Goal: Task Accomplishment & Management: Manage account settings

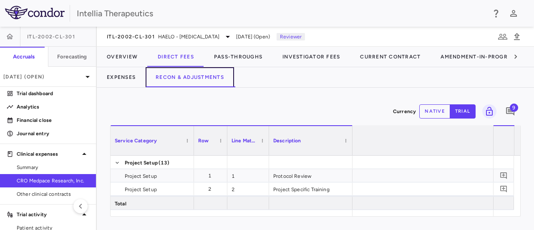
scroll to position [0, 1411]
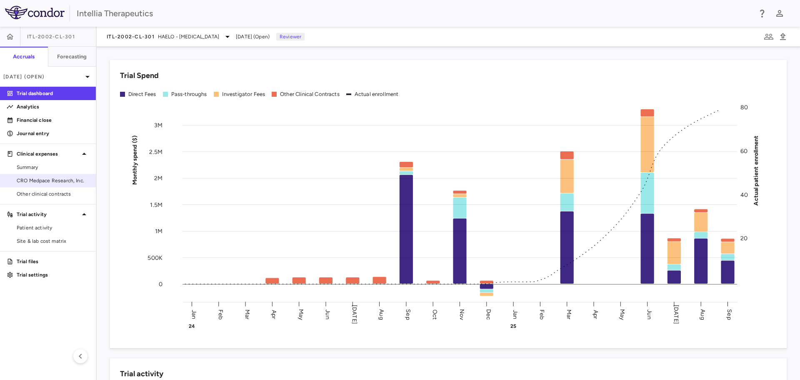
click at [58, 180] on span "CRO Medpace Research, Inc." at bounding box center [53, 181] width 73 height 8
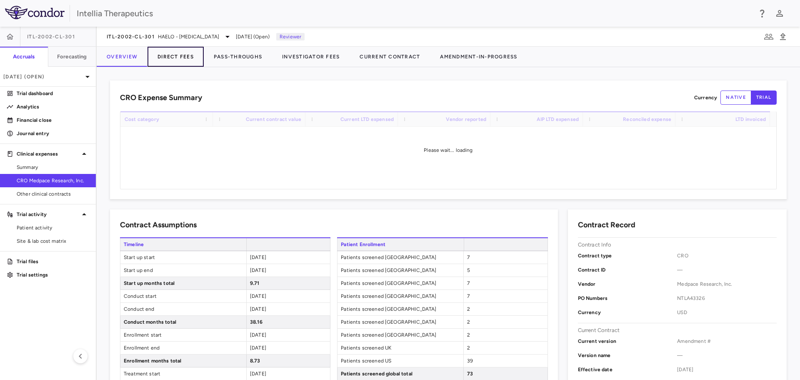
click at [171, 57] on button "Direct Fees" at bounding box center [176, 57] width 56 height 20
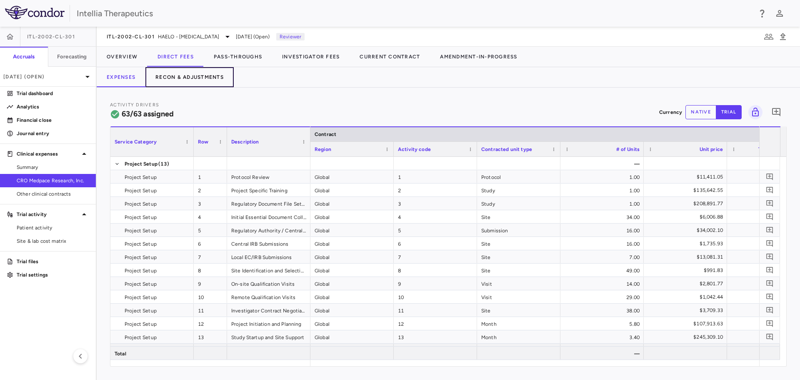
click at [187, 78] on button "Recon & Adjustments" at bounding box center [190, 77] width 88 height 20
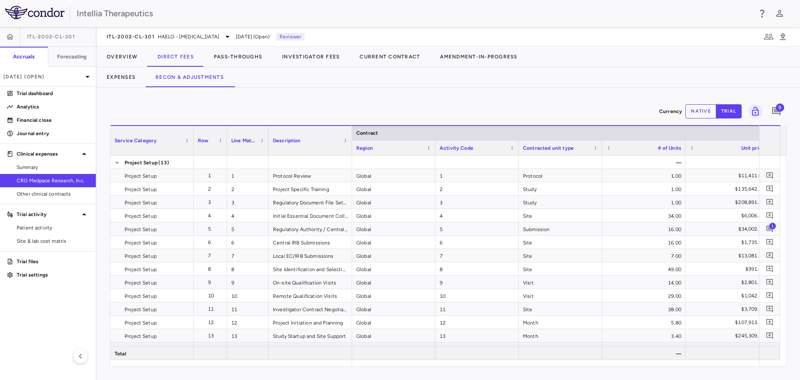
drag, startPoint x: 429, startPoint y: 359, endPoint x: 437, endPoint y: 364, distance: 8.6
click at [437, 229] on div "Service Category Row Line Match" at bounding box center [448, 245] width 676 height 241
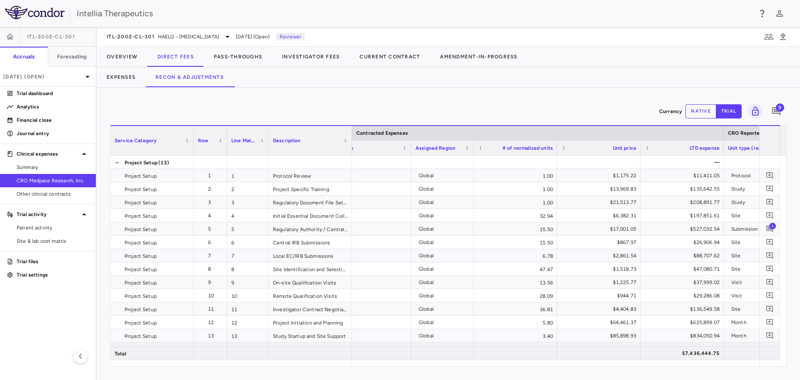
click at [533, 145] on div "LTD expense" at bounding box center [682, 147] width 75 height 15
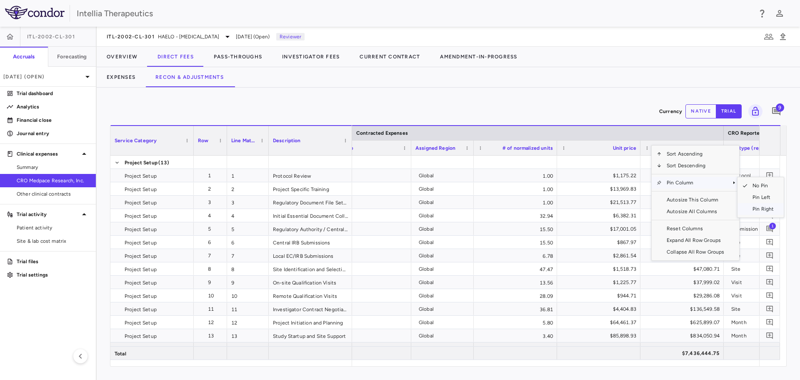
click at [533, 210] on span "Pin Right" at bounding box center [763, 209] width 31 height 12
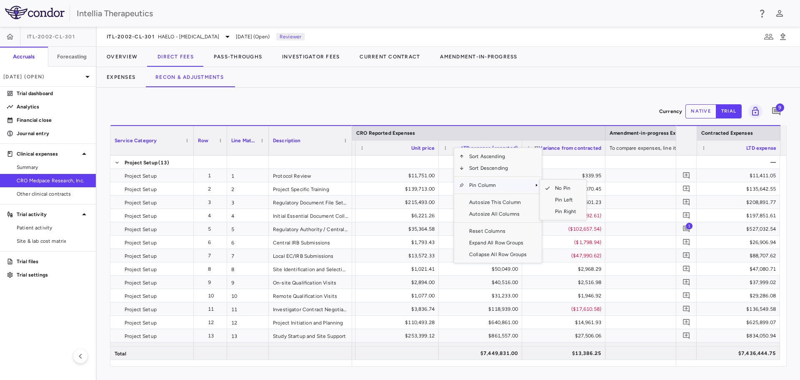
click at [494, 184] on span "Pin Column" at bounding box center [498, 185] width 68 height 12
click at [533, 210] on span "Pin Right" at bounding box center [565, 212] width 31 height 12
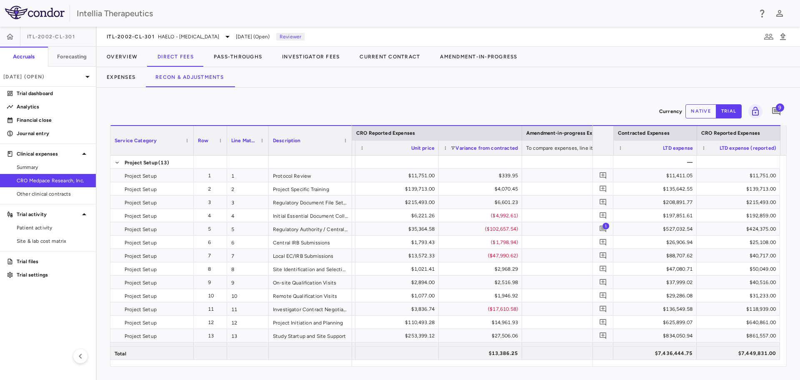
click at [469, 146] on span "Variance from contracted" at bounding box center [487, 148] width 63 height 6
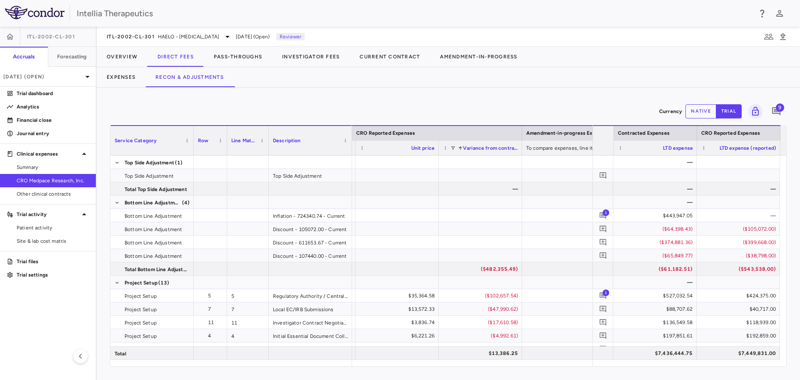
click at [472, 148] on span "Variance from contracted" at bounding box center [490, 148] width 55 height 6
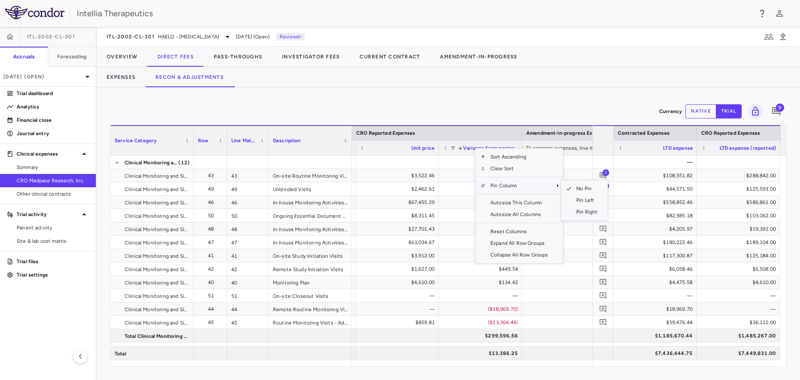
click at [533, 211] on span "Pin Right" at bounding box center [587, 212] width 31 height 12
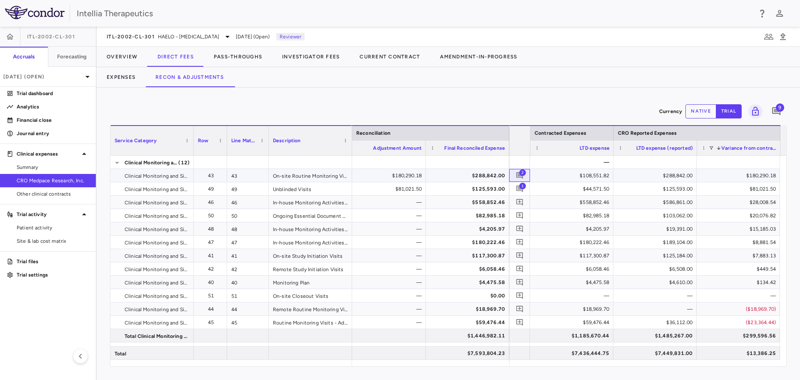
click at [525, 173] on span "2" at bounding box center [522, 172] width 7 height 7
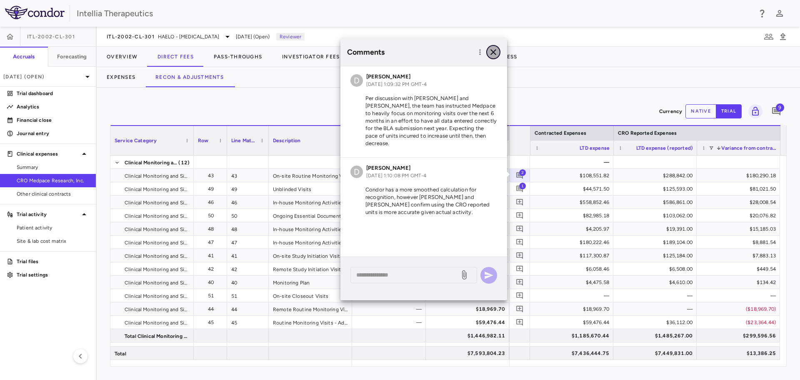
click at [499, 53] on button "button" at bounding box center [494, 52] width 14 height 14
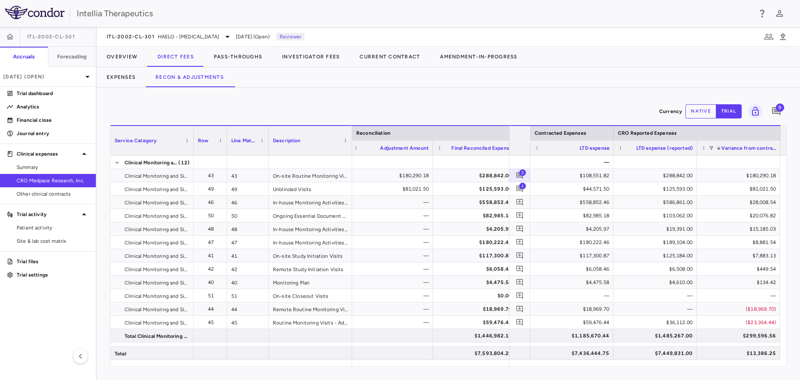
drag, startPoint x: 425, startPoint y: 151, endPoint x: 425, endPoint y: 159, distance: 7.5
click at [425, 159] on div "Service Category Row Line Match" at bounding box center [448, 245] width 676 height 241
click at [523, 188] on span "1" at bounding box center [522, 185] width 7 height 7
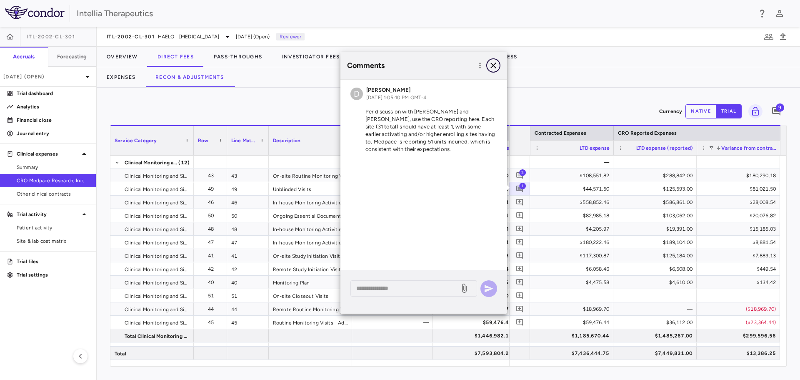
click at [495, 62] on icon "button" at bounding box center [494, 65] width 10 height 10
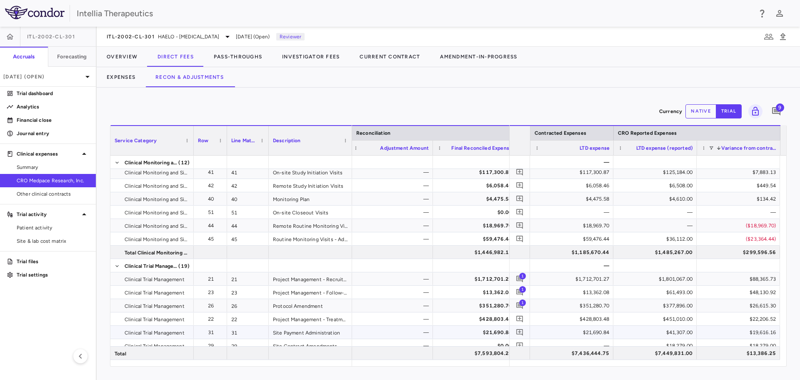
scroll to position [125, 0]
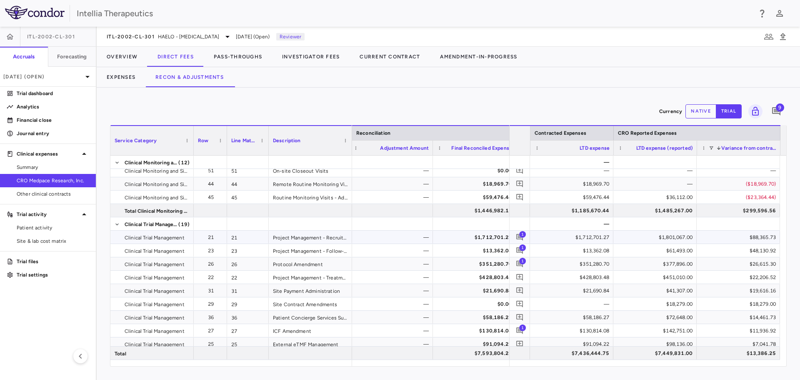
click at [522, 229] on span "1" at bounding box center [522, 234] width 7 height 7
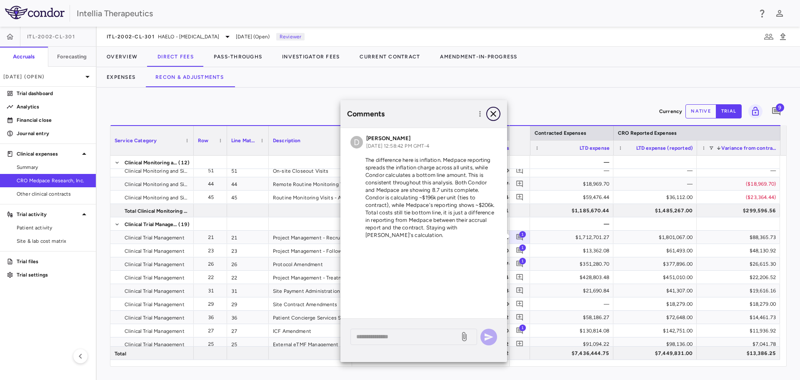
click at [493, 114] on icon "button" at bounding box center [494, 114] width 10 height 10
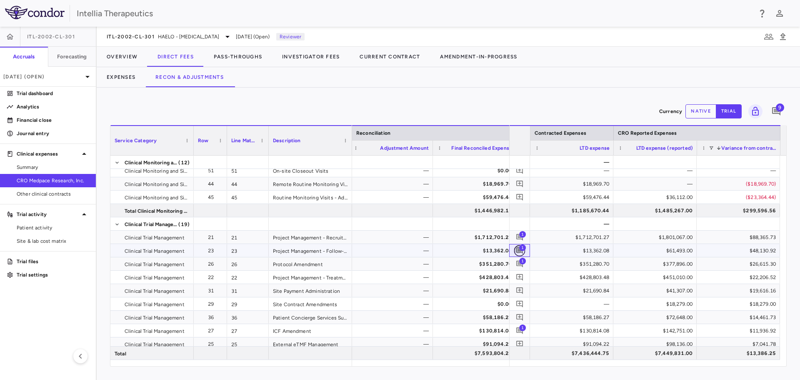
click at [522, 229] on icon "Add comment" at bounding box center [520, 250] width 8 height 8
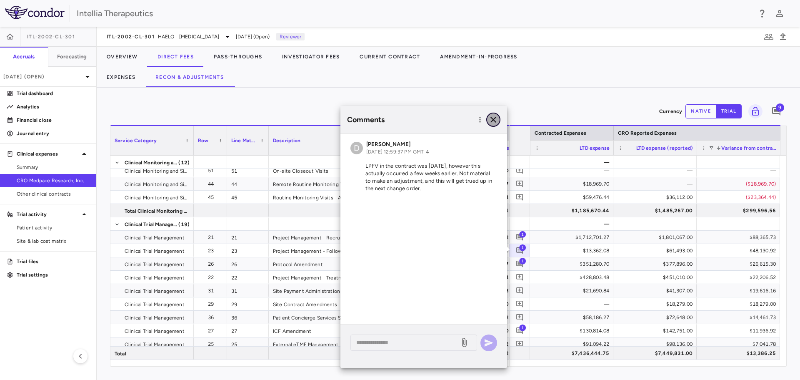
click at [492, 120] on icon "button" at bounding box center [494, 120] width 10 height 10
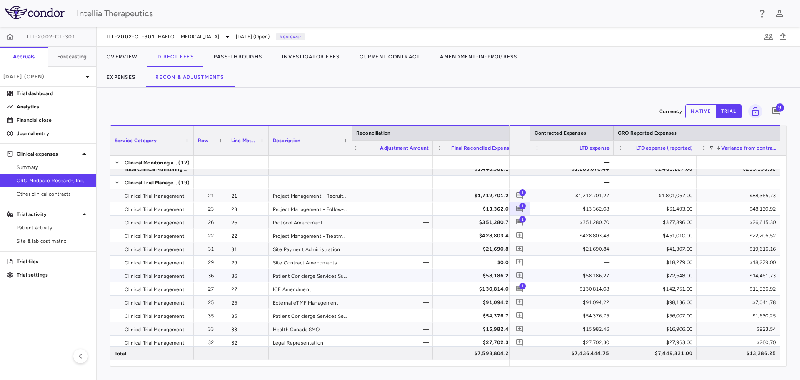
scroll to position [167, 0]
click at [514, 220] on button "button" at bounding box center [519, 221] width 11 height 11
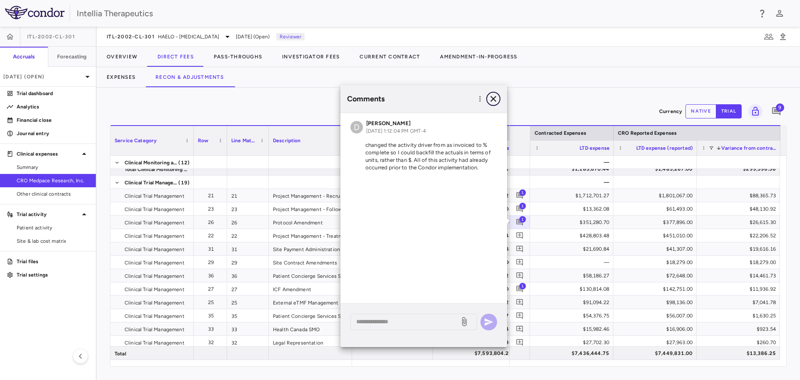
click at [499, 99] on button "button" at bounding box center [494, 99] width 14 height 14
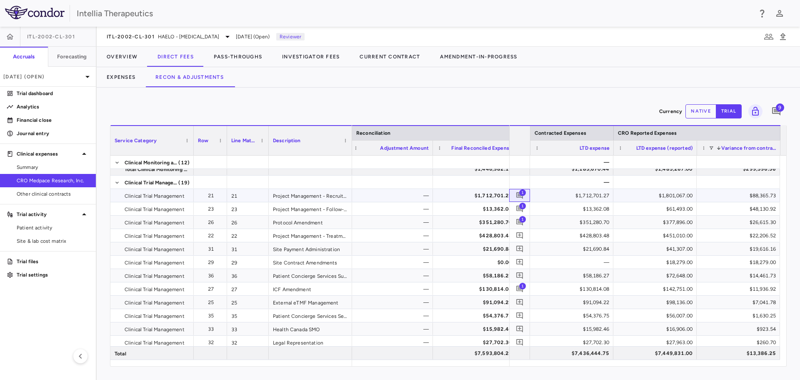
click at [518, 192] on span "1" at bounding box center [519, 195] width 11 height 11
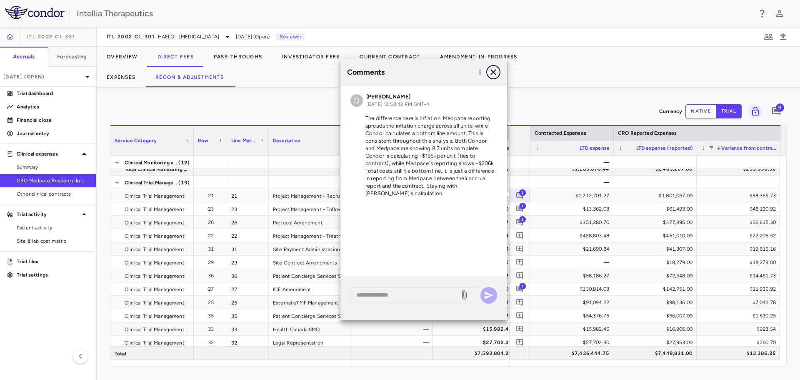
drag, startPoint x: 493, startPoint y: 70, endPoint x: 489, endPoint y: 72, distance: 4.9
click at [484, 73] on div "Comments" at bounding box center [424, 72] width 167 height 28
click at [494, 70] on icon "button" at bounding box center [494, 72] width 10 height 10
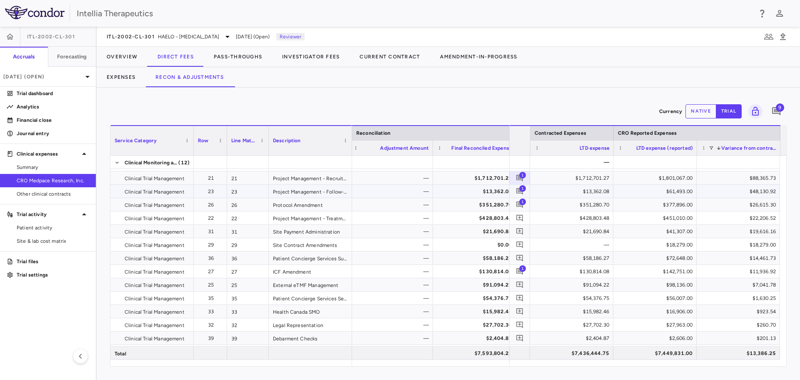
scroll to position [208, 0]
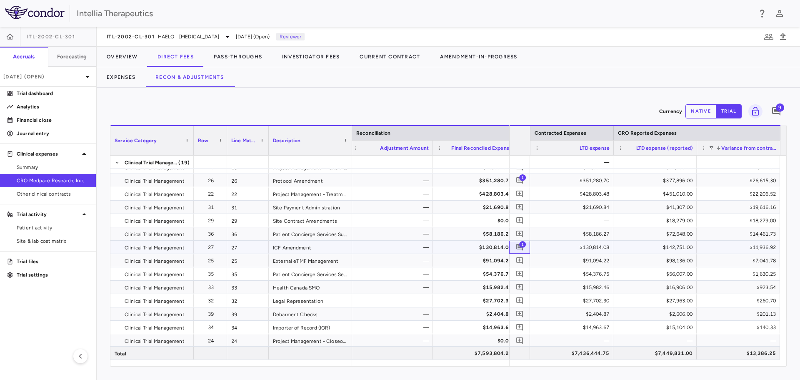
click at [523, 229] on span "1" at bounding box center [522, 244] width 7 height 7
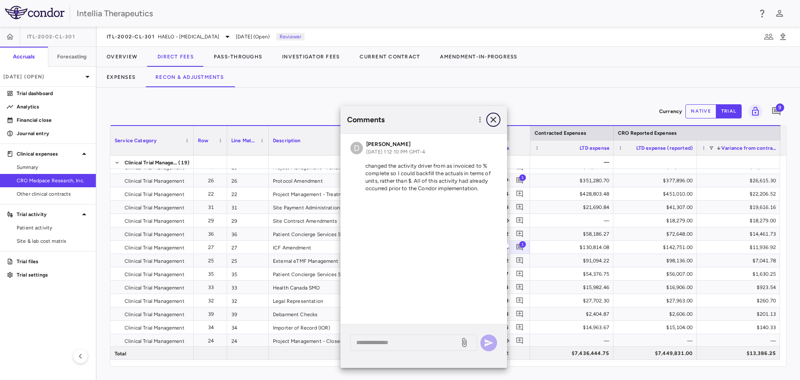
click at [489, 121] on icon "button" at bounding box center [494, 120] width 10 height 10
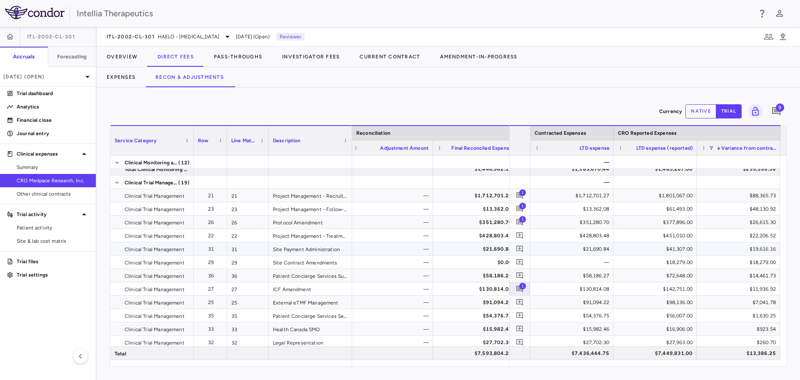
scroll to position [167, 0]
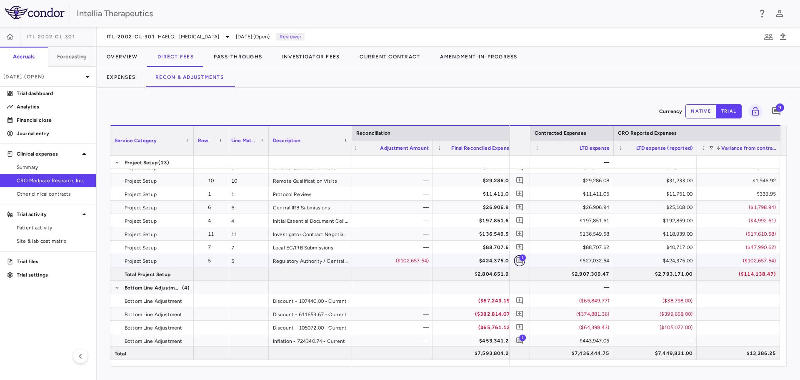
click at [518, 229] on icon "Add comment" at bounding box center [520, 260] width 7 height 7
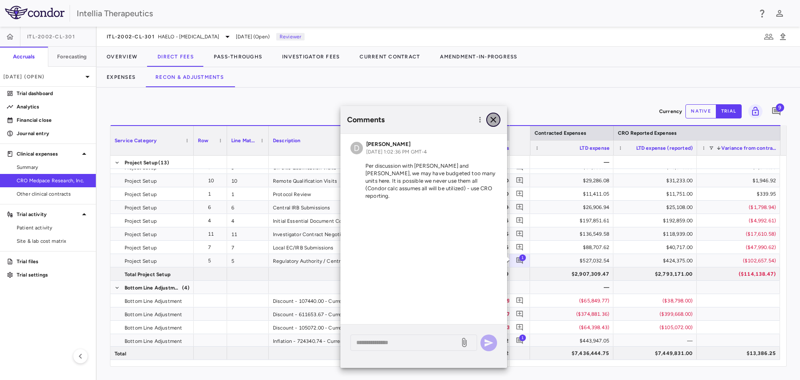
click at [498, 119] on icon "button" at bounding box center [494, 120] width 10 height 10
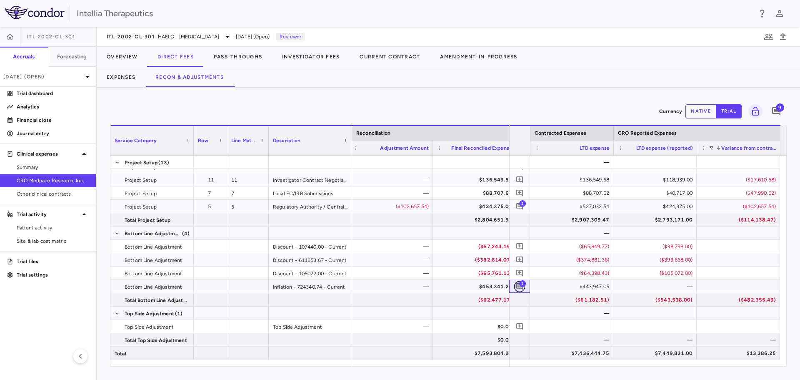
click at [521, 229] on icon "Add comment" at bounding box center [520, 286] width 8 height 8
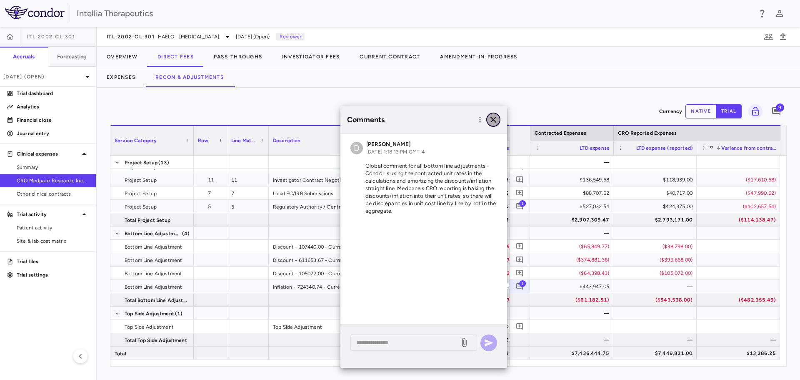
click at [497, 120] on icon "button" at bounding box center [494, 120] width 10 height 10
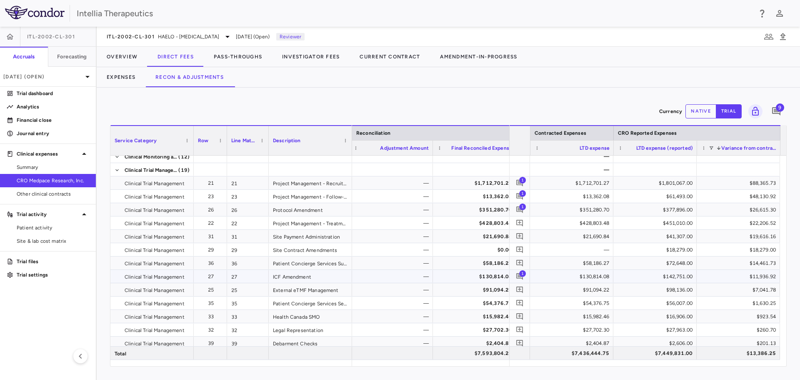
scroll to position [108, 0]
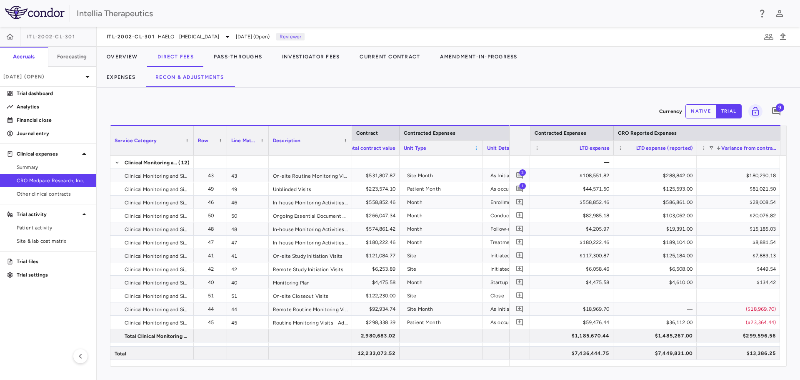
click at [477, 148] on span at bounding box center [476, 148] width 5 height 5
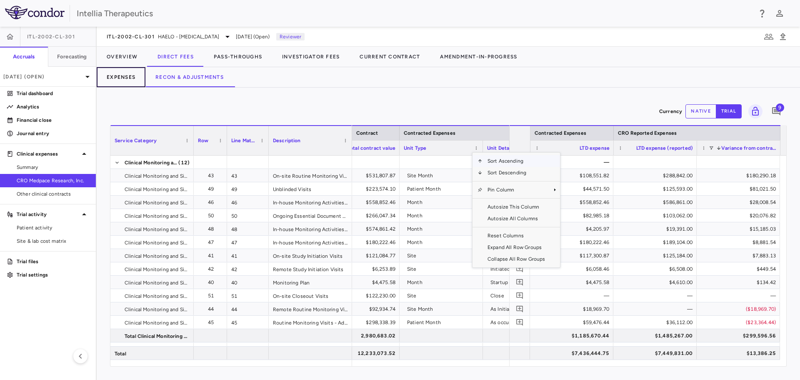
drag, startPoint x: 123, startPoint y: 80, endPoint x: 119, endPoint y: 83, distance: 5.1
click at [120, 82] on button "Expenses" at bounding box center [121, 77] width 49 height 20
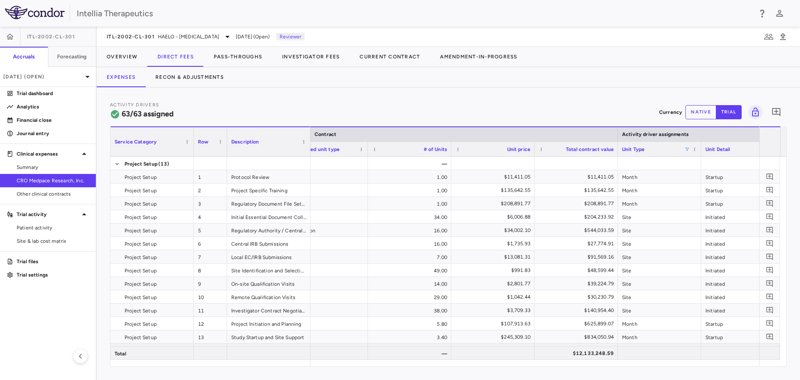
click at [533, 148] on span at bounding box center [687, 149] width 5 height 5
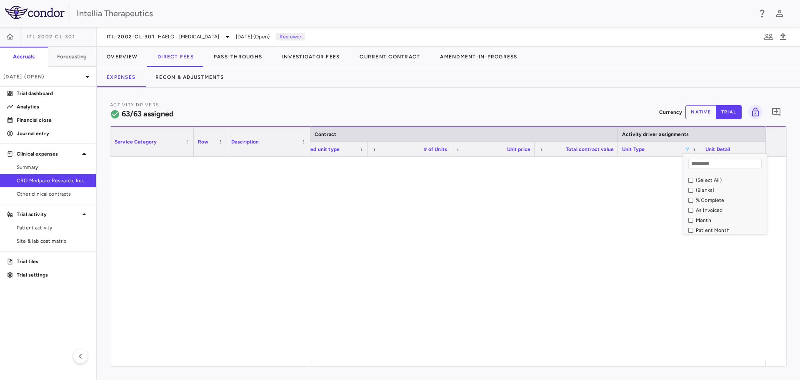
click at [533, 198] on div "% Complete" at bounding box center [730, 200] width 68 height 6
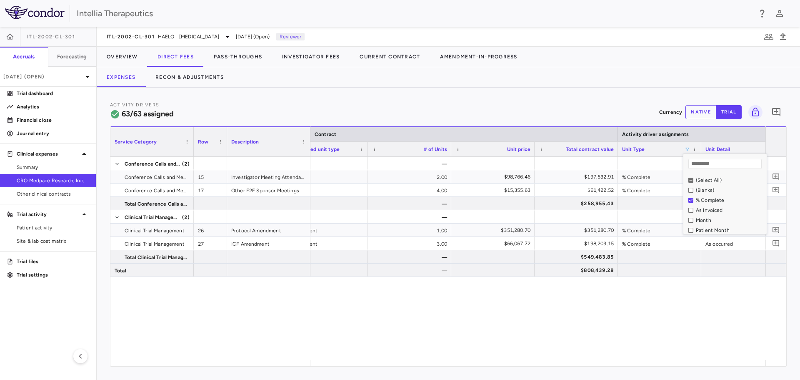
click at [533, 208] on div "As Invoiced" at bounding box center [730, 210] width 68 height 6
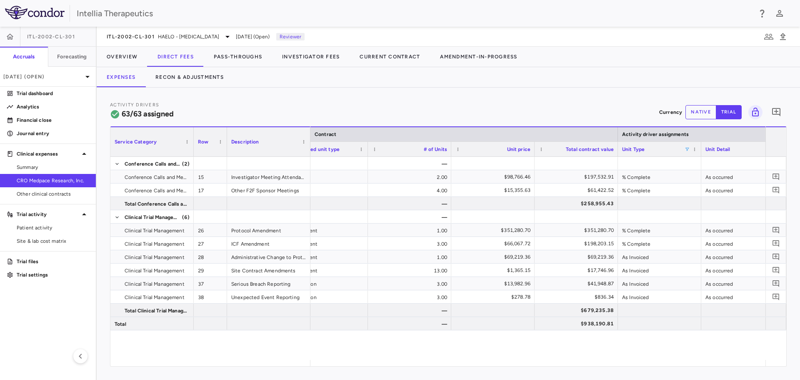
click at [519, 229] on div "— 15 Meeting 2.00 $98,766.46 $197,532.91 % Complete As occurred — 17 Meeting 4.…" at bounding box center [538, 258] width 455 height 203
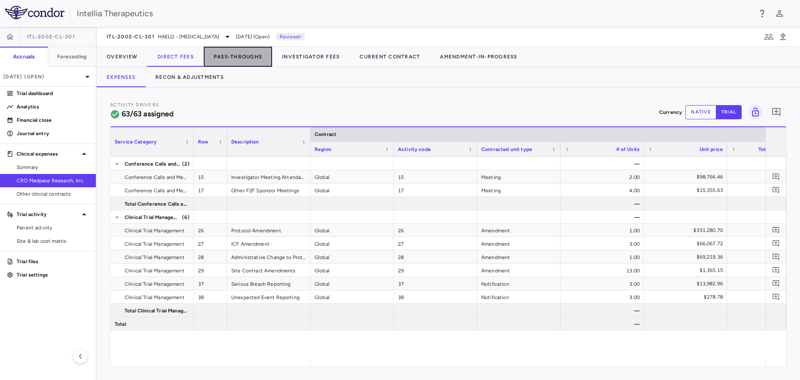
drag, startPoint x: 244, startPoint y: 55, endPoint x: 240, endPoint y: 55, distance: 4.2
click at [240, 55] on button "Pass-Throughs" at bounding box center [238, 57] width 68 height 20
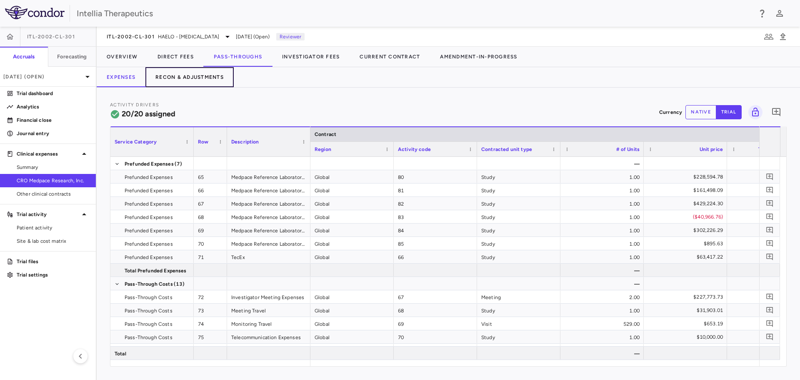
click at [203, 75] on button "Recon & Adjustments" at bounding box center [190, 77] width 88 height 20
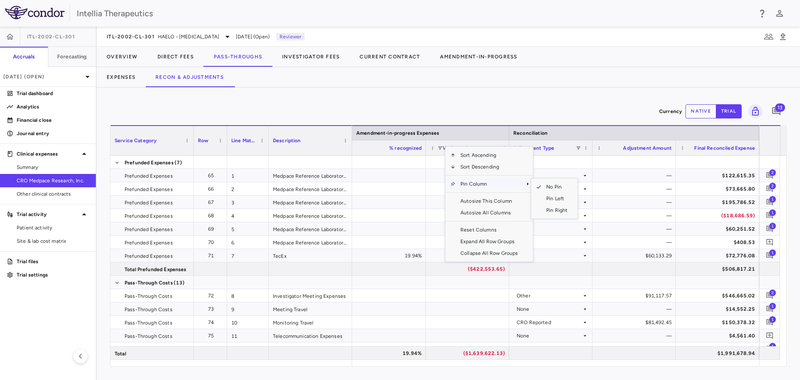
click at [487, 185] on span "Pin Column" at bounding box center [490, 184] width 68 height 12
click at [533, 208] on span "Pin Right" at bounding box center [557, 210] width 31 height 12
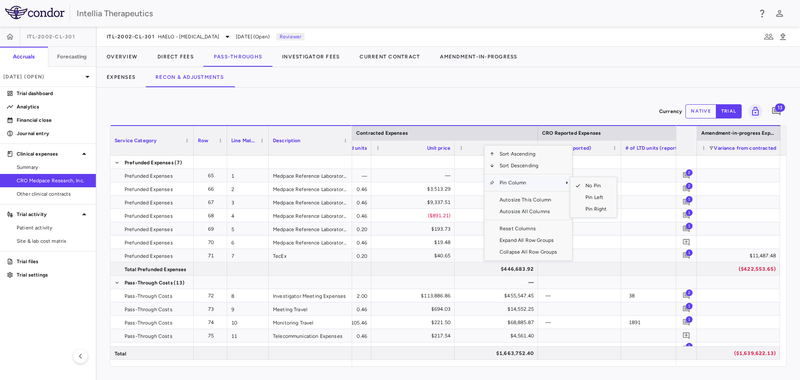
drag, startPoint x: 518, startPoint y: 184, endPoint x: 512, endPoint y: 184, distance: 5.4
drag, startPoint x: 513, startPoint y: 184, endPoint x: 524, endPoint y: 189, distance: 12.3
click at [524, 189] on div "Column Menu" at bounding box center [529, 190] width 68 height 5
click at [529, 182] on span "Pin Column" at bounding box center [529, 183] width 68 height 12
click at [533, 213] on span "Pin Right" at bounding box center [596, 209] width 31 height 12
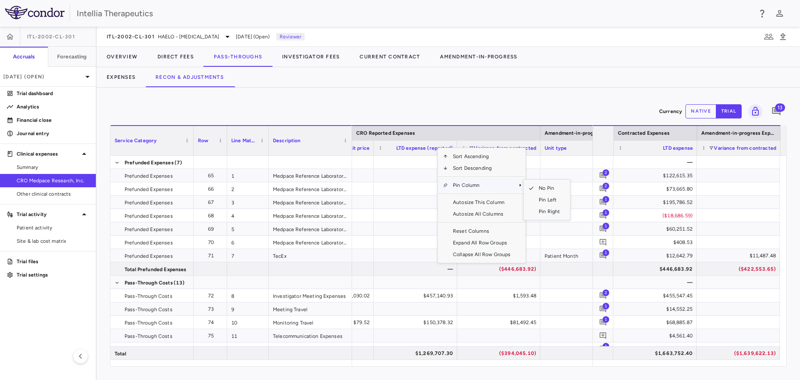
click at [467, 188] on span "Pin Column" at bounding box center [482, 185] width 68 height 12
click at [533, 208] on span "Pin Right" at bounding box center [549, 212] width 31 height 12
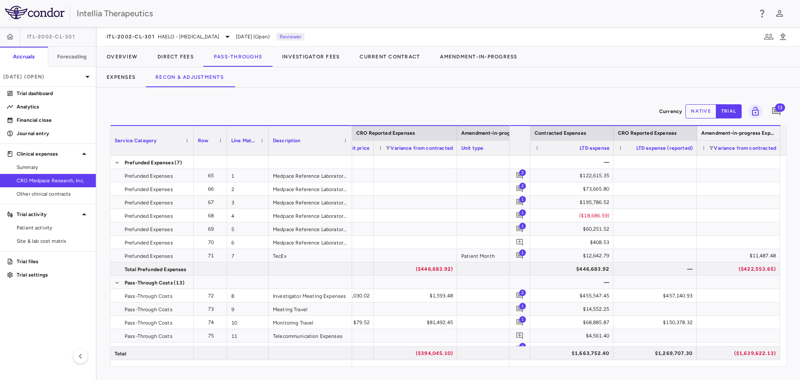
click at [533, 132] on span "Amendment-in-progress Expenses" at bounding box center [739, 133] width 75 height 6
click at [533, 134] on span "Amendment-in-progress Expenses" at bounding box center [739, 133] width 75 height 6
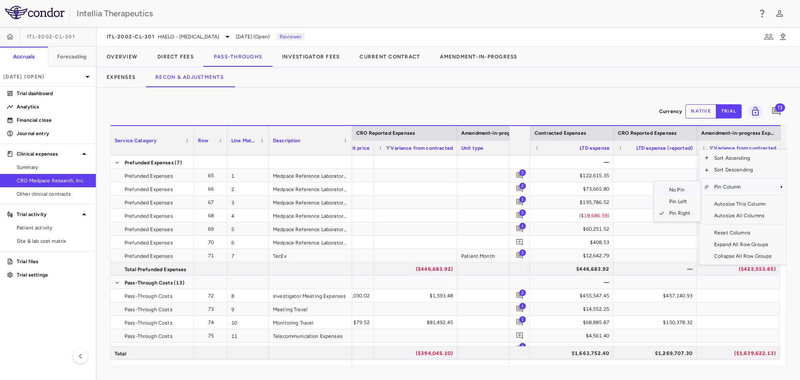
click at [533, 190] on span "No Pin" at bounding box center [680, 190] width 31 height 12
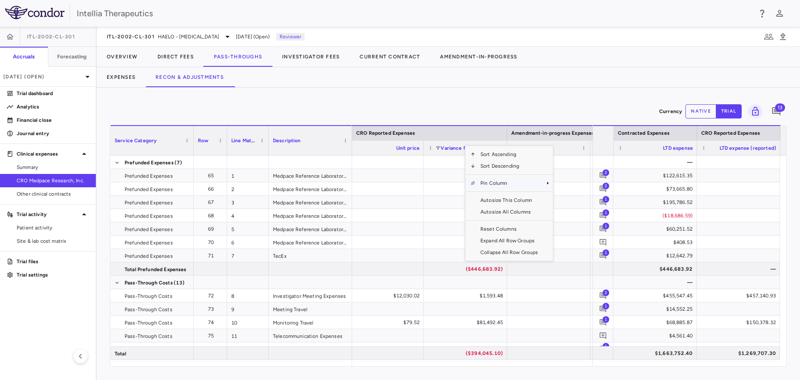
drag, startPoint x: 495, startPoint y: 179, endPoint x: 507, endPoint y: 185, distance: 13.1
click at [507, 185] on span "Pin Column" at bounding box center [510, 183] width 68 height 12
click at [533, 206] on span "Pin Right" at bounding box center [577, 209] width 31 height 12
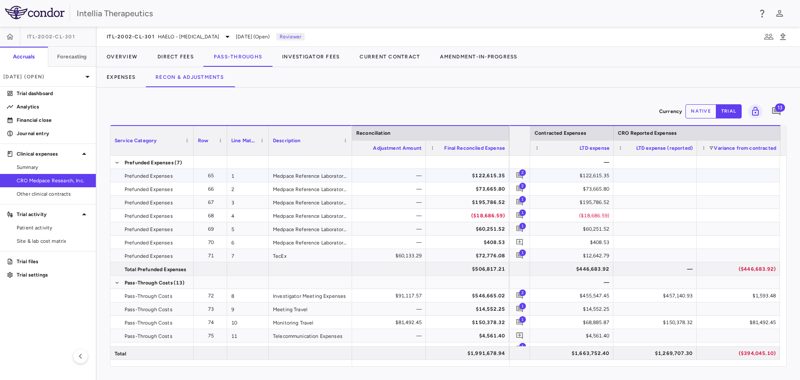
click at [511, 174] on div "2" at bounding box center [519, 175] width 21 height 13
click at [518, 175] on span "2" at bounding box center [519, 175] width 11 height 11
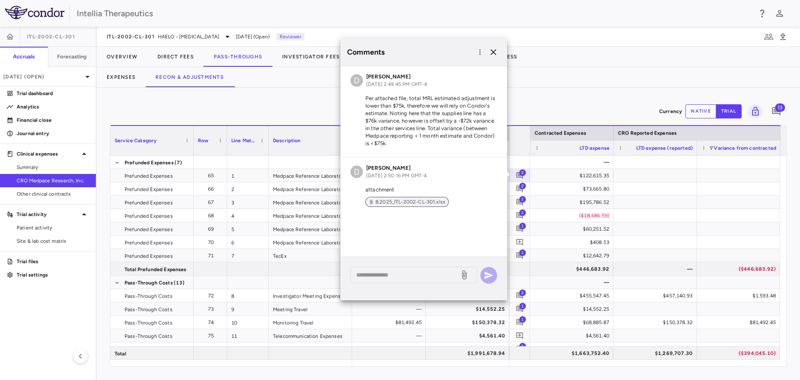
click at [415, 202] on span "8.2025_ITL-2002-CL-301.xlsx" at bounding box center [410, 202] width 77 height 8
click at [492, 47] on icon "button" at bounding box center [494, 52] width 10 height 10
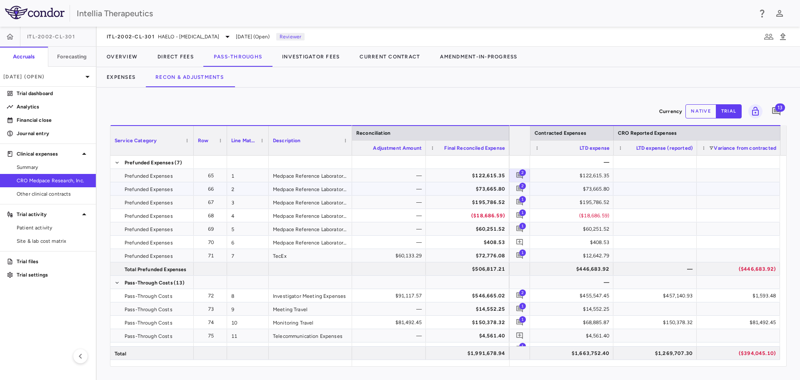
click at [524, 184] on span "2" at bounding box center [522, 185] width 7 height 7
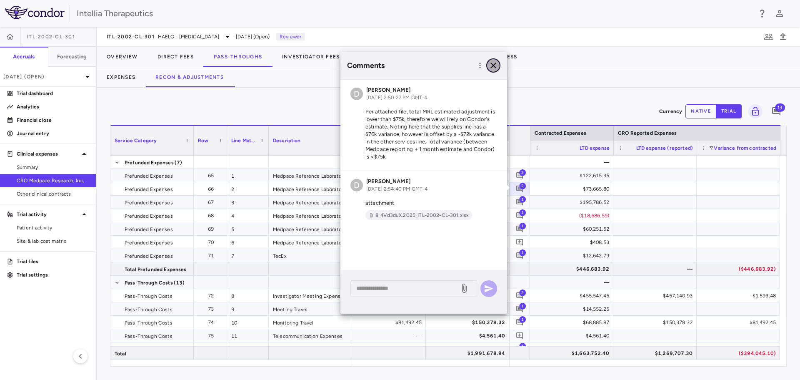
click at [497, 64] on icon "button" at bounding box center [494, 65] width 10 height 10
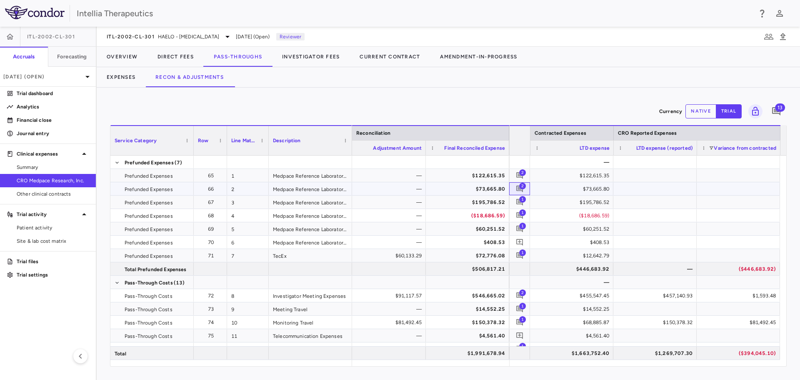
click at [525, 186] on span "2" at bounding box center [522, 185] width 7 height 7
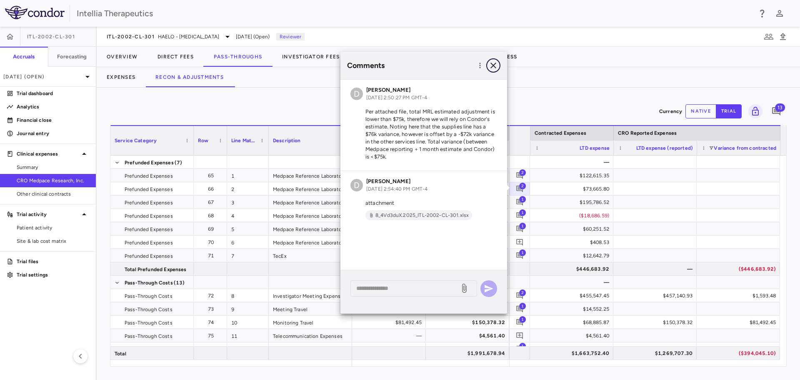
click at [494, 63] on icon "button" at bounding box center [494, 65] width 10 height 10
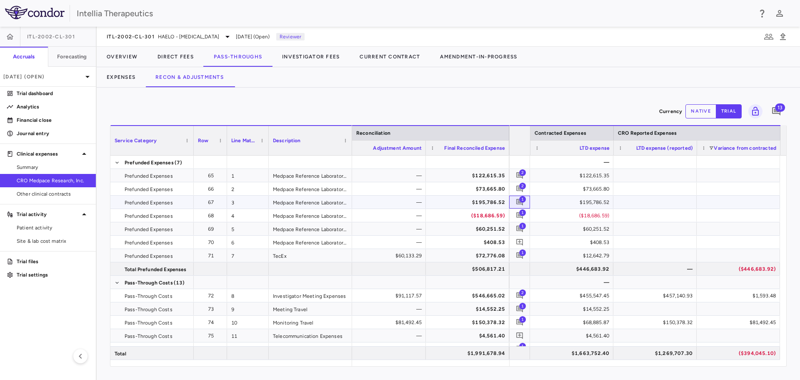
click at [522, 198] on span "1" at bounding box center [522, 199] width 7 height 7
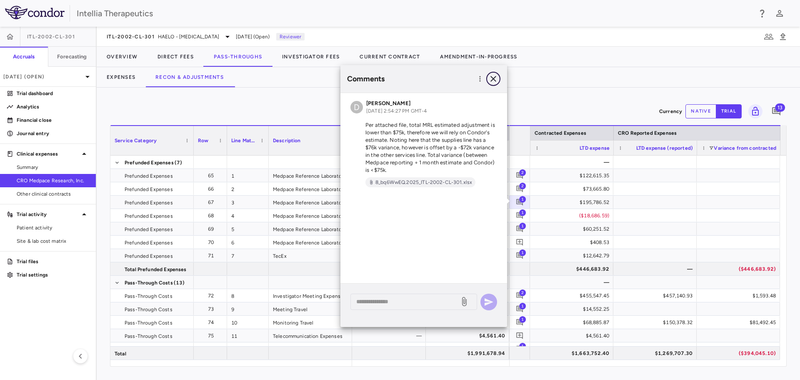
click at [487, 79] on button "button" at bounding box center [494, 79] width 14 height 14
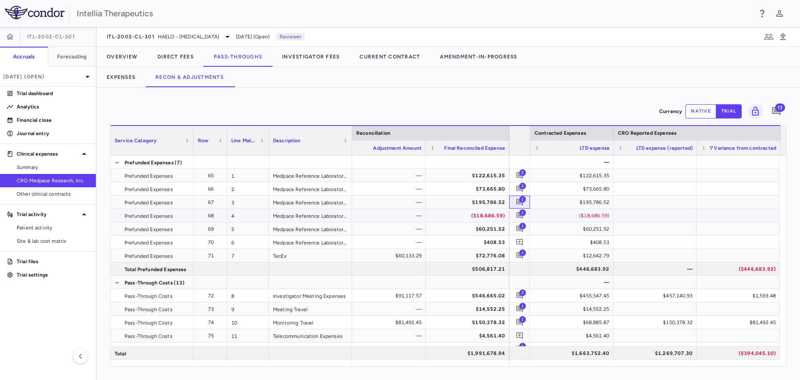
click at [517, 209] on div "2 $122,615.35 2 $73,665.80 1 $195,786.52 1 ($18,686.59) 1 $60,251.52 0 $408.53 …" at bounding box center [644, 369] width 271 height 427
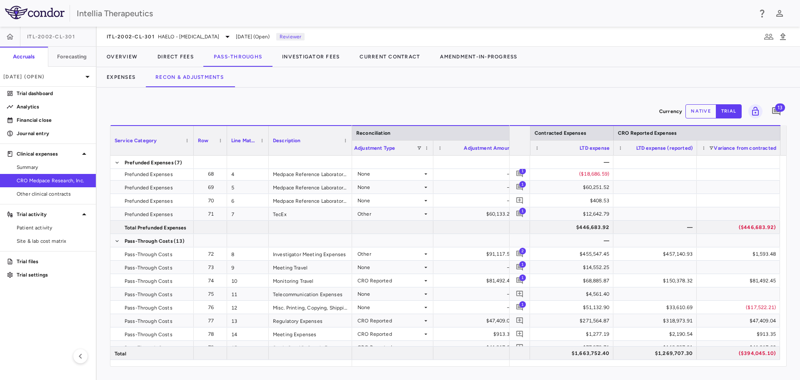
scroll to position [0, 2177]
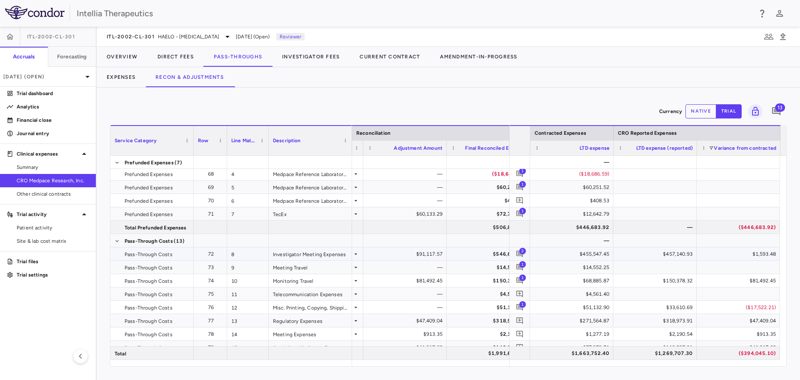
click at [520, 229] on span "2" at bounding box center [522, 250] width 7 height 7
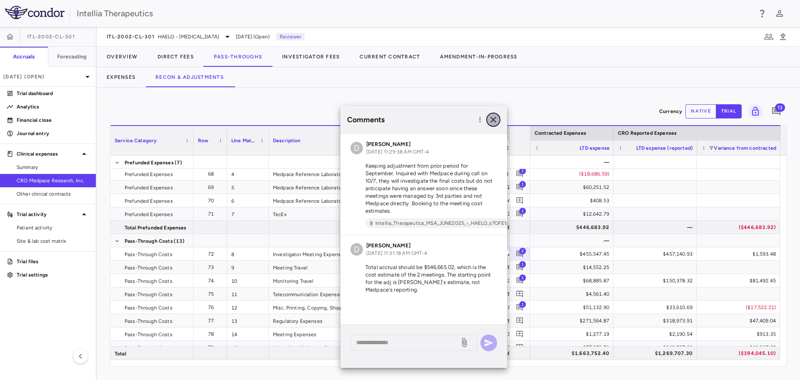
click at [487, 125] on div "Comments" at bounding box center [424, 120] width 167 height 28
click at [491, 118] on icon "button" at bounding box center [494, 120] width 10 height 10
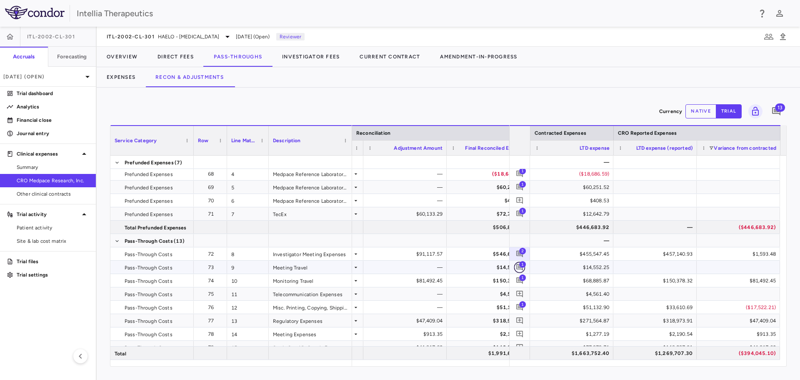
click at [517, 229] on icon "Add comment" at bounding box center [520, 267] width 8 height 8
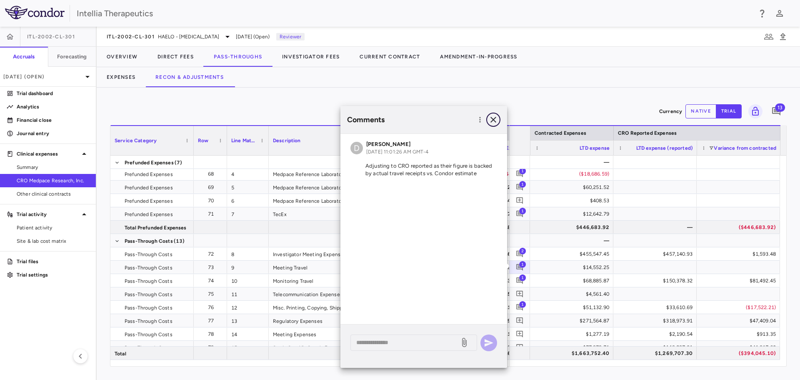
click at [493, 120] on icon "button" at bounding box center [494, 120] width 6 height 6
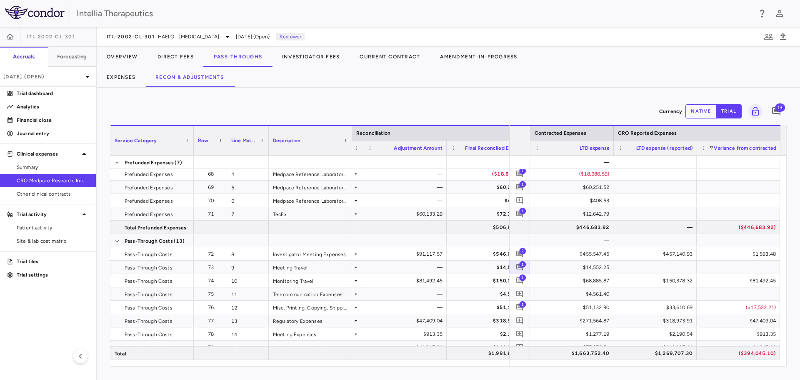
scroll to position [0, 2149]
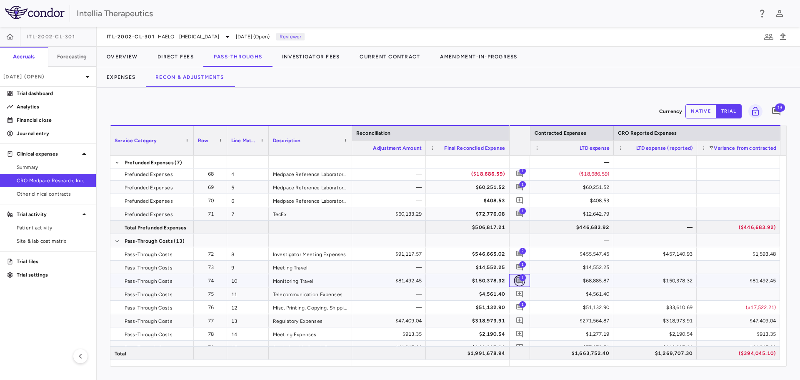
click at [517, 229] on icon "Add comment" at bounding box center [520, 280] width 7 height 7
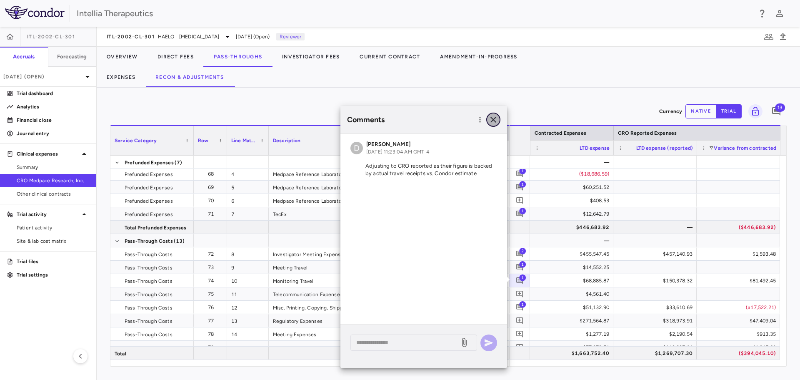
click at [494, 115] on icon "button" at bounding box center [494, 120] width 10 height 10
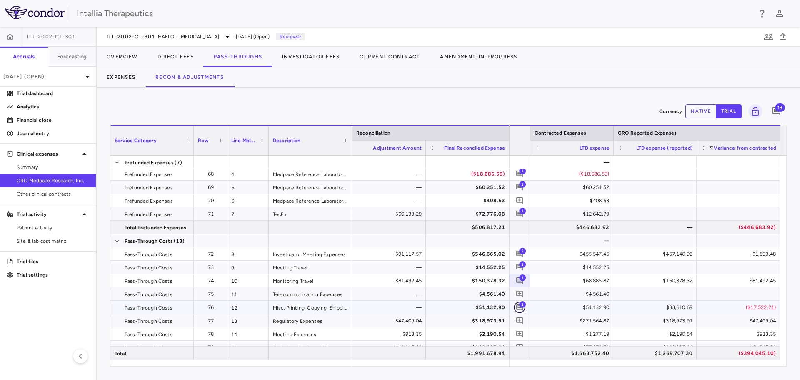
click at [522, 229] on icon "Add comment" at bounding box center [520, 307] width 8 height 8
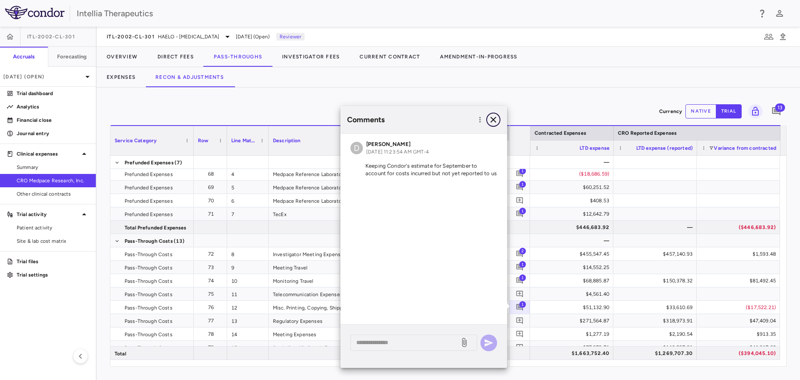
click at [494, 119] on icon "button" at bounding box center [494, 120] width 10 height 10
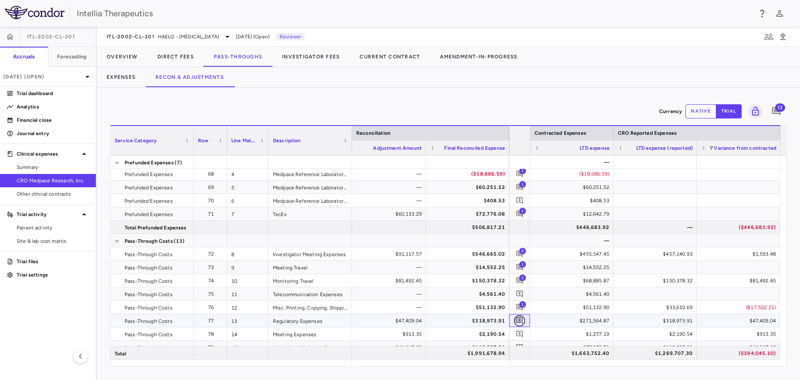
click at [522, 229] on icon "Add comment" at bounding box center [520, 320] width 8 height 8
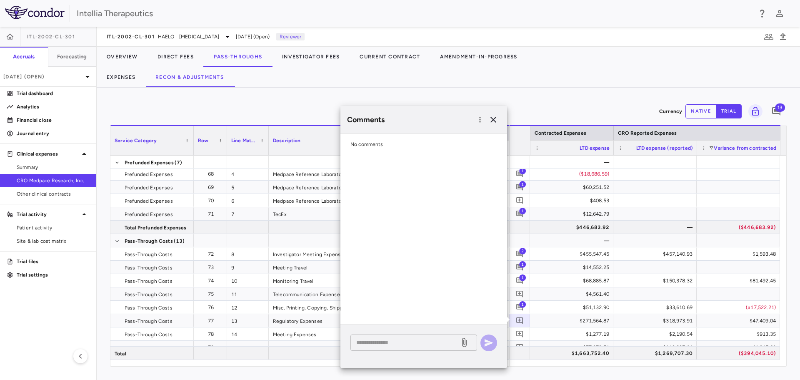
click at [418, 229] on textarea at bounding box center [405, 342] width 98 height 9
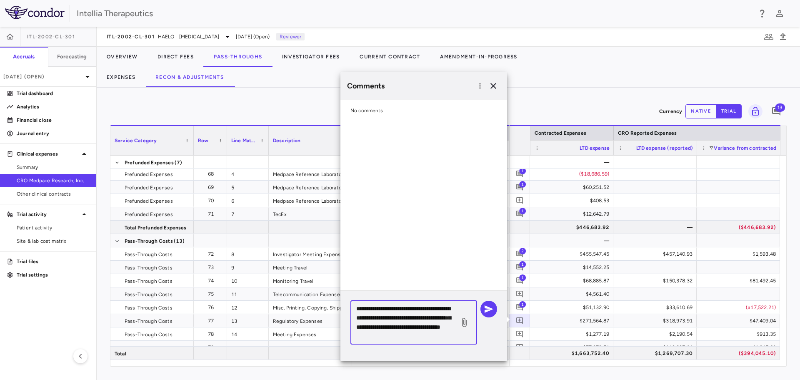
scroll to position [3, 0]
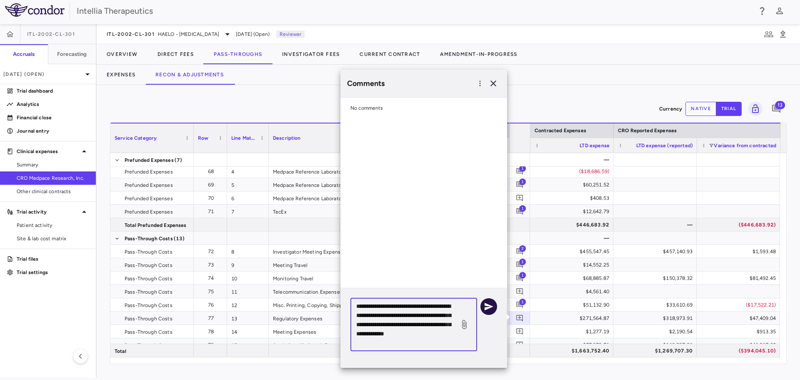
type textarea "**********"
click at [492, 229] on icon "button" at bounding box center [489, 306] width 10 height 10
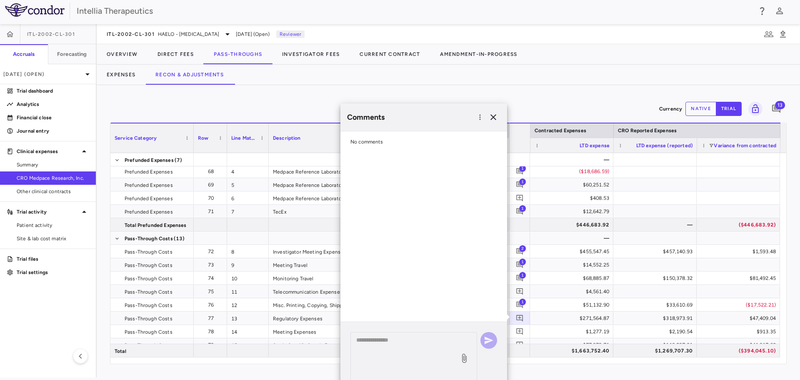
scroll to position [0, 0]
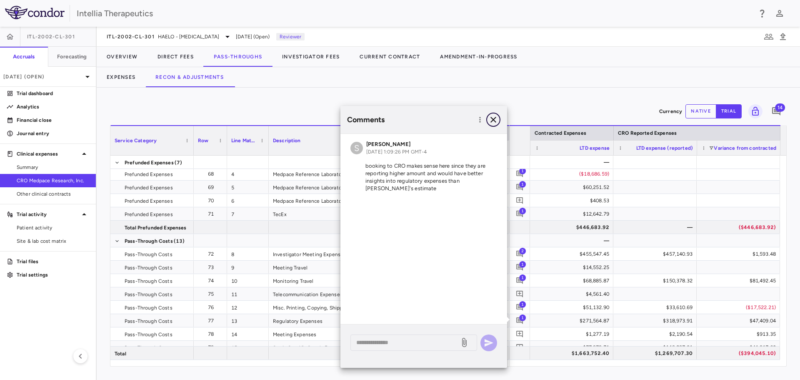
click at [494, 119] on icon "button" at bounding box center [494, 120] width 6 height 6
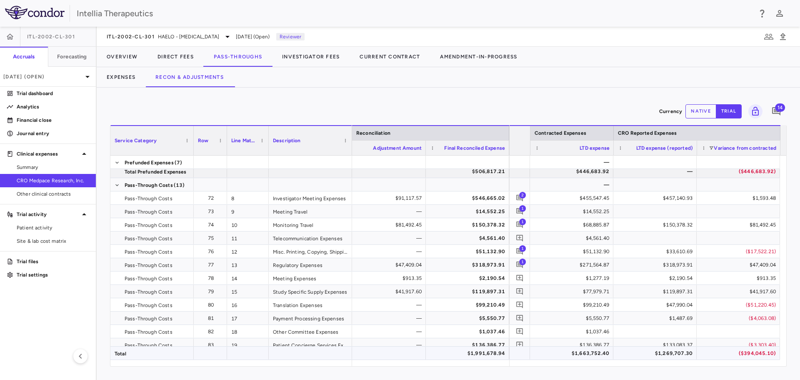
scroll to position [14, 0]
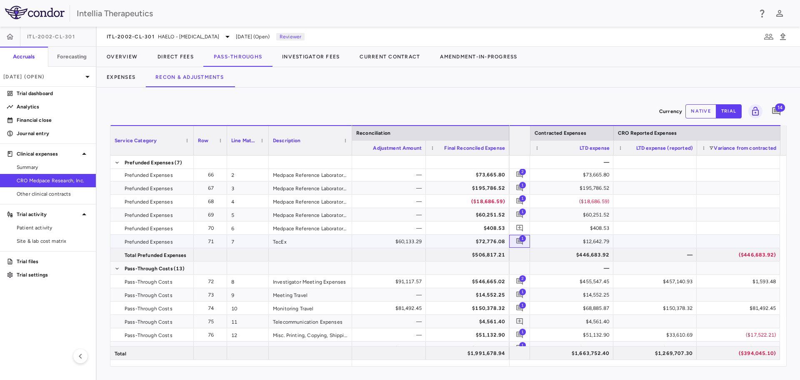
click at [524, 229] on span "1" at bounding box center [522, 238] width 7 height 7
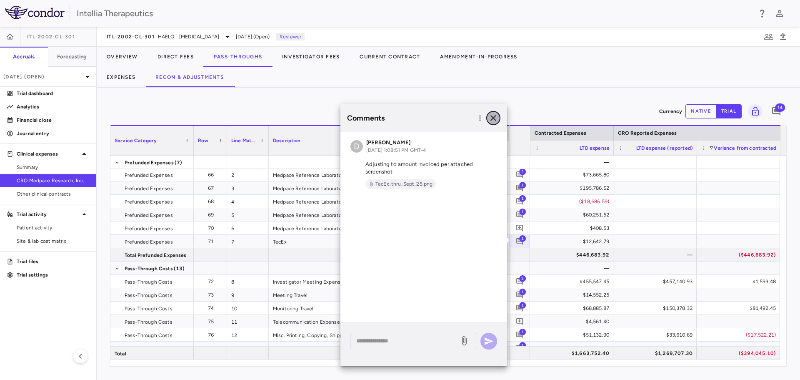
click at [498, 119] on icon "button" at bounding box center [494, 118] width 10 height 10
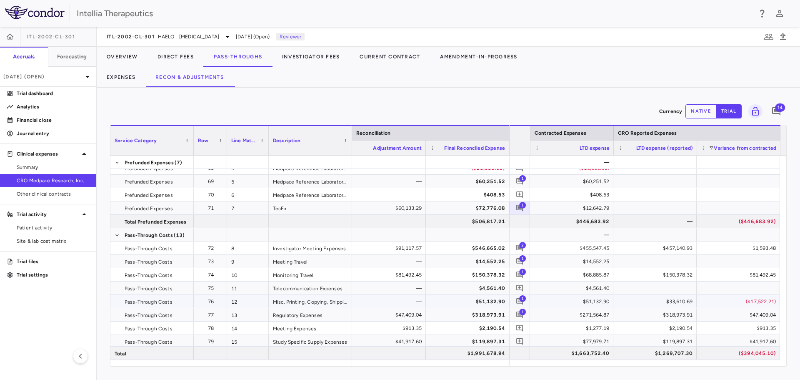
scroll to position [96, 0]
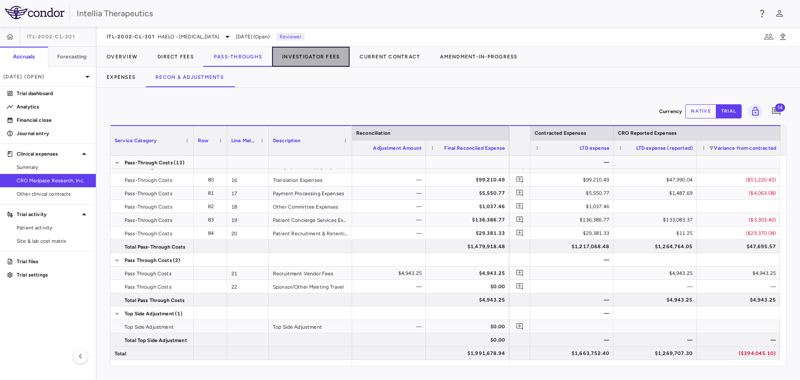
click at [312, 59] on button "Investigator Fees" at bounding box center [311, 57] width 78 height 20
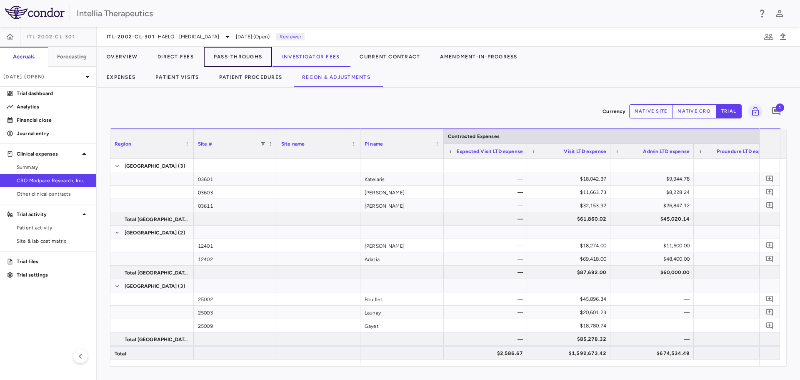
click at [238, 53] on button "Pass-Throughs" at bounding box center [238, 57] width 68 height 20
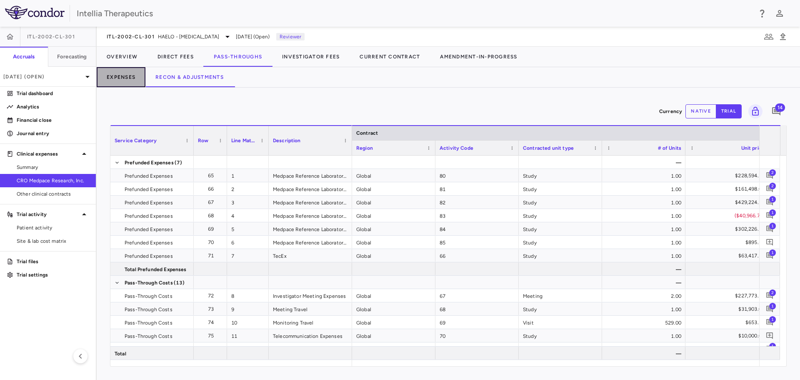
click at [117, 80] on button "Expenses" at bounding box center [121, 77] width 49 height 20
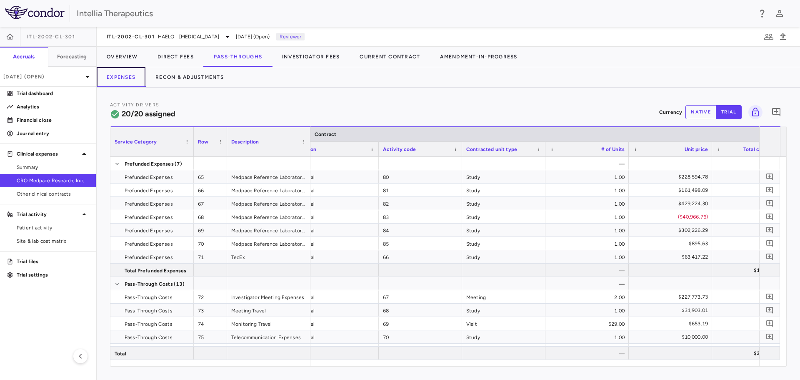
scroll to position [0, 30]
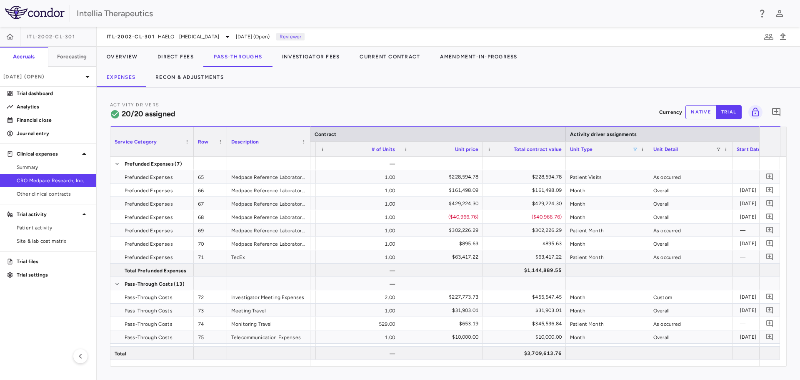
click at [533, 149] on span at bounding box center [635, 149] width 5 height 5
click at [533, 181] on div "(Select All)" at bounding box center [676, 180] width 78 height 10
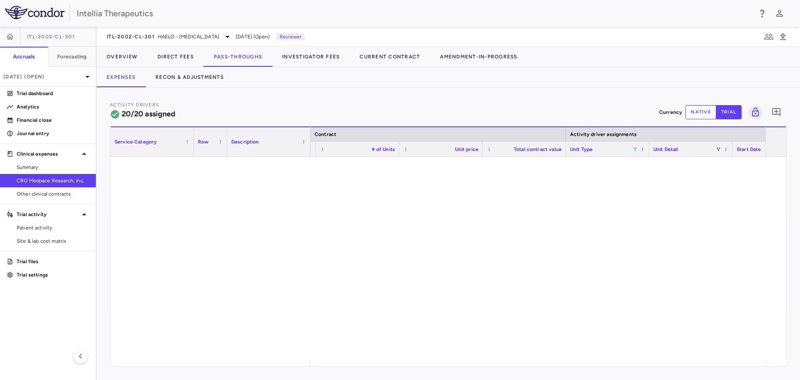
click at [533, 102] on div "Activity Drivers 20/20 assigned Currency native trial 0" at bounding box center [448, 112] width 677 height 22
click at [401, 90] on div "Activity Drivers 20/20 assigned Currency native trial 0 Press ENTER to sort. Pr…" at bounding box center [449, 234] width 704 height 292
click at [533, 148] on span at bounding box center [635, 149] width 5 height 5
click at [533, 180] on div "(Select All)" at bounding box center [678, 180] width 68 height 6
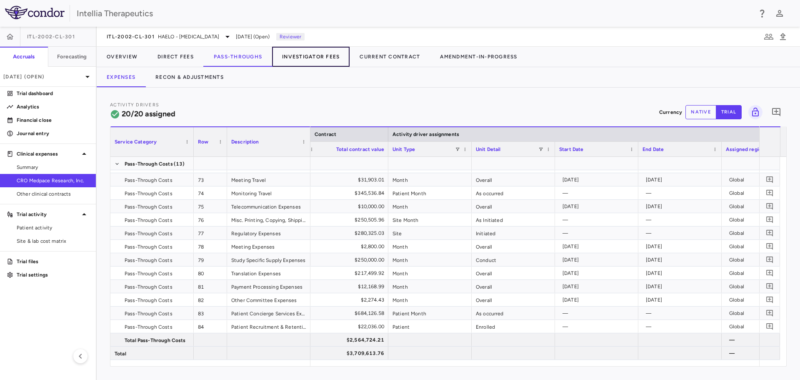
click at [315, 54] on button "Investigator Fees" at bounding box center [311, 57] width 78 height 20
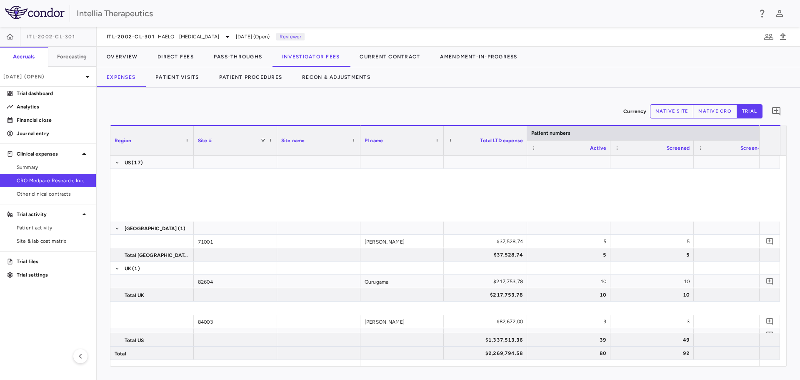
scroll to position [476, 0]
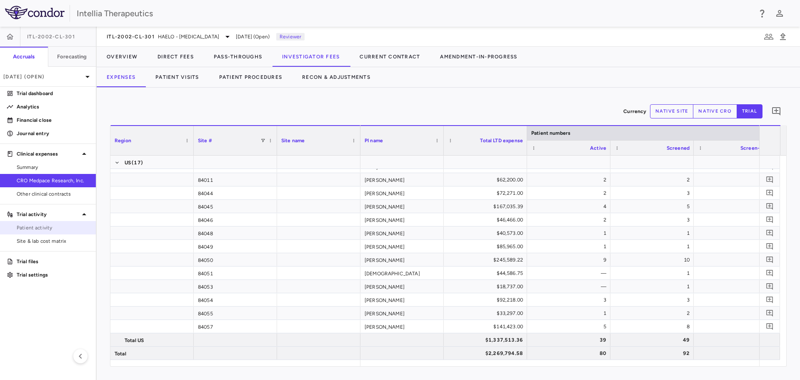
click at [43, 228] on span "Patient activity" at bounding box center [53, 228] width 73 height 8
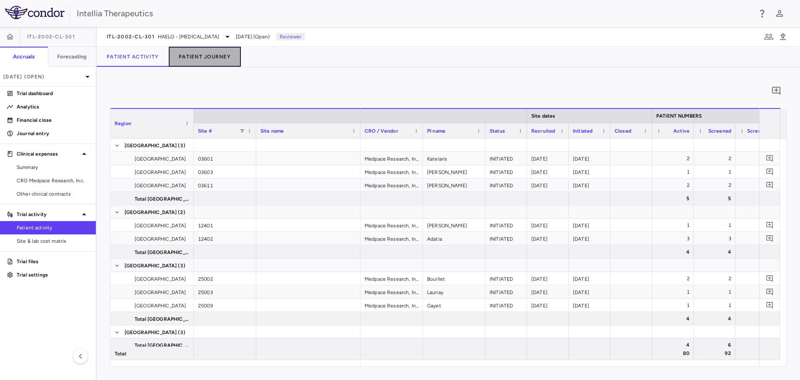
click at [211, 53] on button "Patient Journey" at bounding box center [205, 57] width 72 height 20
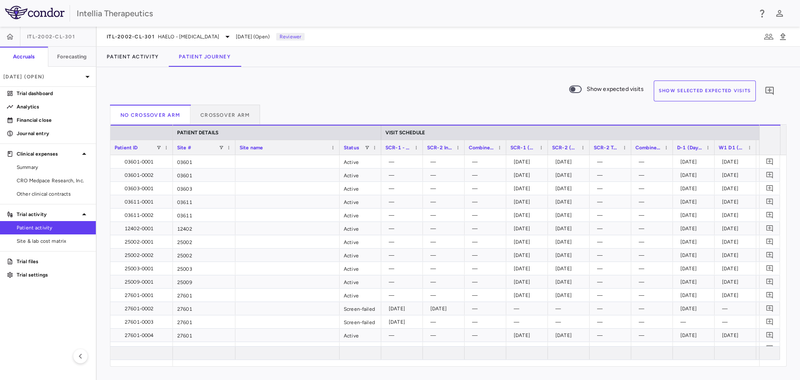
click at [533, 89] on button "Show Selected Expected Visits" at bounding box center [705, 90] width 102 height 21
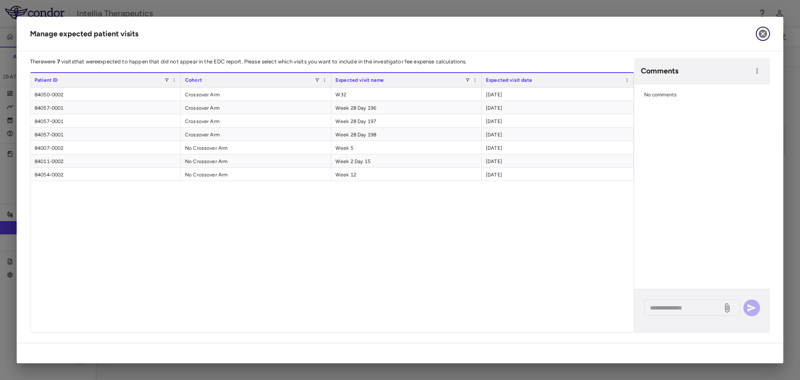
click at [533, 35] on icon "button" at bounding box center [763, 34] width 8 height 8
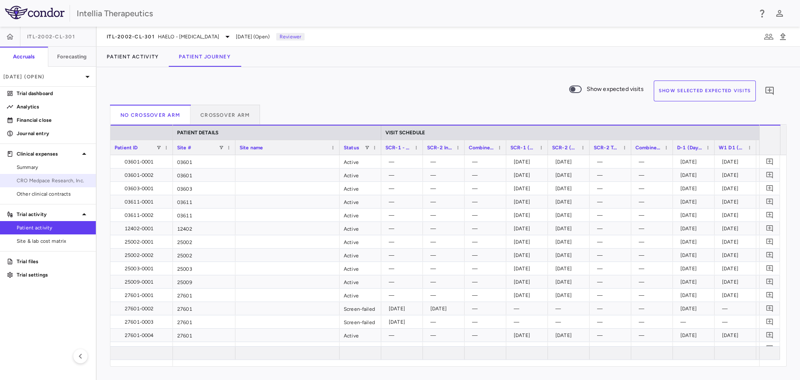
click at [67, 178] on span "CRO Medpace Research, Inc." at bounding box center [53, 181] width 73 height 8
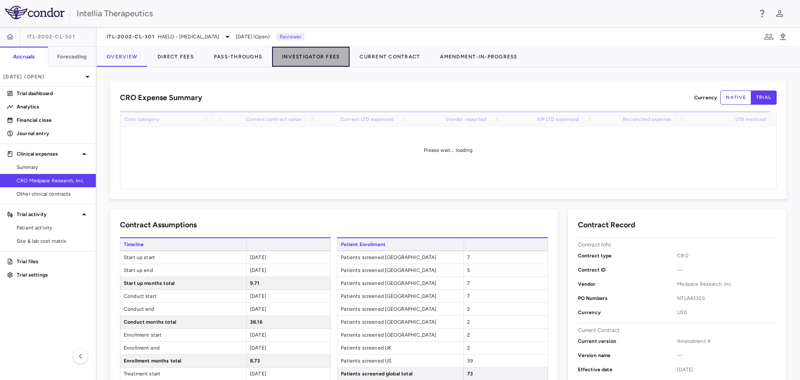
click at [299, 58] on button "Investigator Fees" at bounding box center [311, 57] width 78 height 20
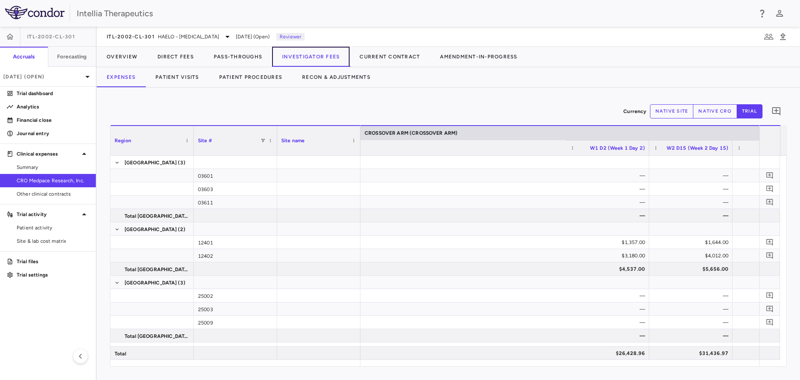
scroll to position [0, 1181]
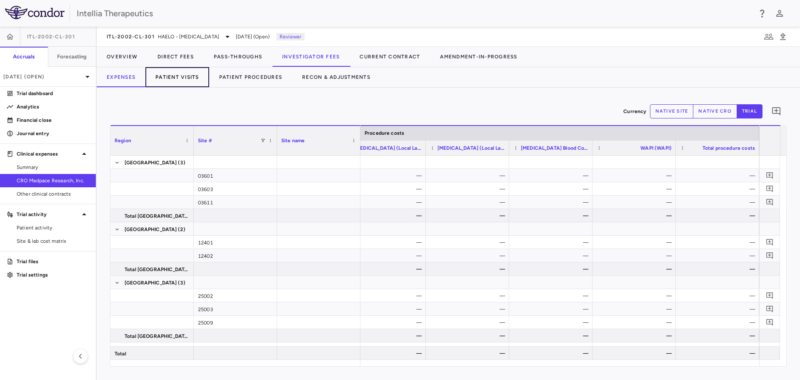
click at [193, 80] on button "Patient Visits" at bounding box center [178, 77] width 64 height 20
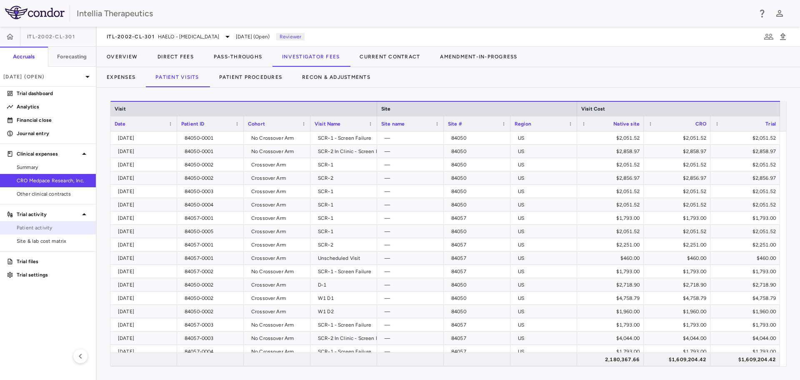
click at [49, 229] on span "Patient activity" at bounding box center [53, 228] width 73 height 8
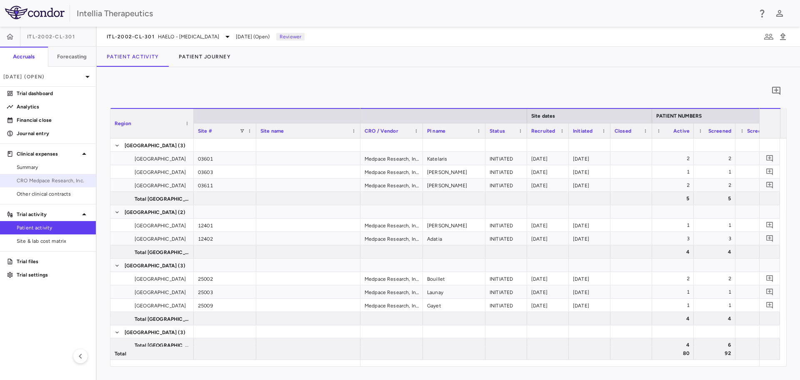
click at [43, 182] on span "CRO Medpace Research, Inc." at bounding box center [53, 181] width 73 height 8
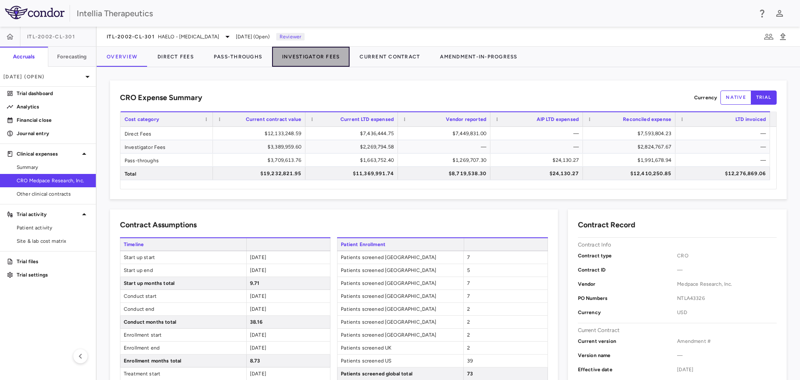
click at [327, 59] on button "Investigator Fees" at bounding box center [311, 57] width 78 height 20
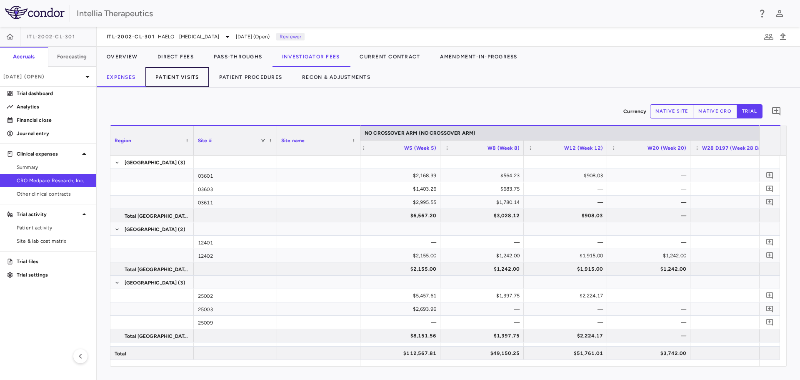
click at [175, 82] on button "Patient Visits" at bounding box center [178, 77] width 64 height 20
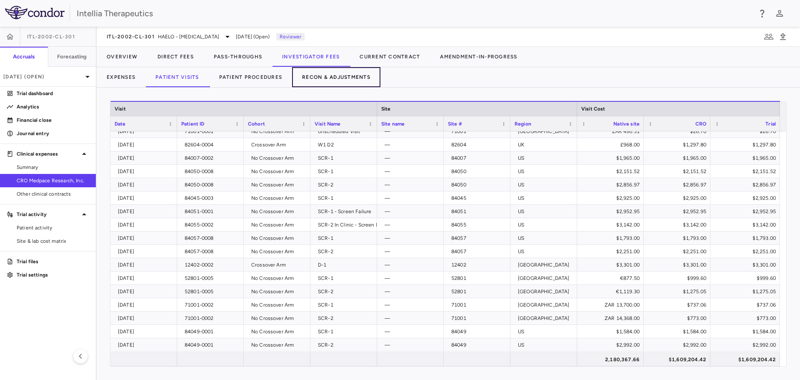
click at [335, 77] on button "Recon & Adjustments" at bounding box center [336, 77] width 88 height 20
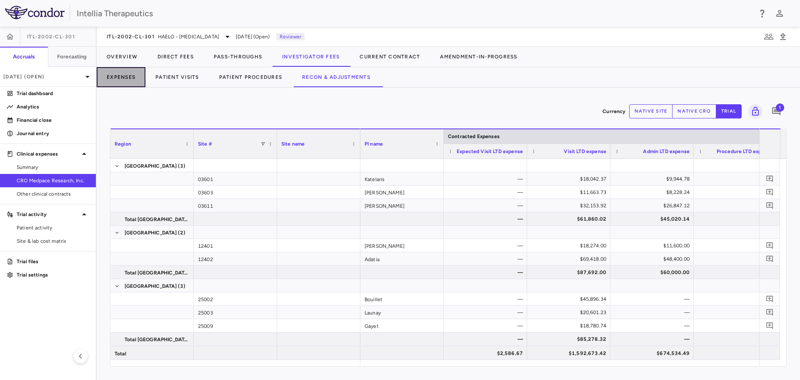
click at [122, 77] on button "Expenses" at bounding box center [121, 77] width 49 height 20
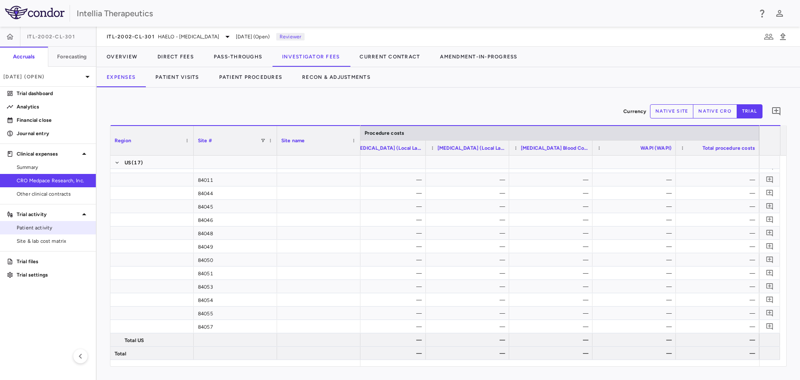
click at [48, 229] on span "Patient activity" at bounding box center [53, 228] width 73 height 8
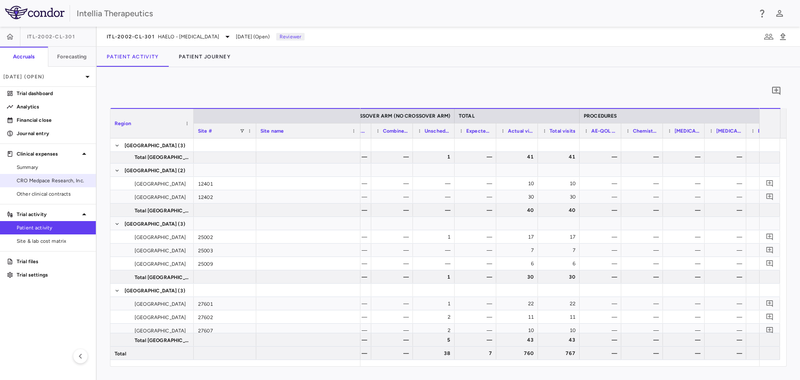
click at [55, 179] on span "CRO Medpace Research, Inc." at bounding box center [53, 181] width 73 height 8
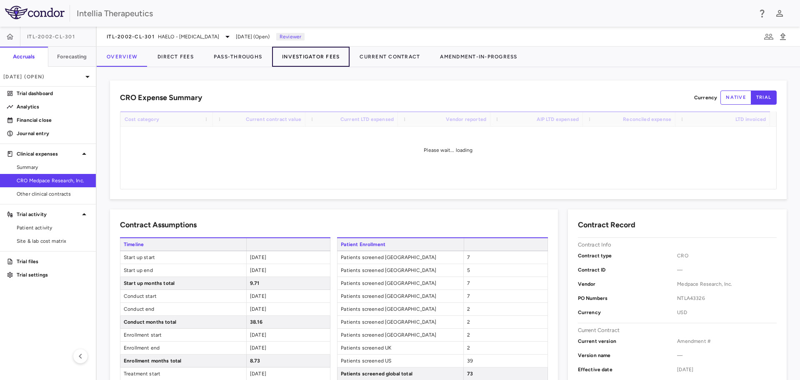
click at [321, 55] on button "Investigator Fees" at bounding box center [311, 57] width 78 height 20
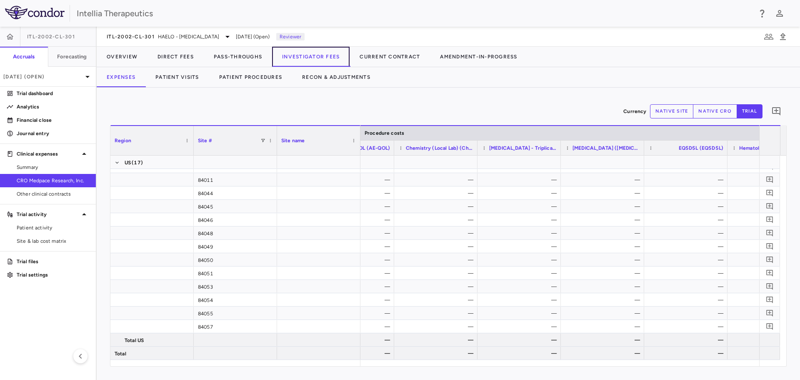
scroll to position [0, 4375]
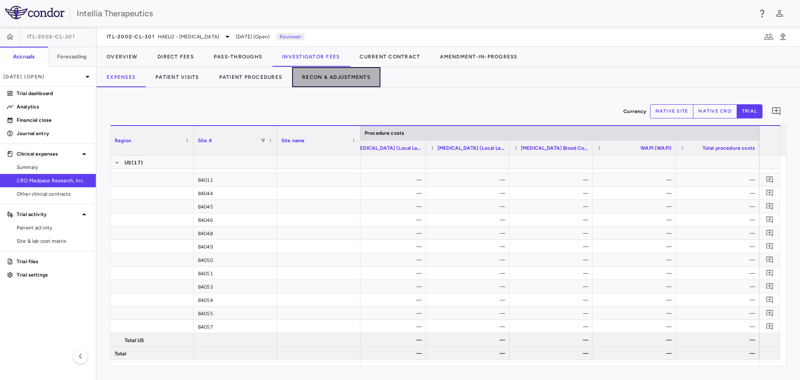
click at [340, 79] on button "Recon & Adjustments" at bounding box center [336, 77] width 88 height 20
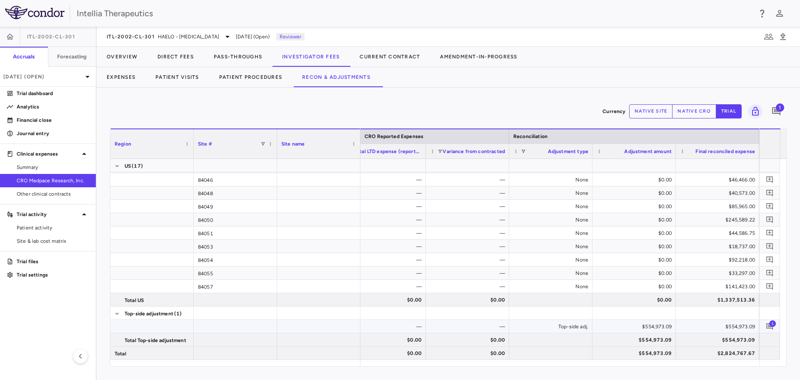
click at [533, 229] on span "1" at bounding box center [773, 323] width 7 height 7
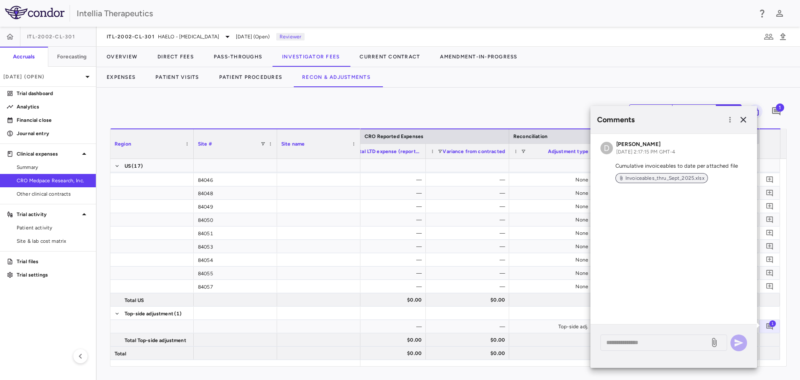
click at [533, 179] on span "Invoiceables_thru_Sept_2025.xlsx" at bounding box center [665, 178] width 86 height 8
click at [533, 120] on icon "button" at bounding box center [744, 120] width 10 height 10
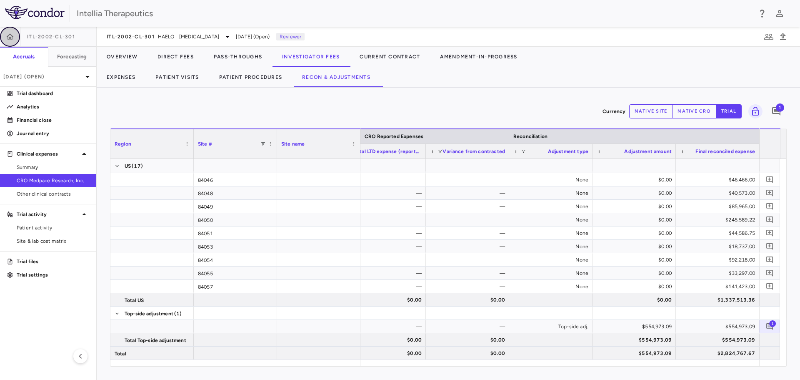
click at [10, 40] on icon "button" at bounding box center [10, 37] width 8 height 8
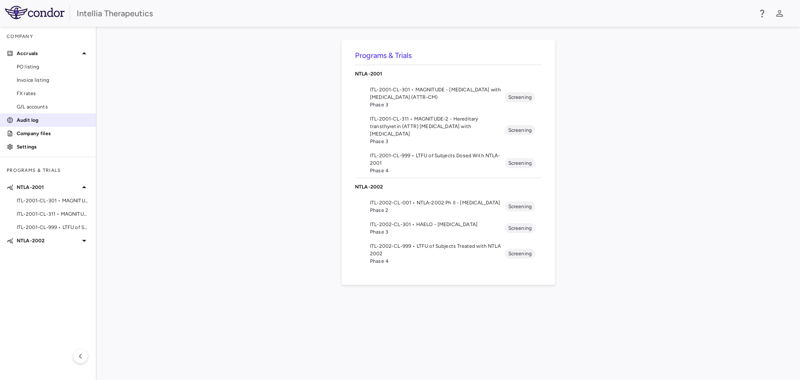
click at [51, 113] on aside "Company Accruals PO listing Invoice listing FX rates G/L accounts Audit log Com…" at bounding box center [48, 203] width 97 height 353
click at [51, 114] on link "Audit log" at bounding box center [48, 120] width 96 height 13
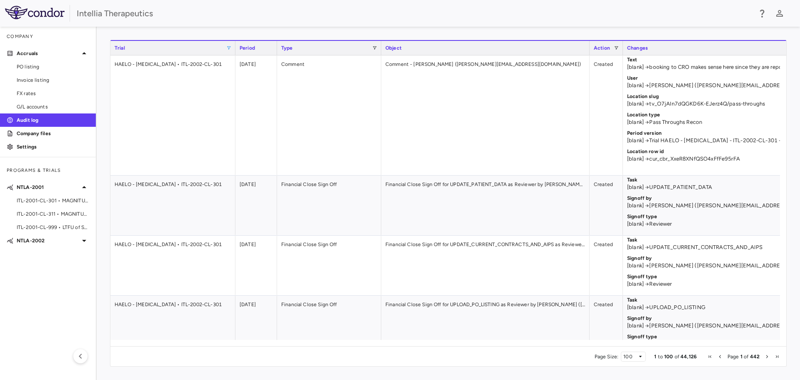
click at [227, 46] on span at bounding box center [228, 47] width 5 height 5
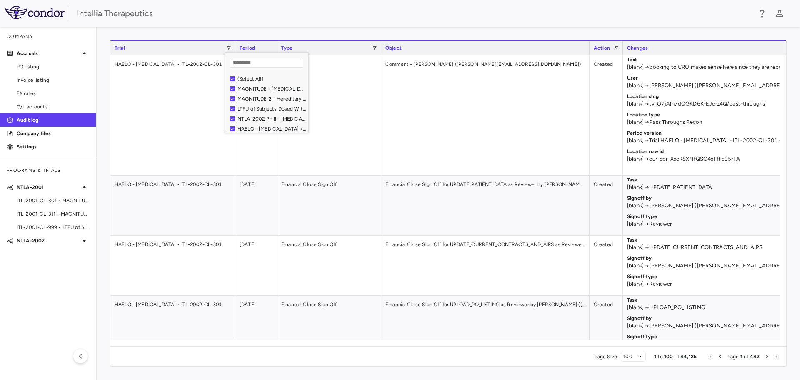
click at [246, 80] on div "(Select All)" at bounding box center [272, 79] width 68 height 6
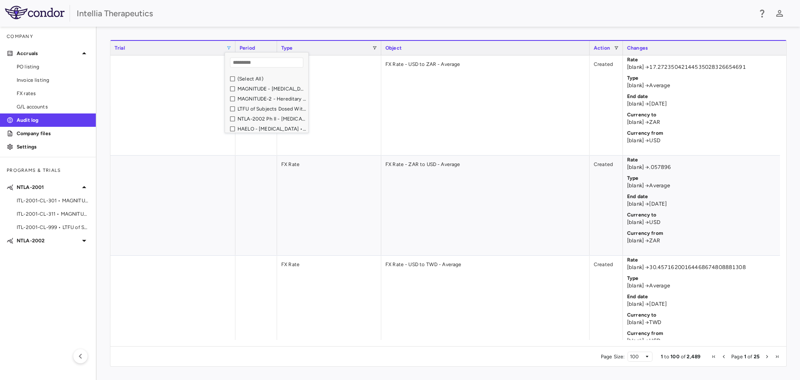
drag, startPoint x: 256, startPoint y: 126, endPoint x: 251, endPoint y: 125, distance: 4.6
click at [252, 125] on div "HAELO - [MEDICAL_DATA] • ITL-2002-CL-301" at bounding box center [269, 129] width 78 height 10
click at [234, 128] on div "HAELO - [MEDICAL_DATA] • ITL-2002-CL-301" at bounding box center [269, 129] width 78 height 10
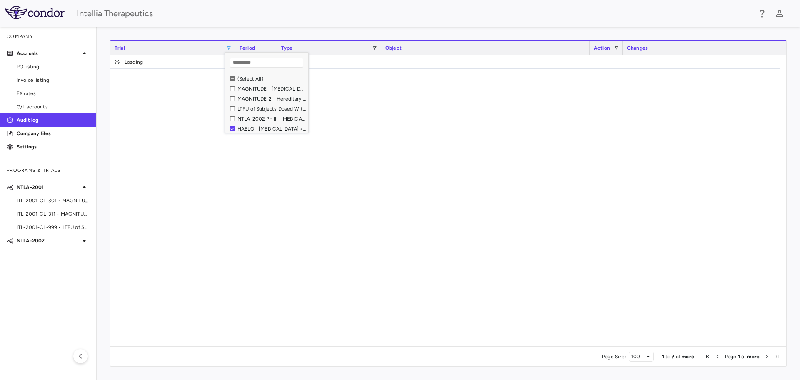
scroll to position [3, 0]
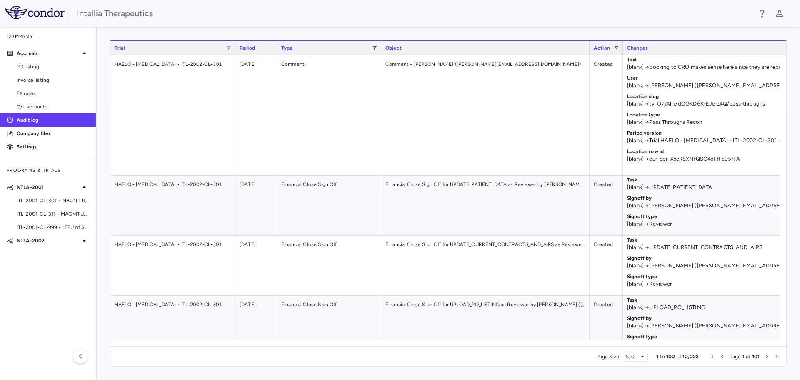
click at [374, 30] on div "1 to 100 of 10,022. Page 1 of 101 Drag here to set row groups Drag here to set …" at bounding box center [449, 203] width 704 height 353
click at [375, 48] on span at bounding box center [374, 47] width 5 height 5
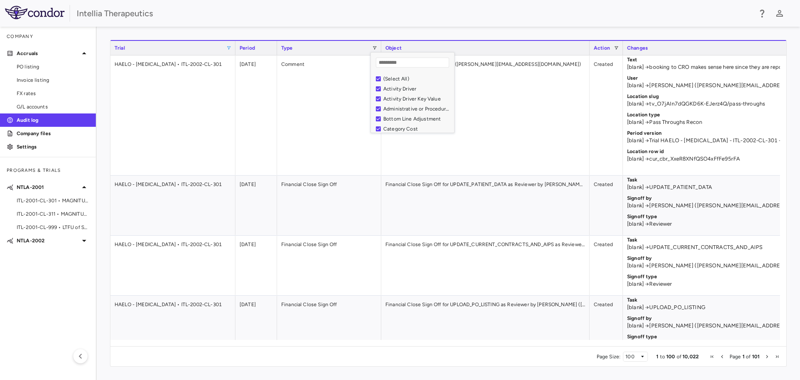
click at [393, 76] on div "(Select All)" at bounding box center [418, 79] width 68 height 6
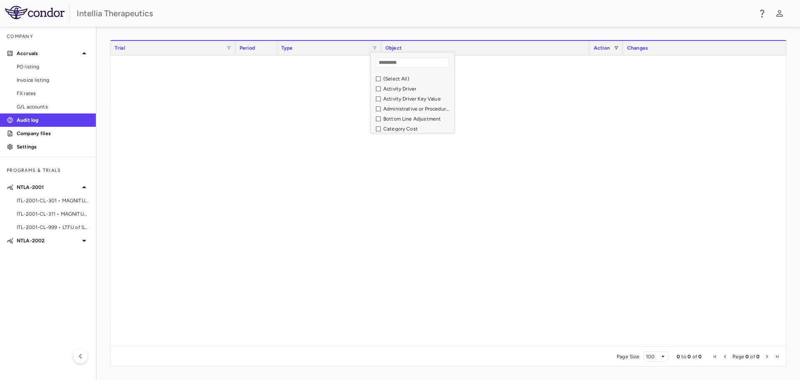
click at [396, 88] on div "Activity Driver" at bounding box center [418, 89] width 68 height 6
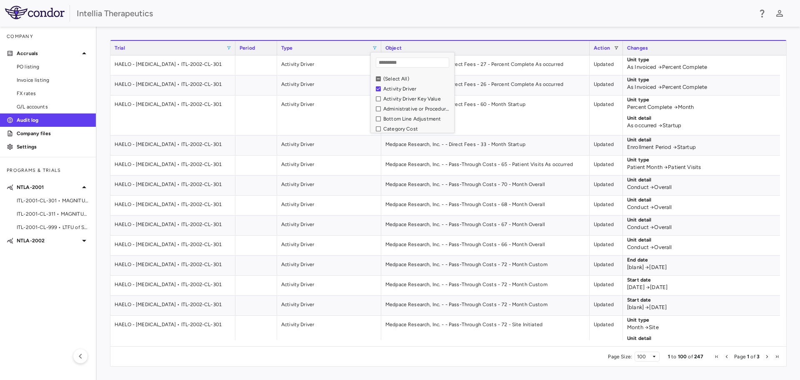
click at [334, 27] on div "1 to 100 of 247. Page 1 of 3 Drag here to set row groups Drag here to set colum…" at bounding box center [449, 203] width 704 height 353
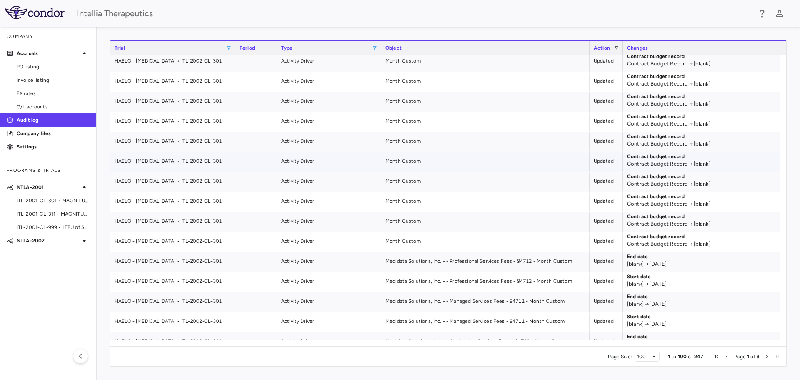
scroll to position [459, 0]
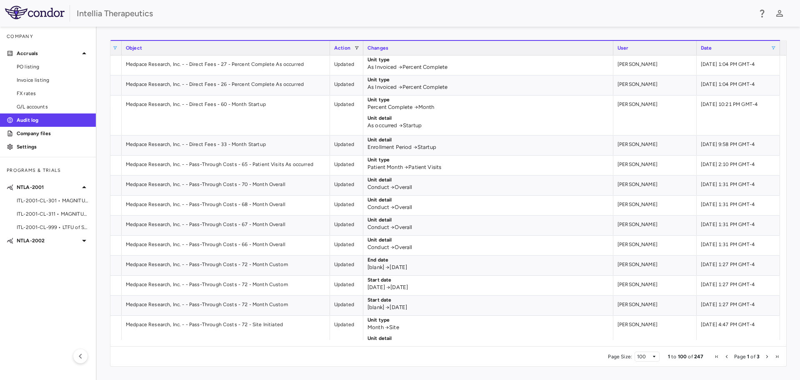
click at [533, 48] on span at bounding box center [773, 47] width 5 height 5
click at [533, 63] on div "Equals" at bounding box center [746, 63] width 54 height 6
click at [533, 76] on input "Filter Value" at bounding box center [749, 76] width 65 height 10
type input "**********"
click at [533, 89] on input "Filter Value" at bounding box center [749, 90] width 65 height 10
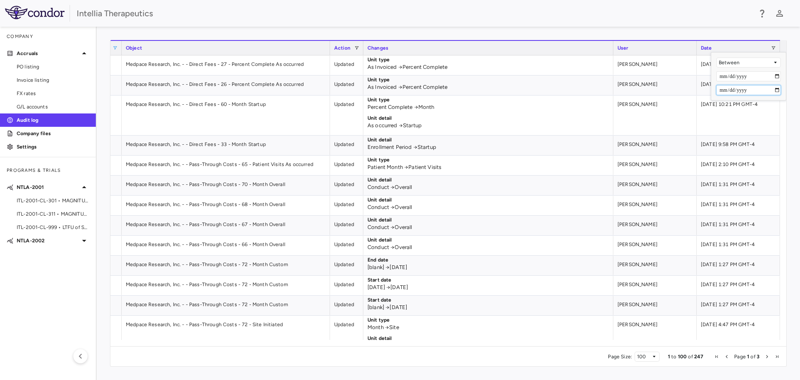
type input "**********"
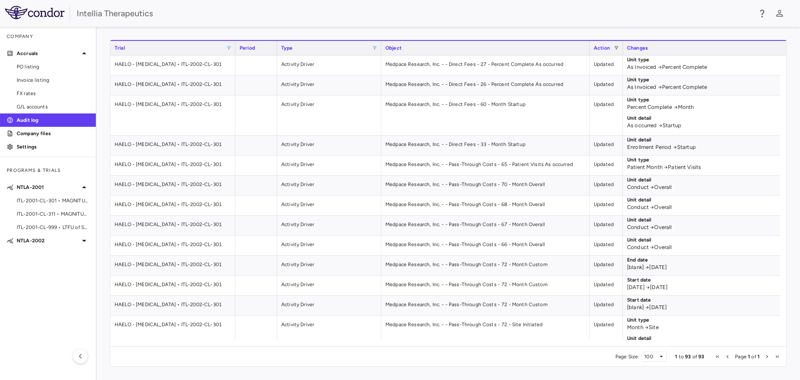
click at [378, 47] on div "Type" at bounding box center [329, 47] width 104 height 15
click at [375, 45] on span at bounding box center [374, 47] width 5 height 5
click at [384, 88] on div "Activity Driver" at bounding box center [418, 89] width 68 height 6
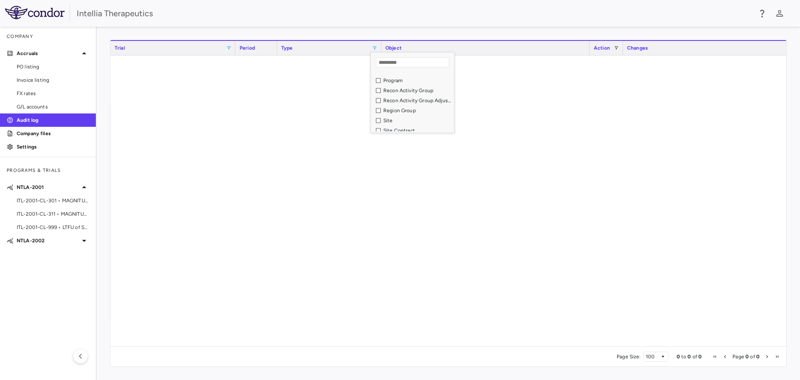
click at [380, 119] on div "Site" at bounding box center [415, 120] width 78 height 10
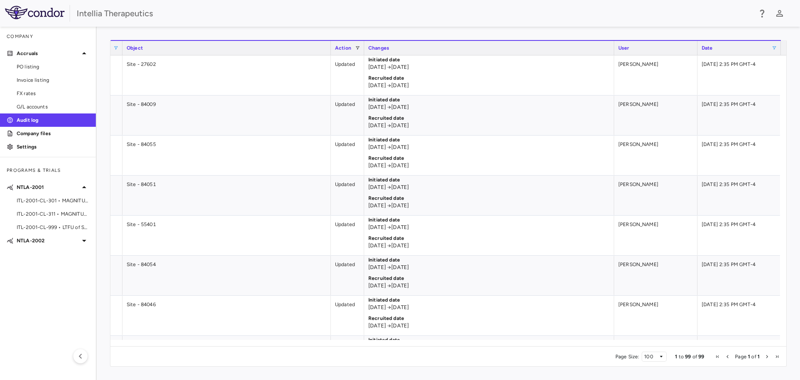
scroll to position [0, 251]
click at [359, 45] on span at bounding box center [356, 47] width 5 height 5
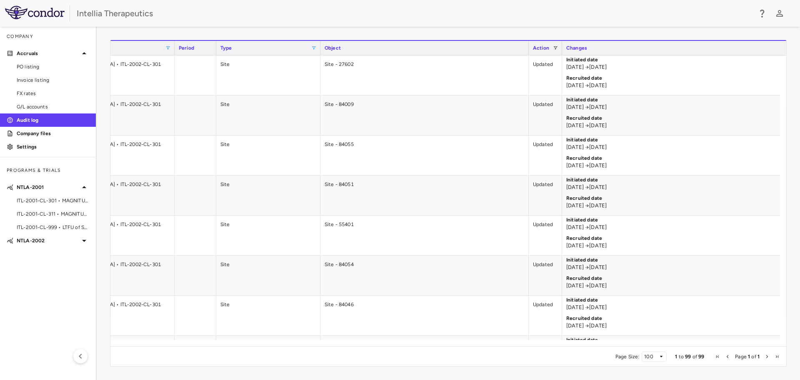
click at [312, 49] on span at bounding box center [313, 47] width 5 height 5
click at [324, 82] on div "Site" at bounding box center [354, 79] width 78 height 10
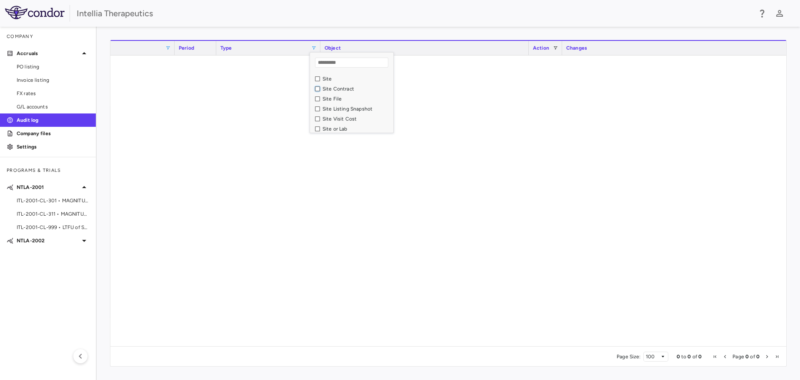
click at [315, 92] on div "Site Contract" at bounding box center [354, 89] width 78 height 10
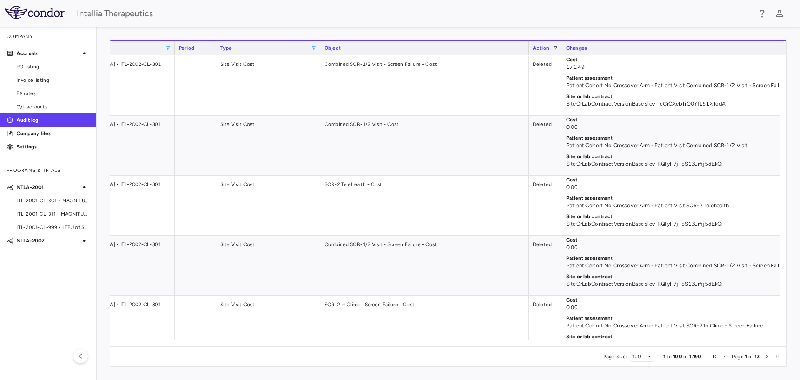
click at [533, 229] on div "Page Size: 100 1 to 100 of 1,190 Page 1 of 12" at bounding box center [448, 356] width 676 height 20
click at [533, 47] on span at bounding box center [555, 47] width 5 height 5
click at [533, 78] on div "(Select All)" at bounding box center [598, 79] width 68 height 6
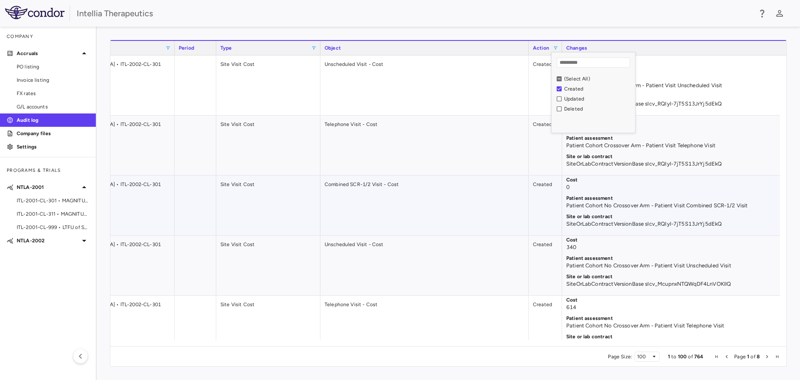
click at [398, 215] on div "Combined SCR-1/2 Visit - Cost" at bounding box center [425, 206] width 208 height 60
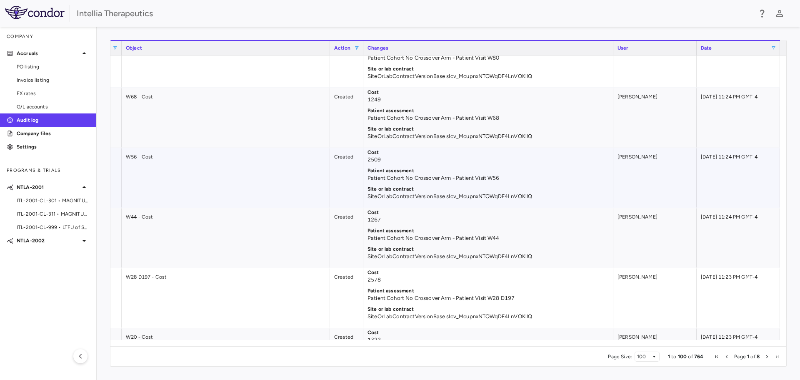
scroll to position [500, 0]
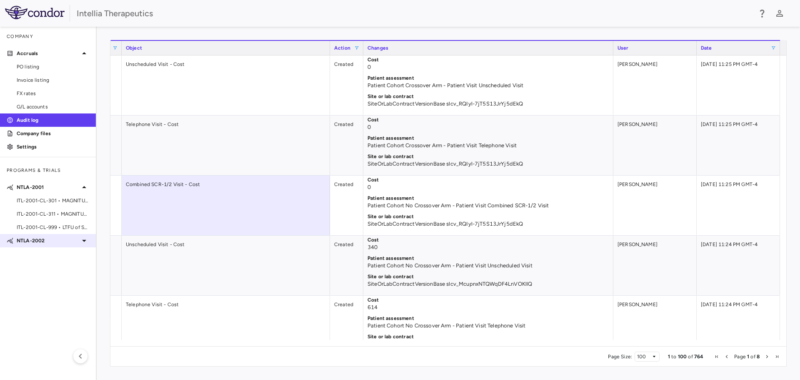
click at [62, 229] on p "NTLA-2002" at bounding box center [48, 241] width 63 height 8
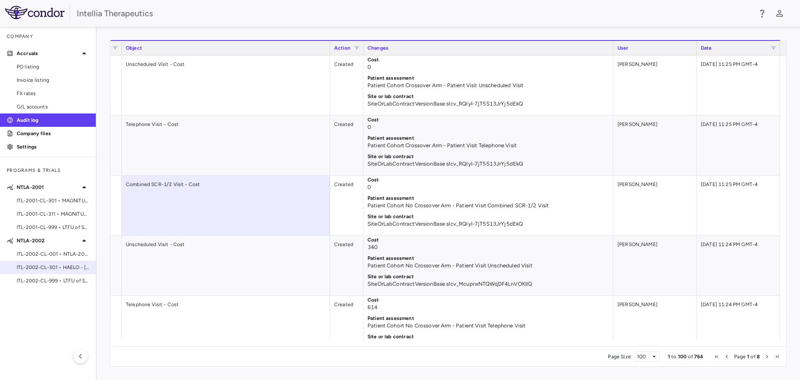
click at [60, 229] on span "ITL-2002-CL-301 • HAELO - [MEDICAL_DATA]" at bounding box center [53, 267] width 73 height 8
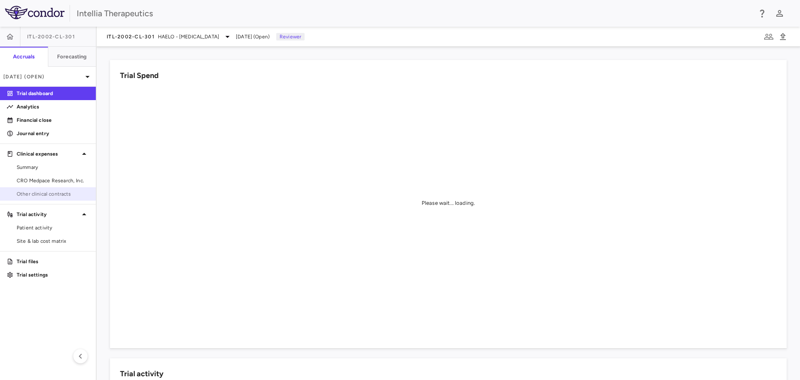
click at [57, 193] on span "Other clinical contracts" at bounding box center [53, 194] width 73 height 8
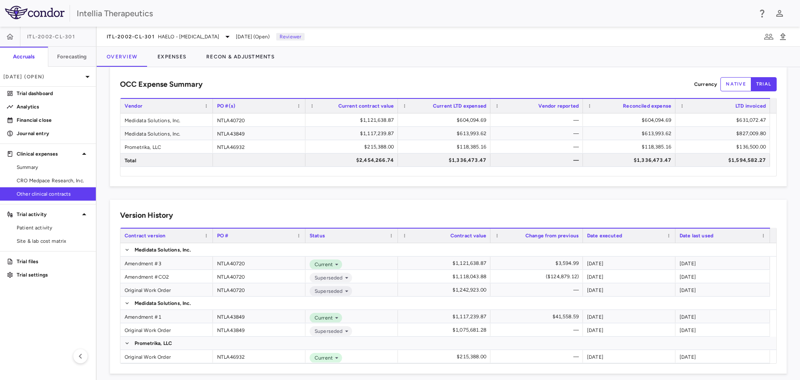
scroll to position [20, 0]
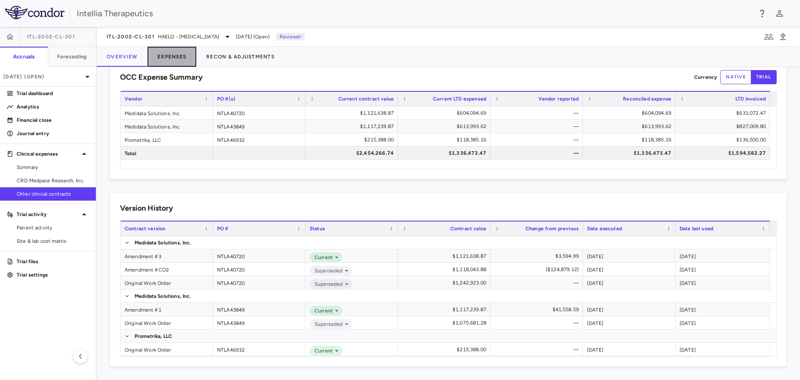
click at [178, 59] on button "Expenses" at bounding box center [172, 57] width 49 height 20
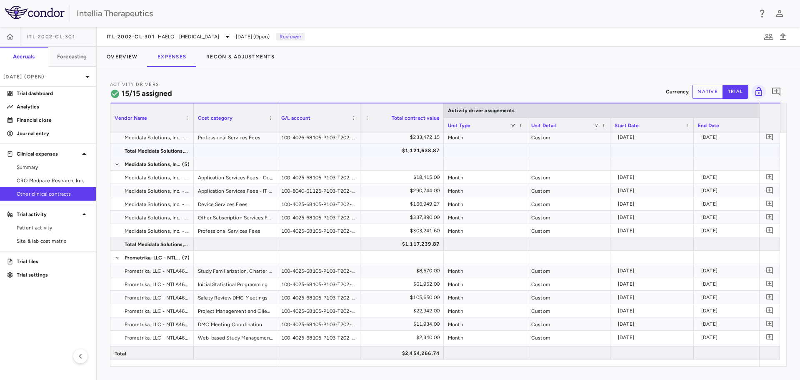
scroll to position [67, 0]
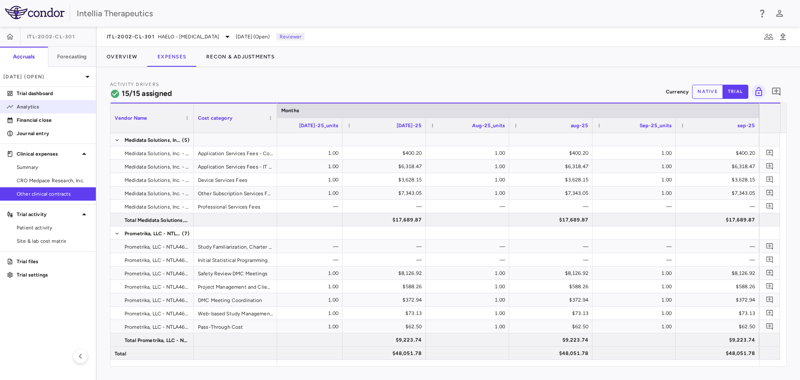
click at [58, 109] on p "Analytics" at bounding box center [53, 107] width 73 height 8
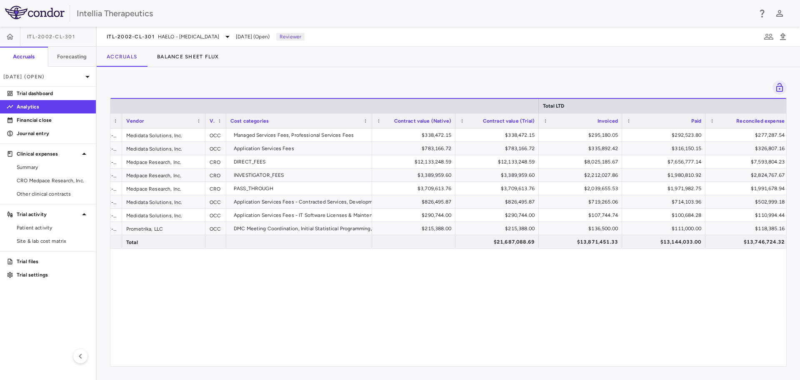
scroll to position [0, 158]
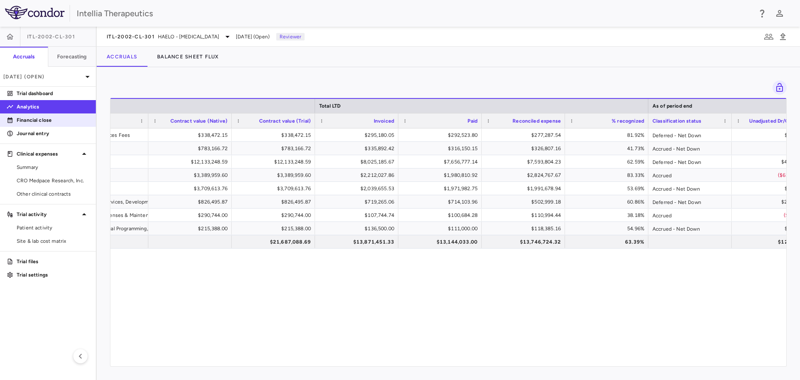
click at [44, 116] on link "Financial close" at bounding box center [48, 120] width 96 height 13
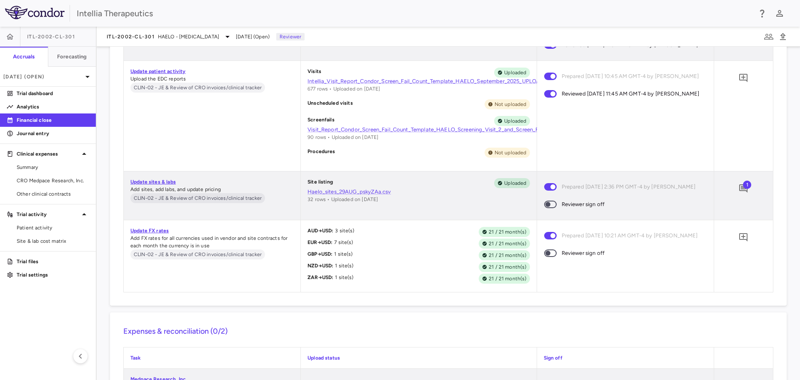
scroll to position [3768, 0]
click at [533, 208] on span at bounding box center [550, 205] width 13 height 8
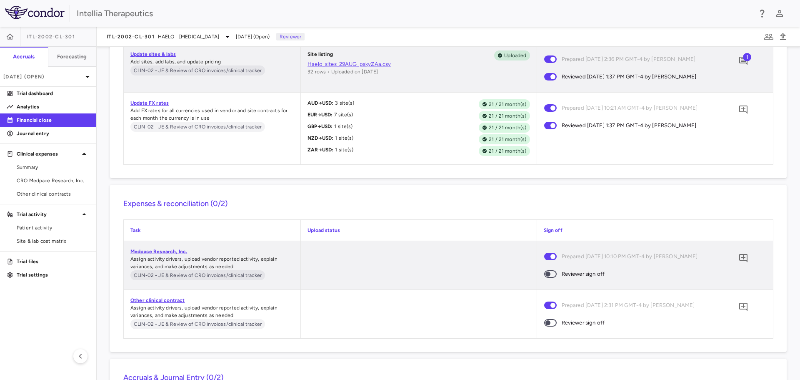
scroll to position [3894, 0]
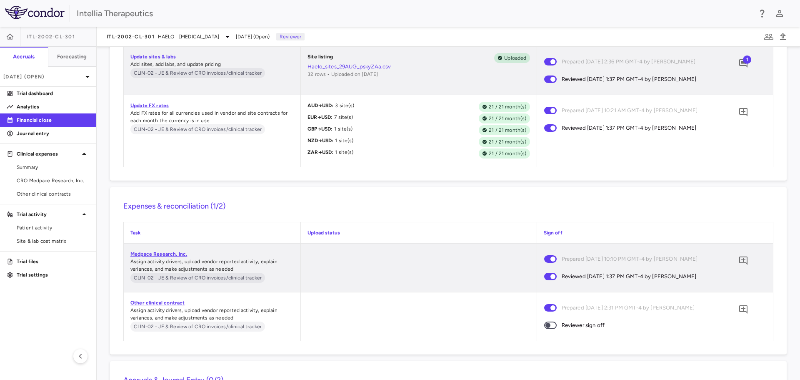
click at [533, 229] on span at bounding box center [550, 325] width 13 height 8
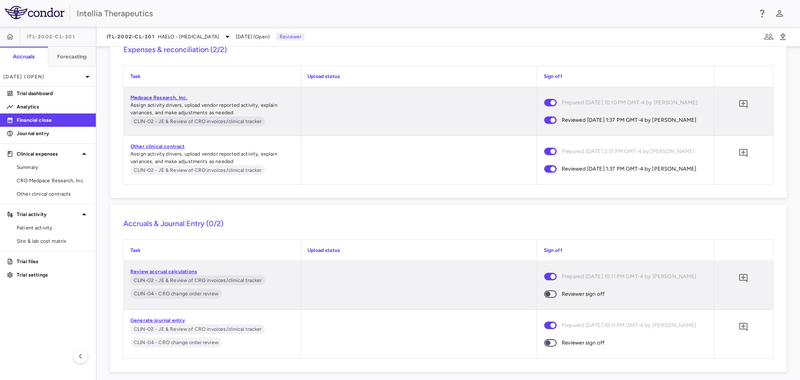
scroll to position [4086, 0]
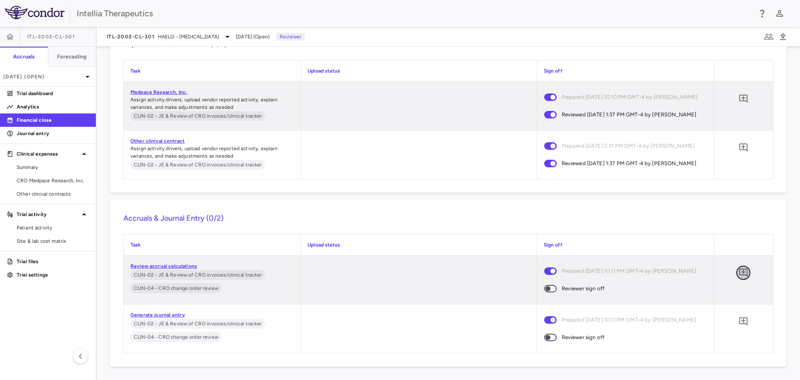
click at [533, 229] on button "button" at bounding box center [744, 273] width 14 height 14
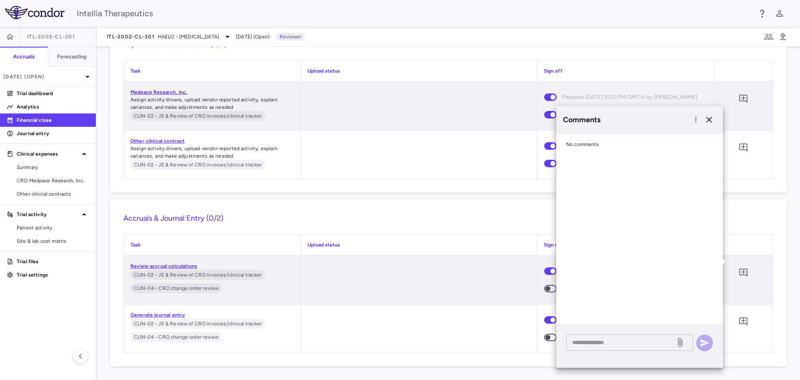
click at [533, 229] on textarea at bounding box center [621, 342] width 98 height 9
type textarea "**********"
click at [533, 229] on div "**********" at bounding box center [630, 342] width 127 height 16
drag, startPoint x: 646, startPoint y: 340, endPoint x: 546, endPoint y: 351, distance: 100.2
click at [533, 229] on body "Skip to sidebar Skip to main content Intellia Therapeutics ITL-2002-CL-301 Accr…" at bounding box center [400, 190] width 800 height 380
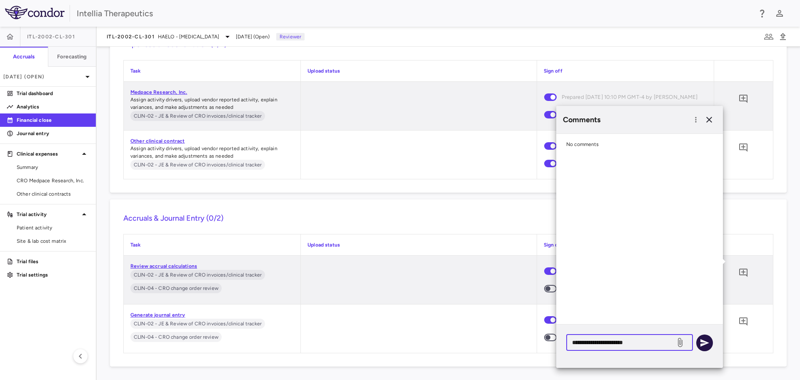
click at [533, 229] on button "button" at bounding box center [705, 342] width 17 height 17
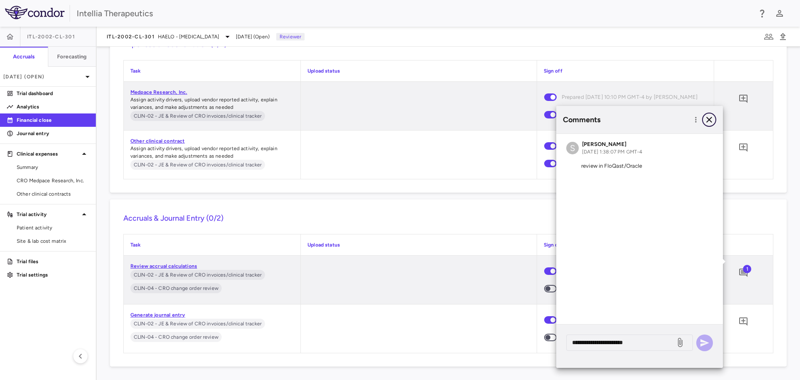
click at [533, 120] on icon "button" at bounding box center [710, 120] width 10 height 10
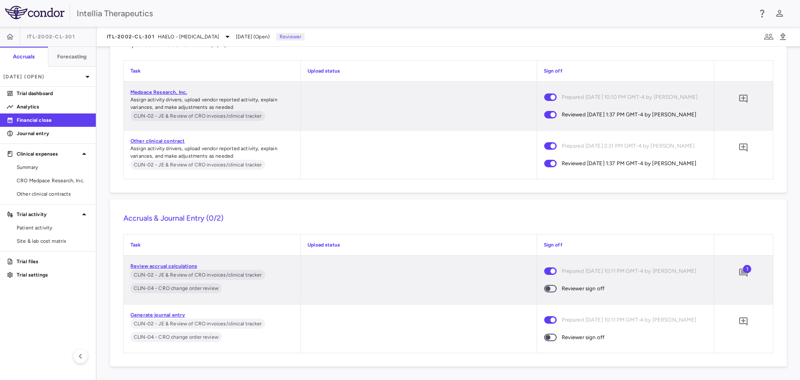
click at [533, 229] on span at bounding box center [550, 289] width 23 height 18
click at [533, 229] on button "button" at bounding box center [744, 321] width 14 height 14
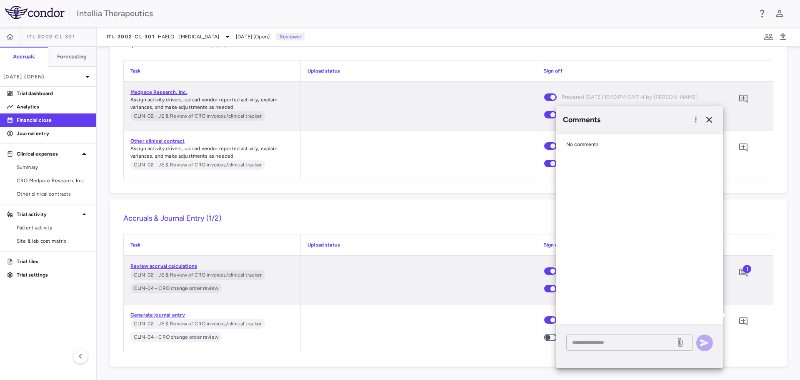
click at [533, 229] on textarea at bounding box center [621, 342] width 98 height 9
paste textarea "**********"
type textarea "**********"
click at [533, 229] on button "button" at bounding box center [705, 342] width 17 height 17
click at [533, 120] on icon "button" at bounding box center [710, 120] width 10 height 10
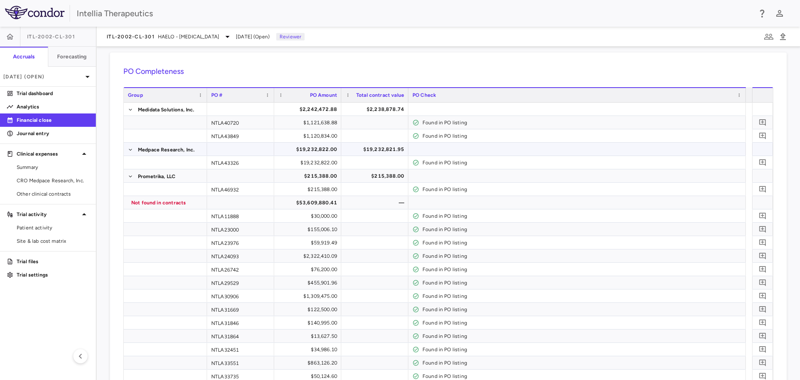
scroll to position [0, 0]
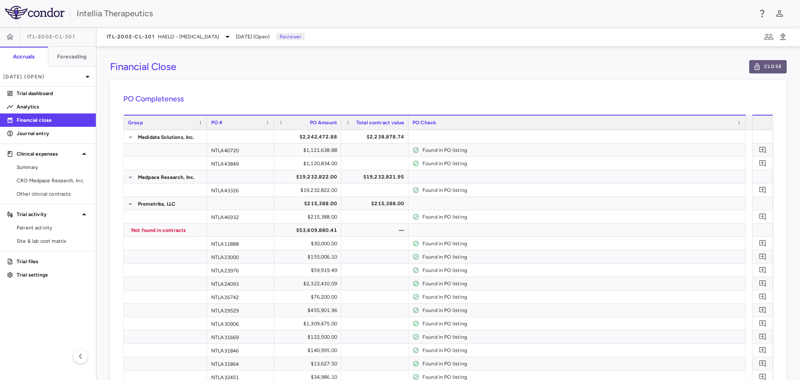
click at [533, 63] on button "Close" at bounding box center [769, 66] width 38 height 13
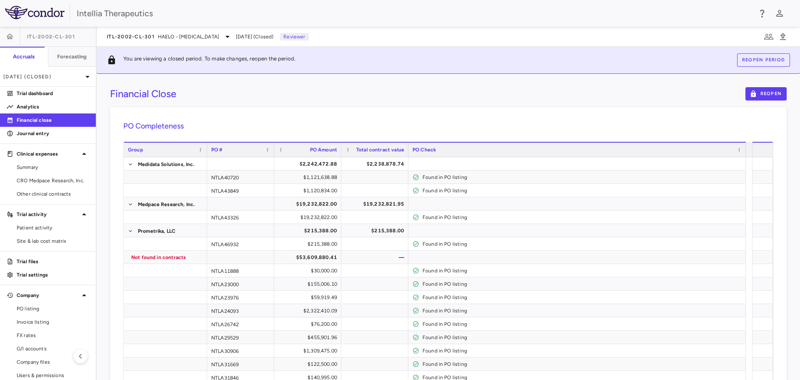
click at [20, 37] on div "ITL-2002-CL-301" at bounding box center [48, 37] width 96 height 20
click at [15, 36] on button "button" at bounding box center [10, 37] width 20 height 20
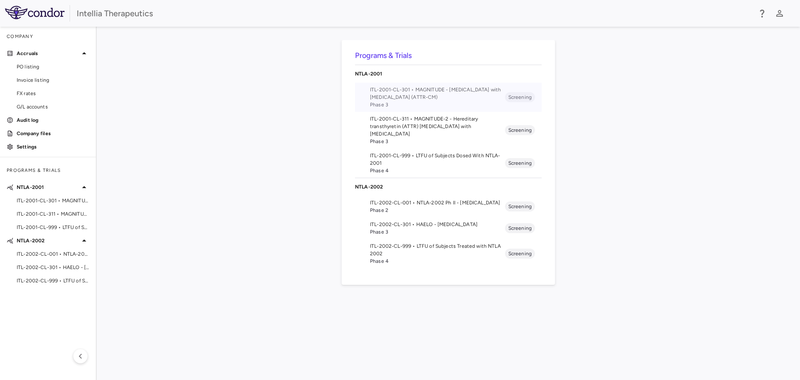
click at [438, 95] on span "ITL-2001-CL-301 • MAGNITUDE - [MEDICAL_DATA] with [MEDICAL_DATA] (ATTR-CM)" at bounding box center [437, 93] width 135 height 15
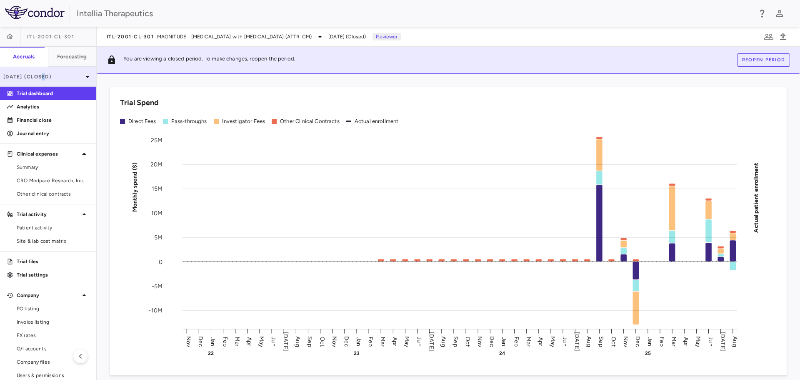
click at [44, 76] on p "[DATE] (Closed)" at bounding box center [42, 77] width 79 height 8
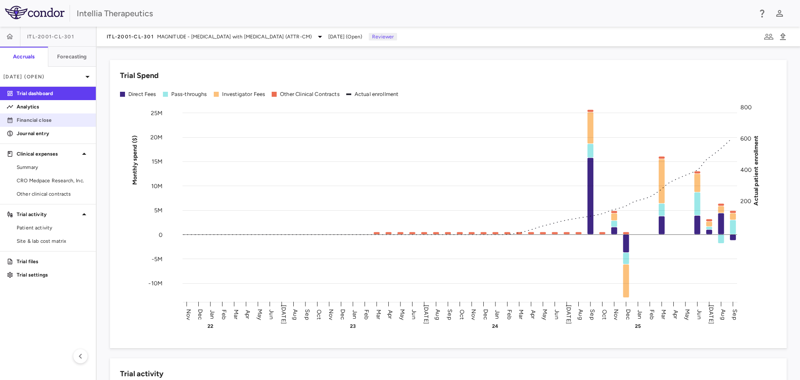
click at [48, 116] on p "Financial close" at bounding box center [53, 120] width 73 height 8
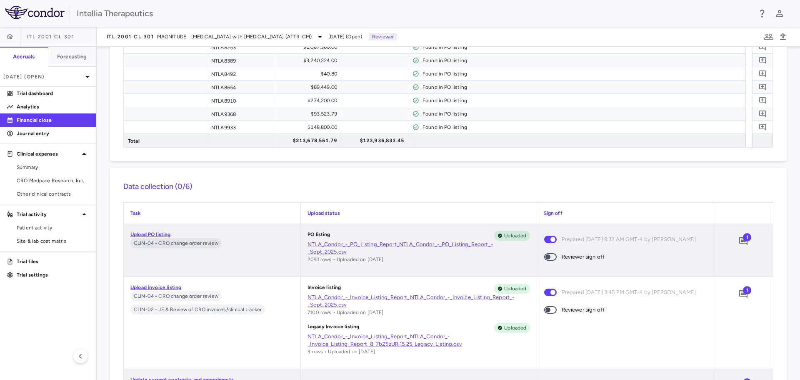
scroll to position [4544, 0]
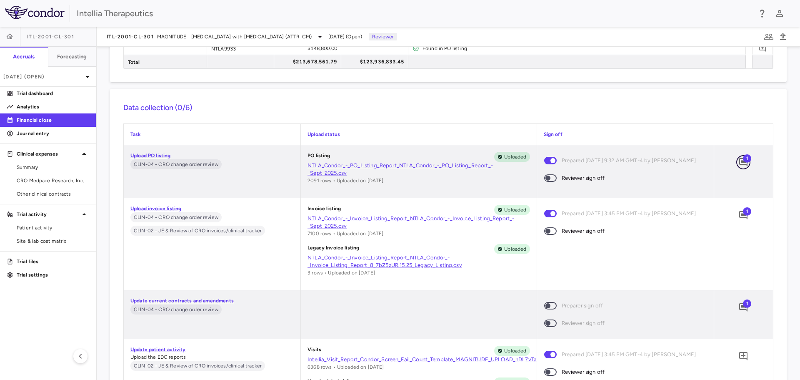
click at [739, 163] on icon "Add comment" at bounding box center [744, 162] width 10 height 10
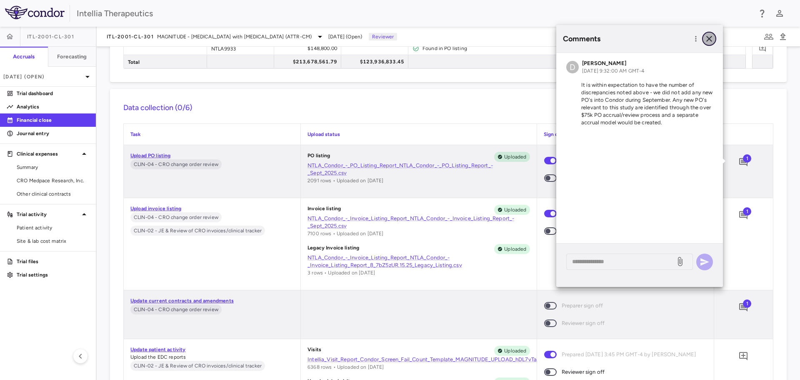
click at [711, 38] on icon "button" at bounding box center [710, 39] width 10 height 10
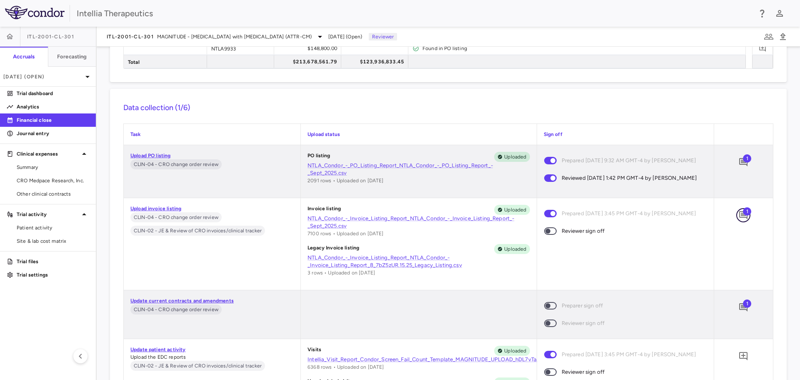
click at [739, 214] on icon "Add comment" at bounding box center [744, 215] width 10 height 10
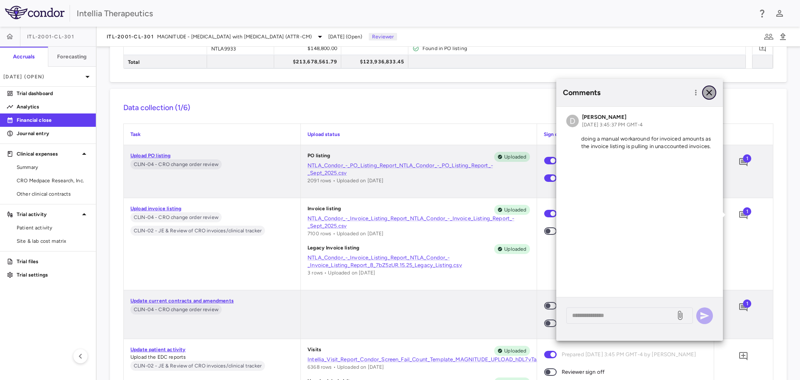
click at [705, 93] on icon "button" at bounding box center [710, 93] width 10 height 10
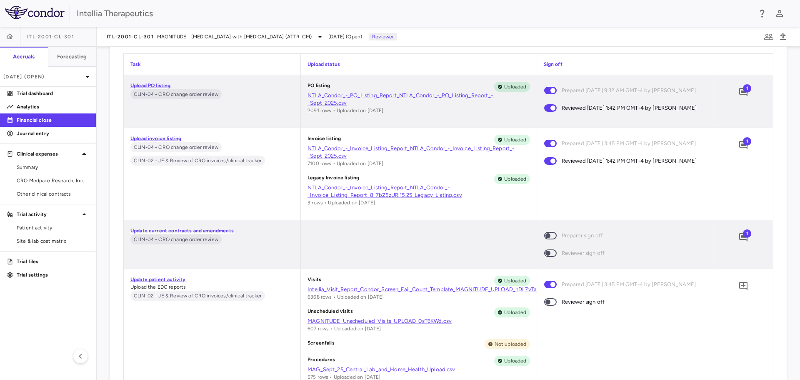
scroll to position [4628, 0]
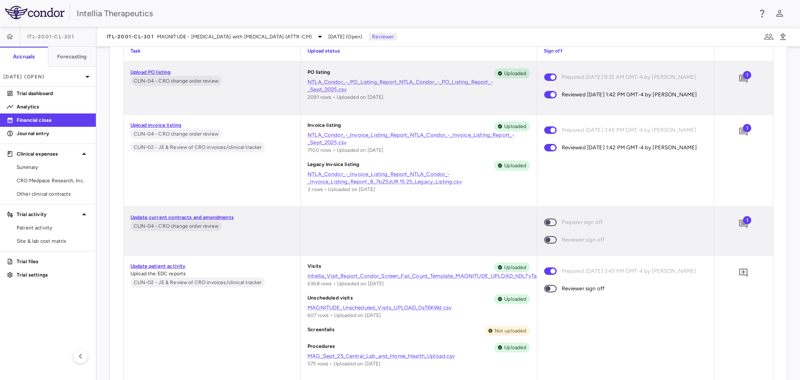
click at [743, 219] on span "1" at bounding box center [747, 220] width 8 height 8
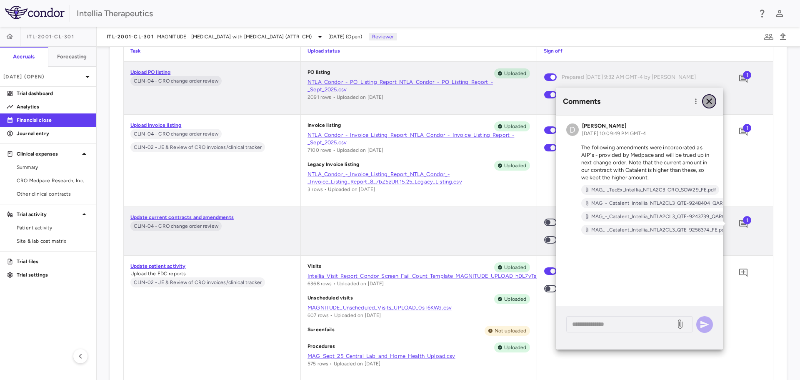
click at [710, 101] on icon "button" at bounding box center [710, 101] width 6 height 6
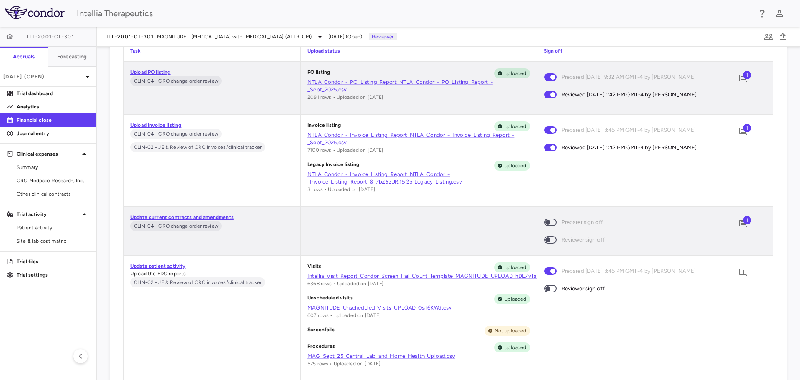
click at [548, 240] on span at bounding box center [550, 240] width 13 height 8
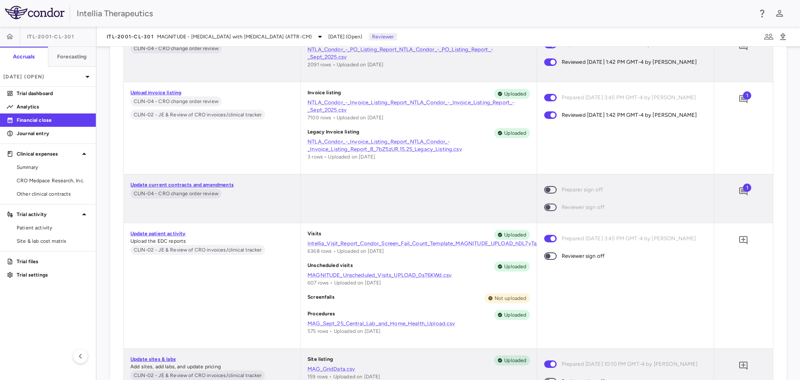
scroll to position [4711, 0]
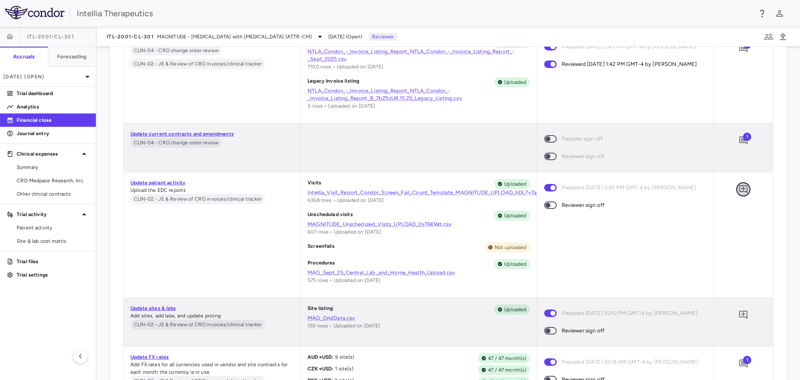
click at [740, 189] on icon "Add comment" at bounding box center [744, 189] width 8 height 8
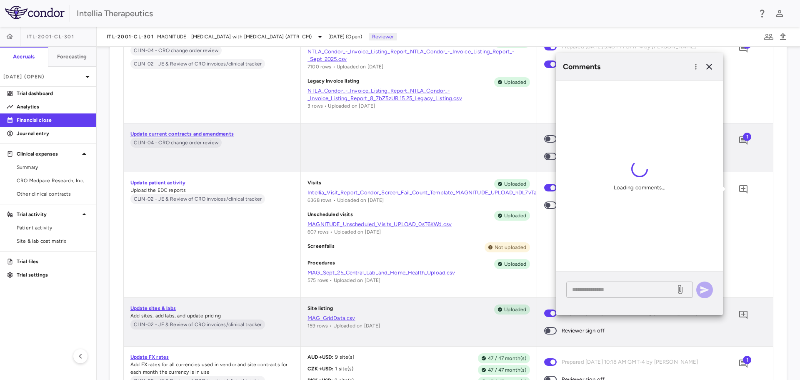
click at [607, 290] on textarea at bounding box center [621, 289] width 98 height 9
type textarea "**********"
click at [709, 291] on icon "button" at bounding box center [705, 290] width 10 height 10
click at [713, 66] on icon "button" at bounding box center [710, 67] width 10 height 10
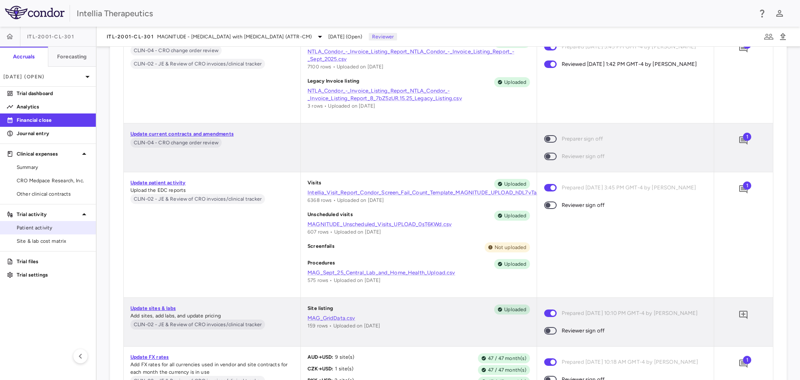
click at [29, 227] on span "Patient activity" at bounding box center [53, 228] width 73 height 8
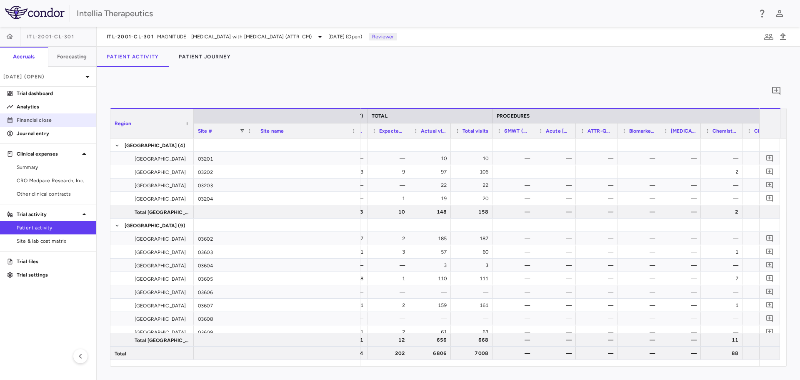
click at [55, 116] on p "Financial close" at bounding box center [53, 120] width 73 height 8
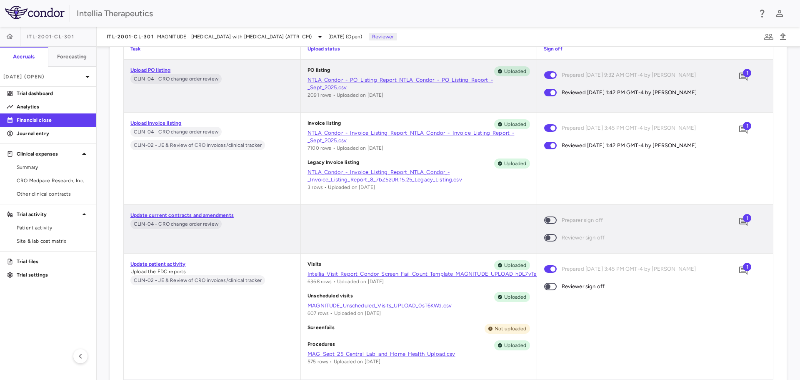
scroll to position [250, 0]
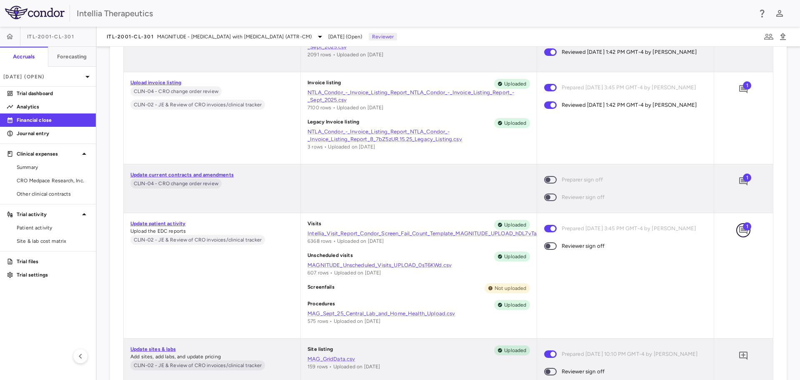
click at [740, 232] on icon "Add comment" at bounding box center [744, 230] width 8 height 8
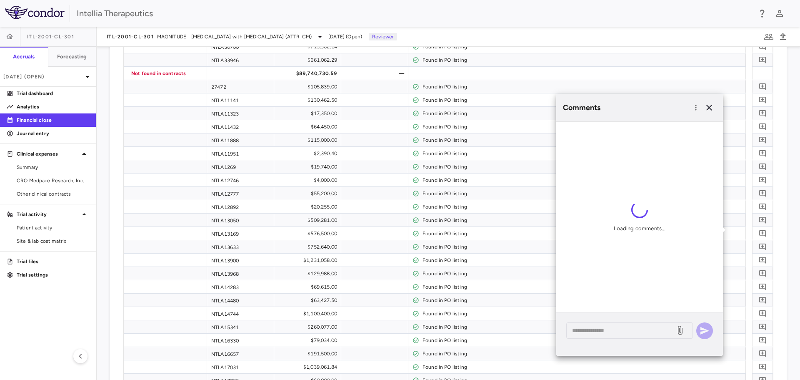
scroll to position [4670, 0]
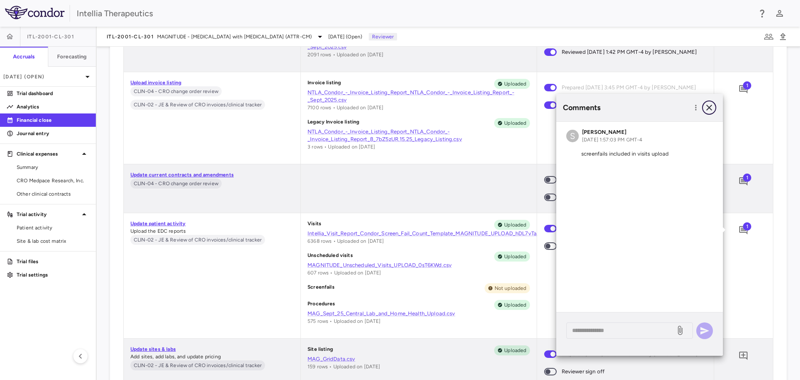
click at [703, 111] on button "button" at bounding box center [709, 107] width 14 height 14
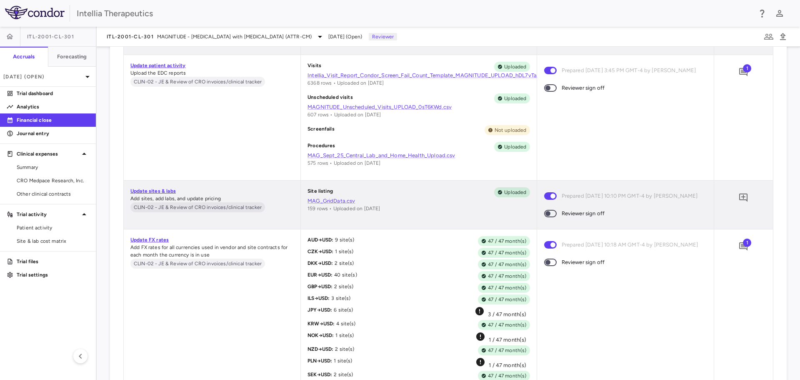
scroll to position [4837, 0]
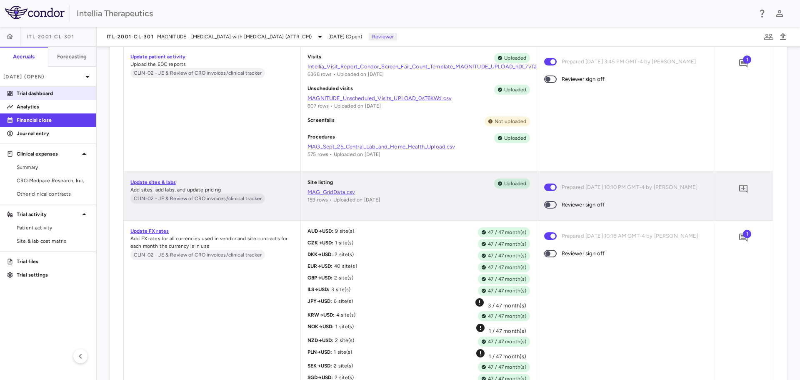
click at [46, 90] on p "Trial dashboard" at bounding box center [53, 94] width 73 height 8
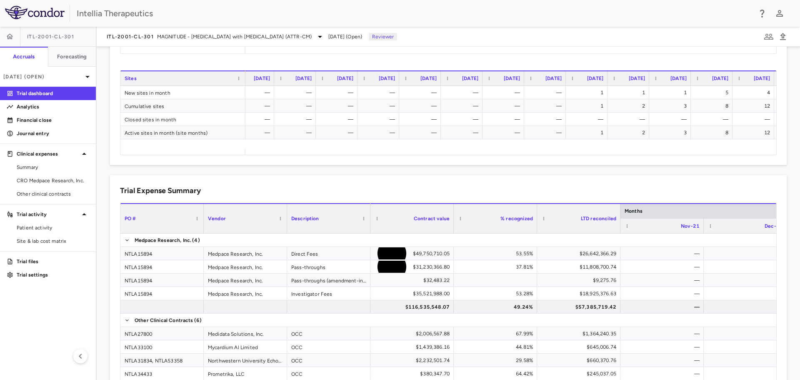
scroll to position [0, 1476]
click at [42, 231] on link "Patient activity" at bounding box center [48, 227] width 96 height 13
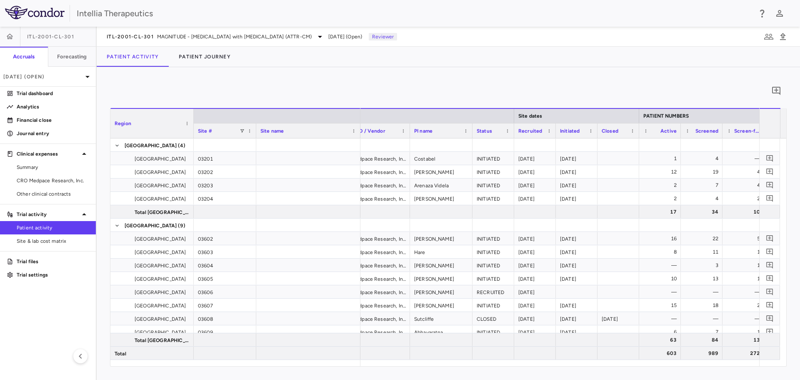
scroll to position [0, 103]
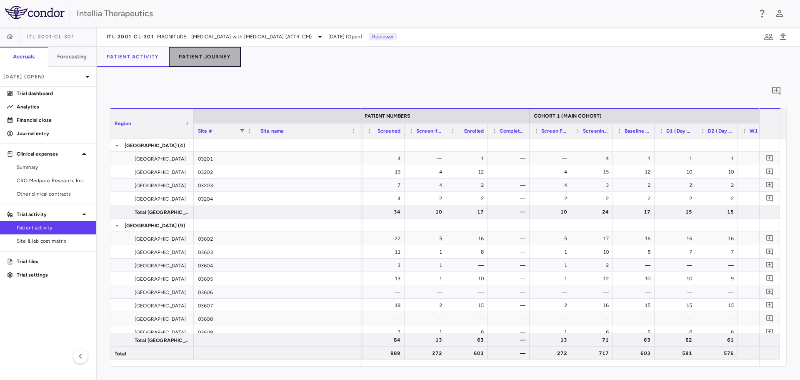
click at [198, 61] on button "Patient Journey" at bounding box center [205, 57] width 72 height 20
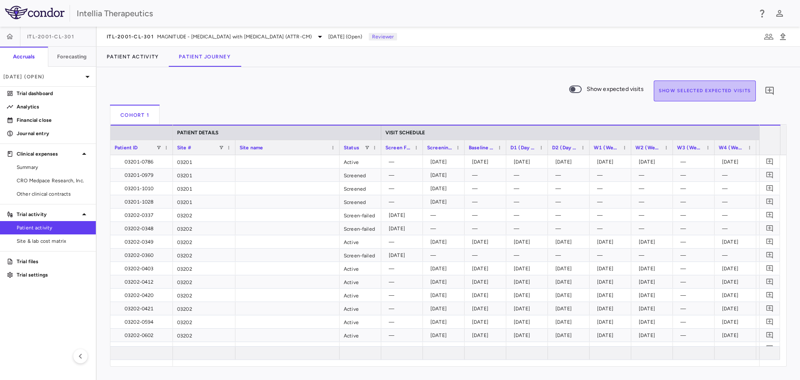
click at [729, 84] on button "Show Selected Expected Visits" at bounding box center [705, 90] width 102 height 21
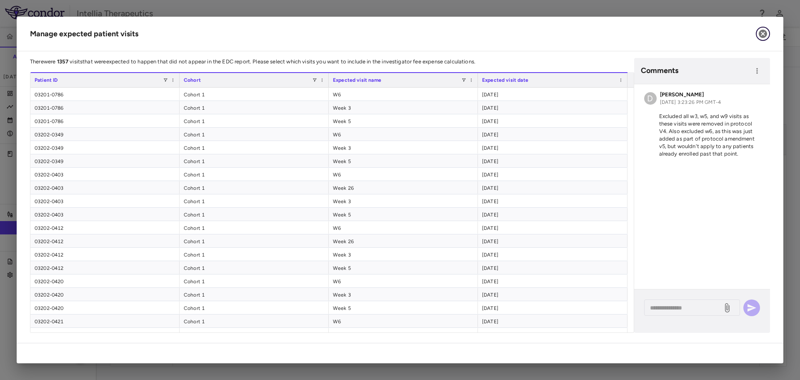
click at [763, 30] on icon "button" at bounding box center [763, 34] width 8 height 8
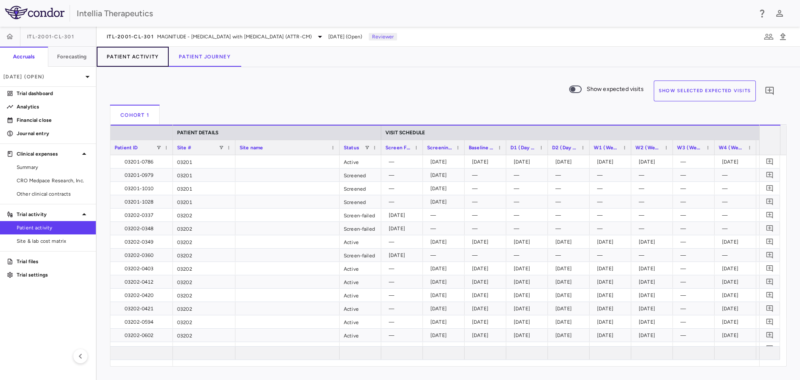
drag, startPoint x: 143, startPoint y: 53, endPoint x: 143, endPoint y: 61, distance: 8.3
click at [143, 52] on button "Patient Activity" at bounding box center [133, 57] width 72 height 20
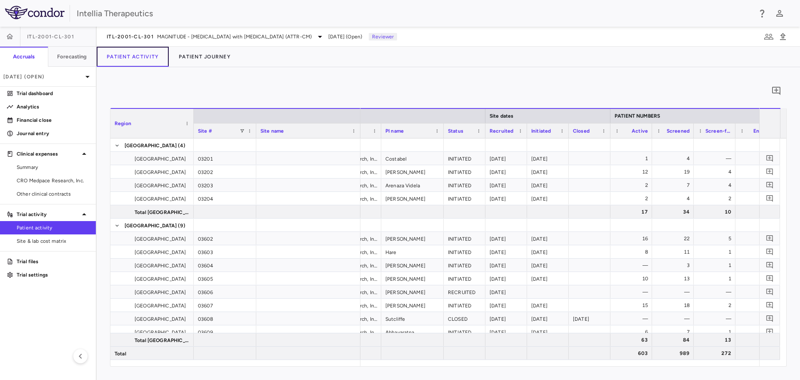
scroll to position [0, 58]
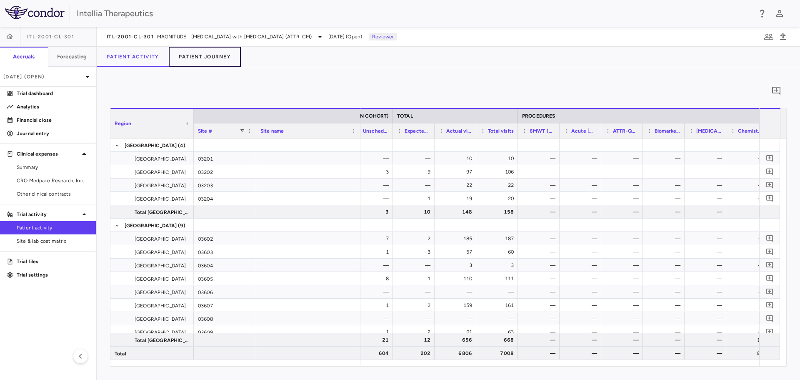
click at [200, 57] on button "Patient Journey" at bounding box center [205, 57] width 72 height 20
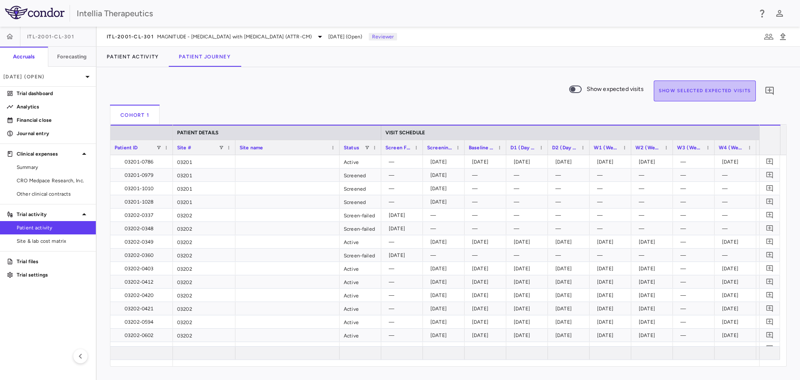
click at [729, 88] on button "Show Selected Expected Visits" at bounding box center [705, 90] width 102 height 21
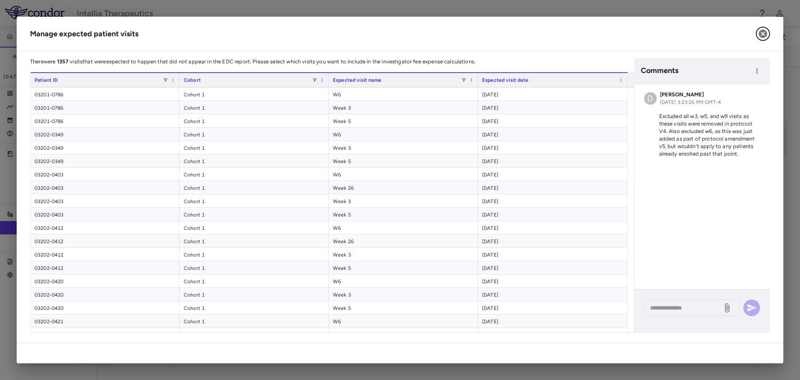
click at [767, 34] on icon "button" at bounding box center [763, 34] width 8 height 8
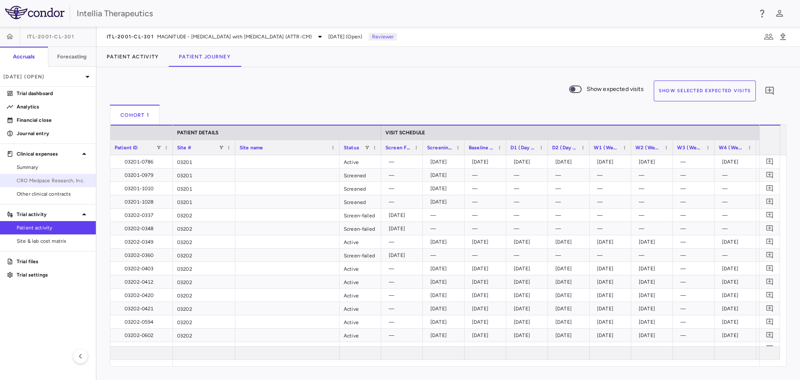
drag, startPoint x: 31, startPoint y: 177, endPoint x: 46, endPoint y: 177, distance: 14.6
click at [31, 177] on span "CRO Medpace Research, Inc." at bounding box center [53, 181] width 73 height 8
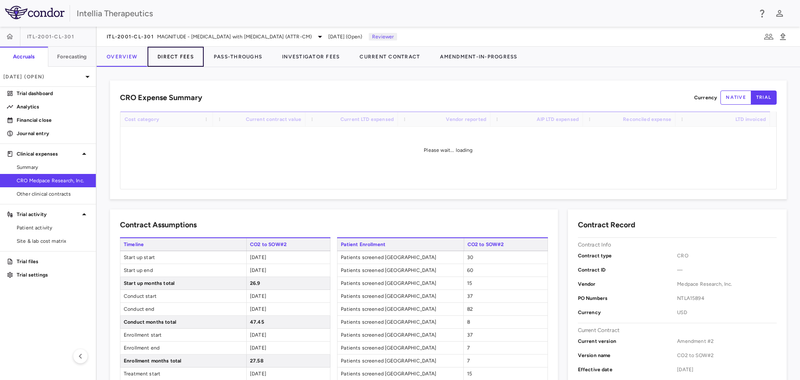
click at [171, 53] on button "Direct Fees" at bounding box center [176, 57] width 56 height 20
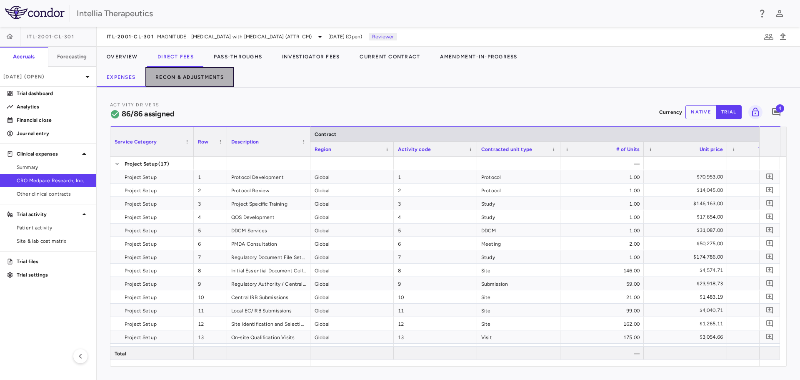
click at [192, 81] on button "Recon & Adjustments" at bounding box center [190, 77] width 88 height 20
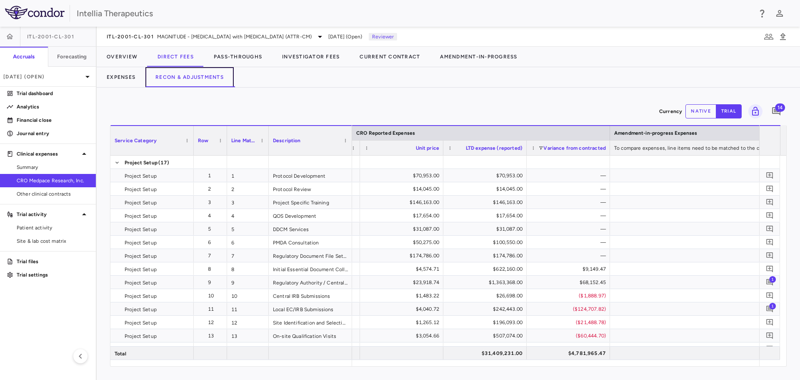
scroll to position [0, 1239]
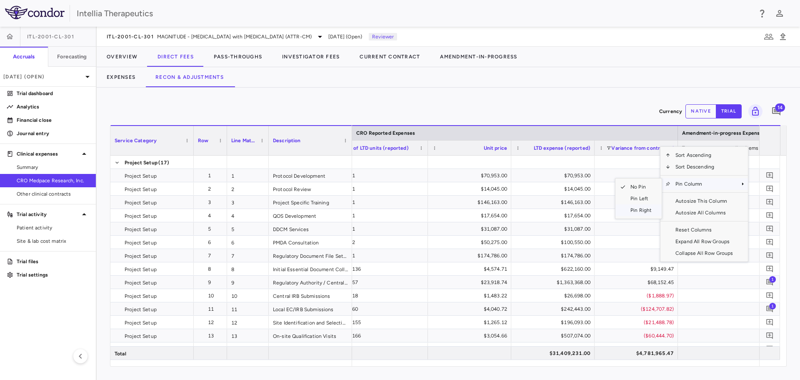
click at [644, 211] on span "Pin Right" at bounding box center [641, 210] width 31 height 12
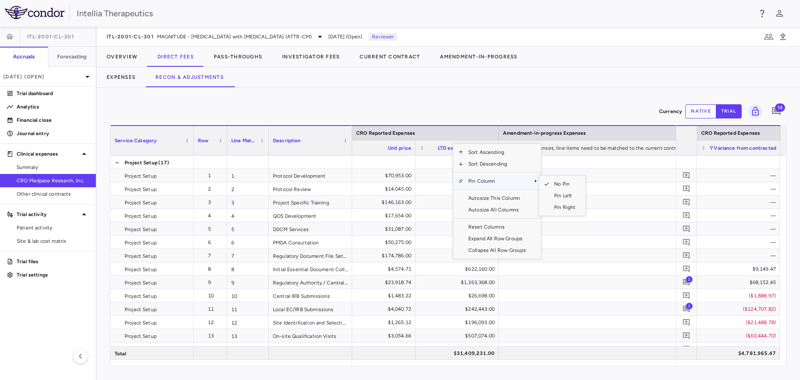
click at [479, 180] on span "Pin Column" at bounding box center [498, 181] width 68 height 12
click at [569, 209] on span "Pin Right" at bounding box center [564, 207] width 31 height 12
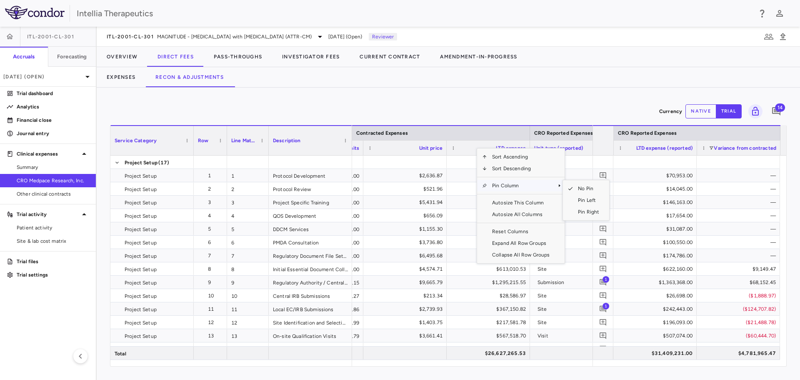
click at [494, 190] on span "Pin Column" at bounding box center [521, 186] width 68 height 12
click at [579, 211] on span "Pin Right" at bounding box center [588, 212] width 31 height 12
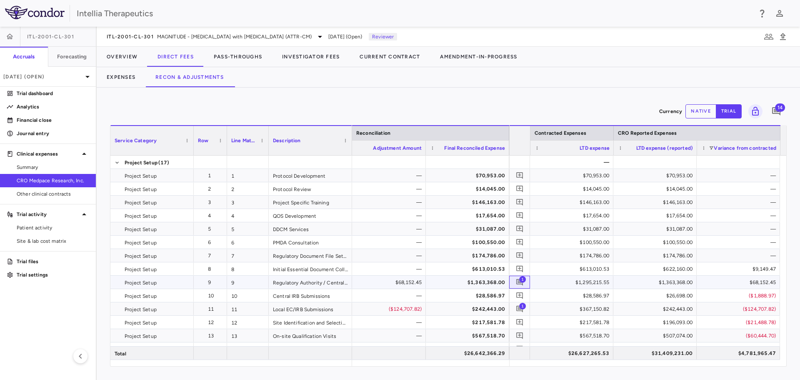
click at [524, 278] on span "1" at bounding box center [522, 279] width 7 height 7
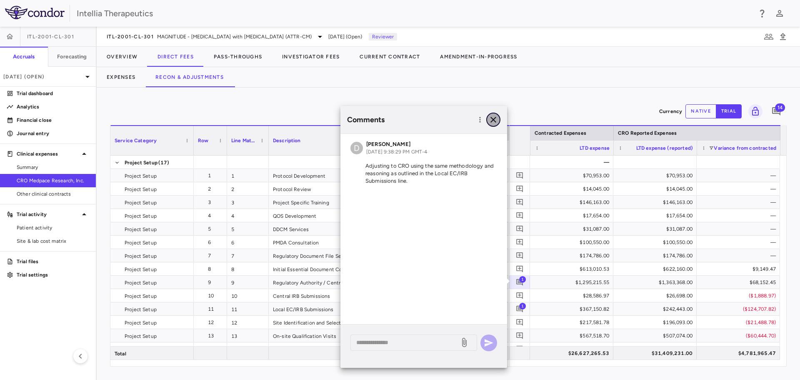
click at [498, 118] on icon "button" at bounding box center [494, 120] width 10 height 10
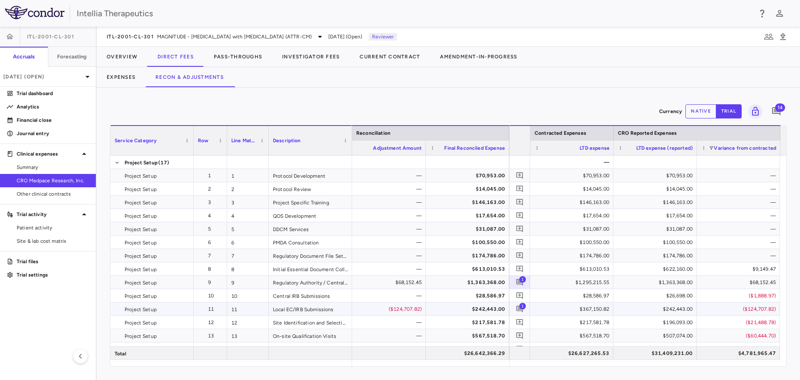
click at [521, 305] on span "1" at bounding box center [522, 305] width 7 height 7
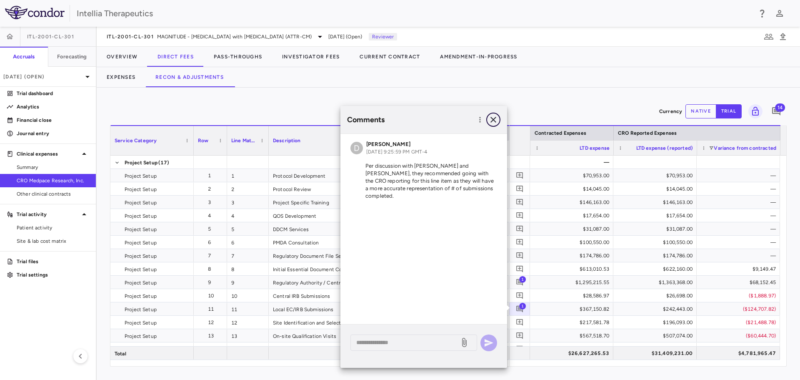
click at [492, 121] on icon "button" at bounding box center [494, 120] width 6 height 6
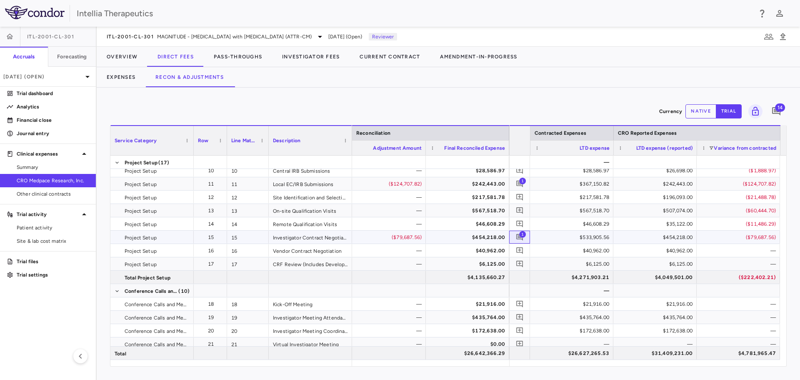
click at [523, 236] on span "1" at bounding box center [522, 234] width 7 height 7
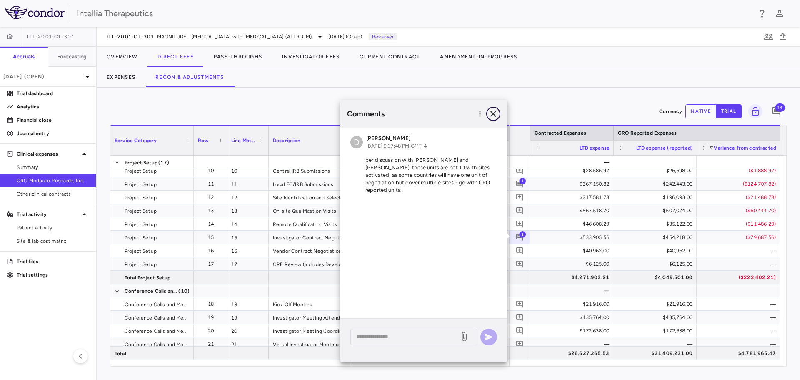
click at [499, 113] on button "button" at bounding box center [494, 114] width 14 height 14
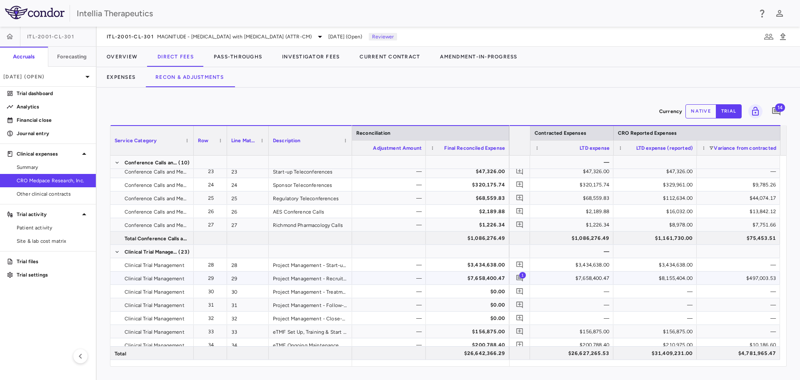
scroll to position [334, 0]
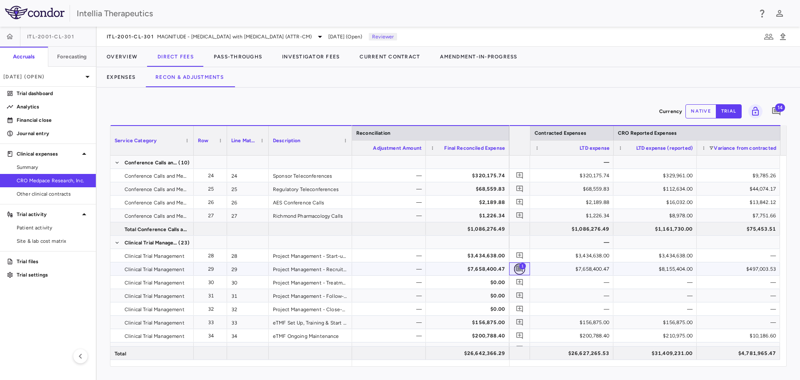
click at [517, 267] on icon "Add comment" at bounding box center [520, 269] width 8 height 8
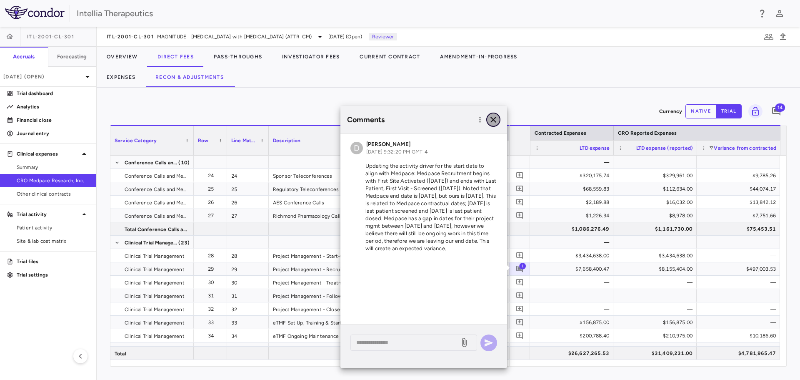
click at [494, 118] on icon "button" at bounding box center [494, 120] width 10 height 10
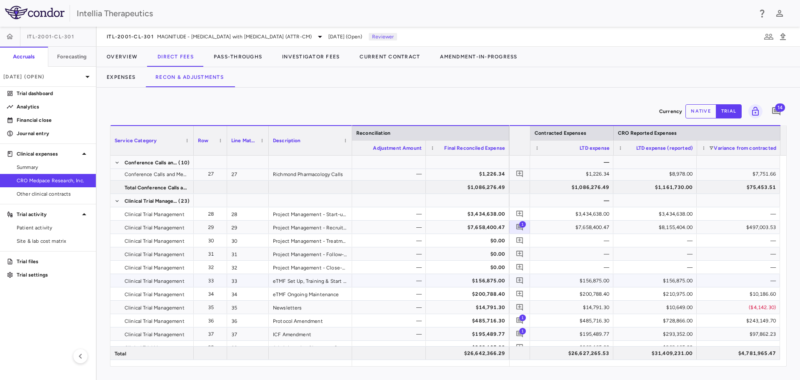
scroll to position [417, 0]
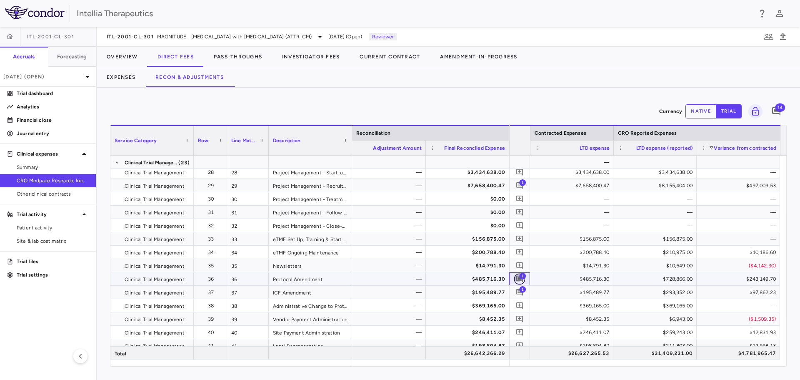
click at [519, 277] on icon "Add comment" at bounding box center [520, 279] width 8 height 8
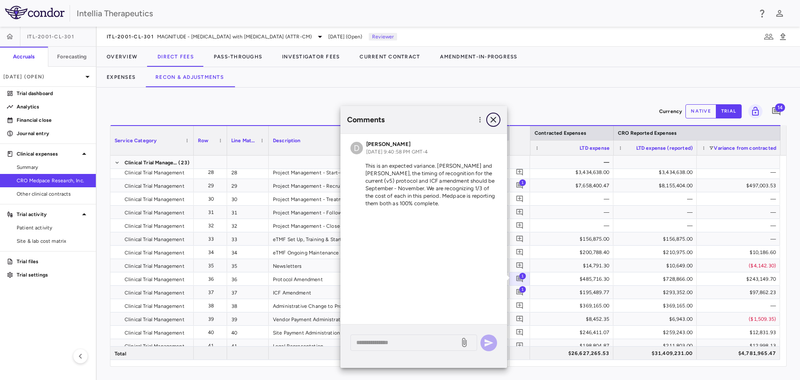
drag, startPoint x: 494, startPoint y: 119, endPoint x: 493, endPoint y: 124, distance: 5.1
click at [493, 122] on icon "button" at bounding box center [494, 120] width 10 height 10
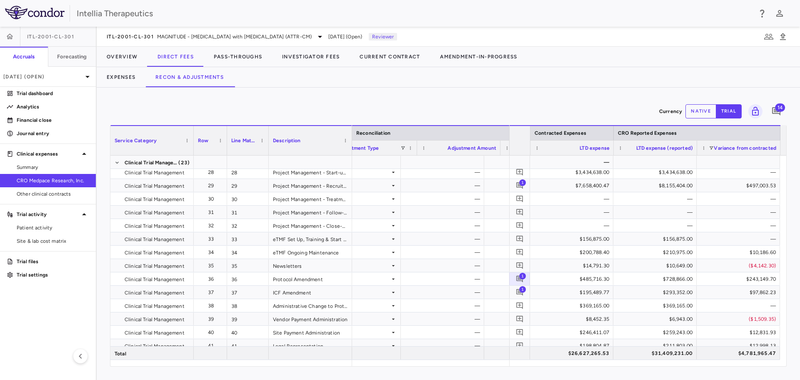
scroll to position [0, 1582]
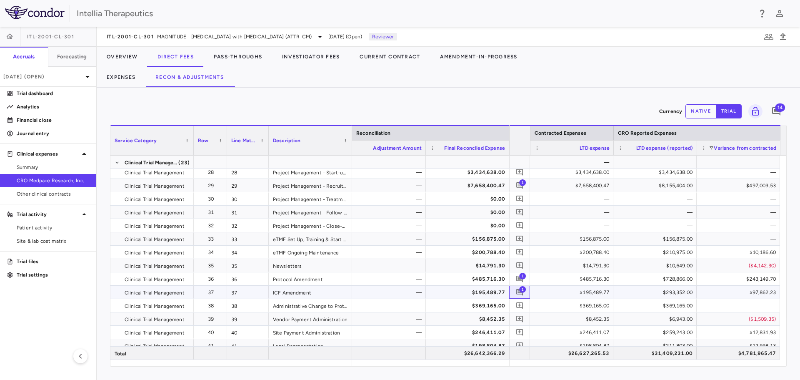
click at [521, 289] on span "1" at bounding box center [522, 289] width 7 height 7
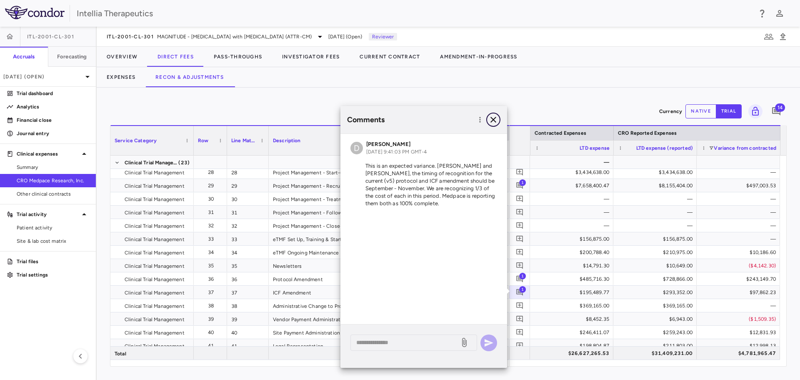
click at [495, 118] on icon "button" at bounding box center [494, 120] width 6 height 6
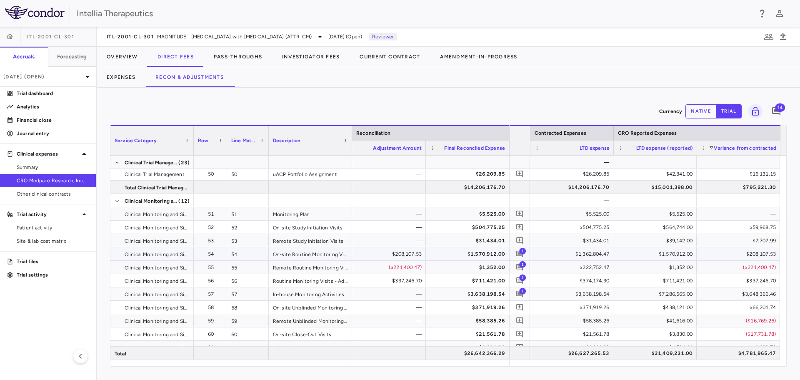
click at [521, 254] on span "1" at bounding box center [522, 250] width 7 height 7
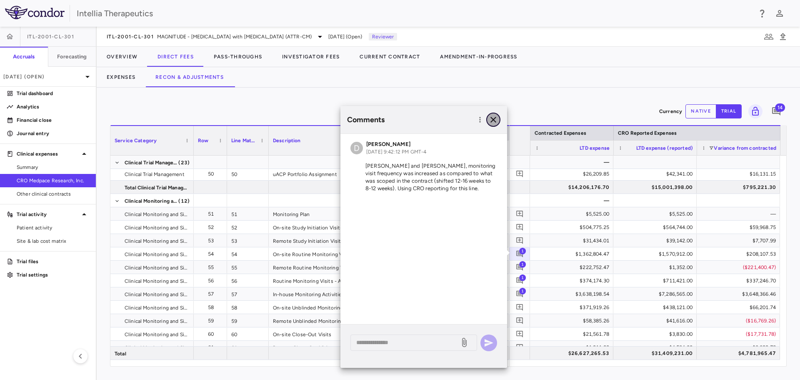
click at [493, 120] on icon "button" at bounding box center [494, 120] width 6 height 6
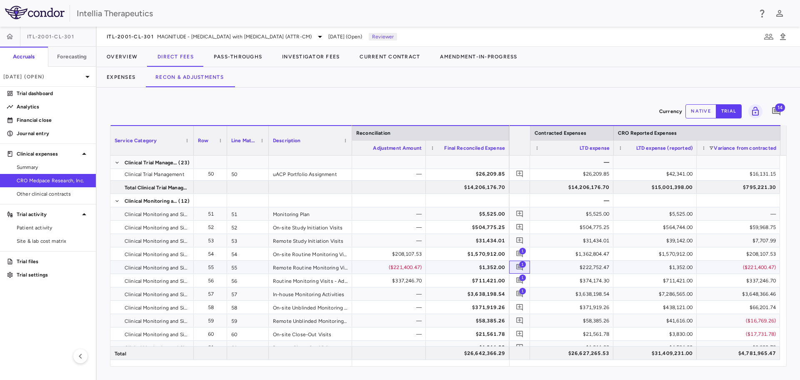
click at [525, 261] on span "1" at bounding box center [519, 266] width 11 height 11
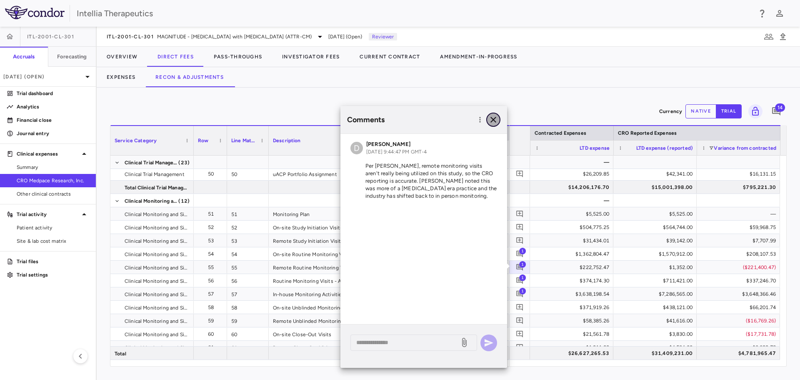
click at [499, 115] on button "button" at bounding box center [494, 120] width 14 height 14
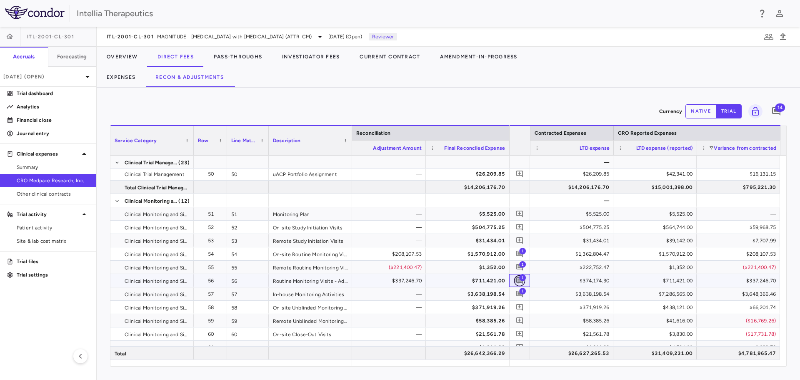
click at [518, 282] on icon "Add comment" at bounding box center [520, 280] width 8 height 8
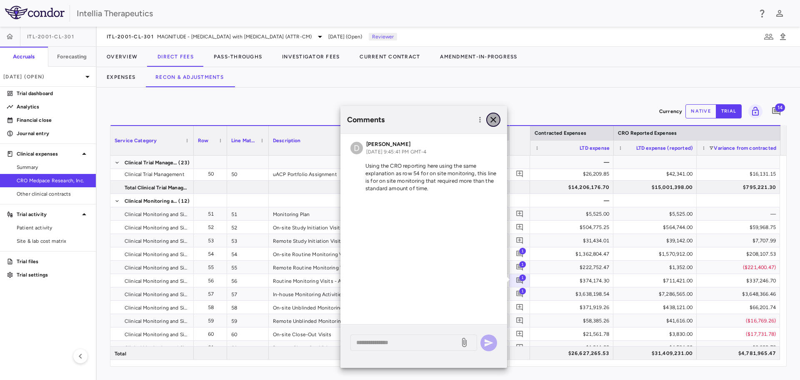
click at [498, 122] on icon "button" at bounding box center [494, 120] width 10 height 10
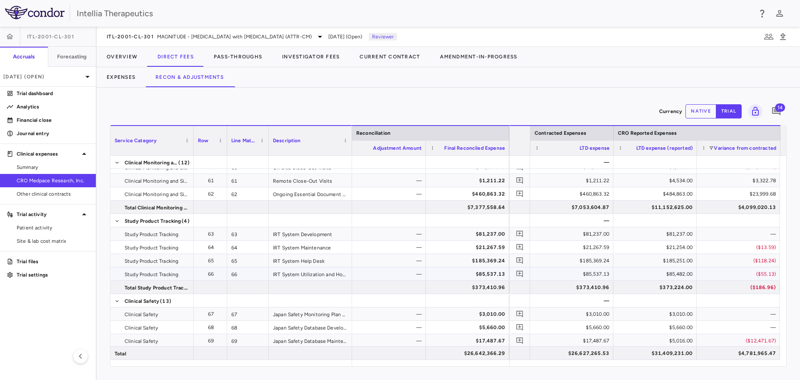
scroll to position [917, 0]
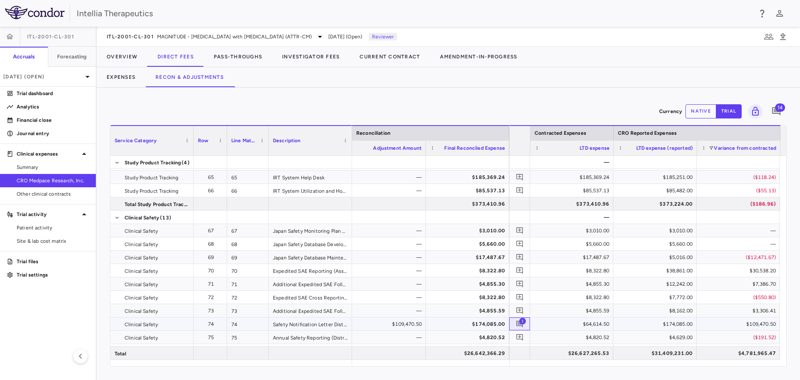
click at [520, 321] on span "1" at bounding box center [522, 320] width 7 height 7
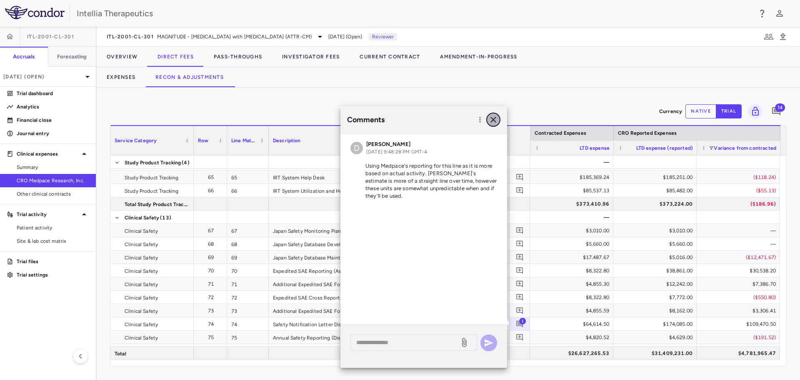
drag, startPoint x: 499, startPoint y: 120, endPoint x: 506, endPoint y: 125, distance: 8.7
click at [499, 121] on button "button" at bounding box center [494, 120] width 14 height 14
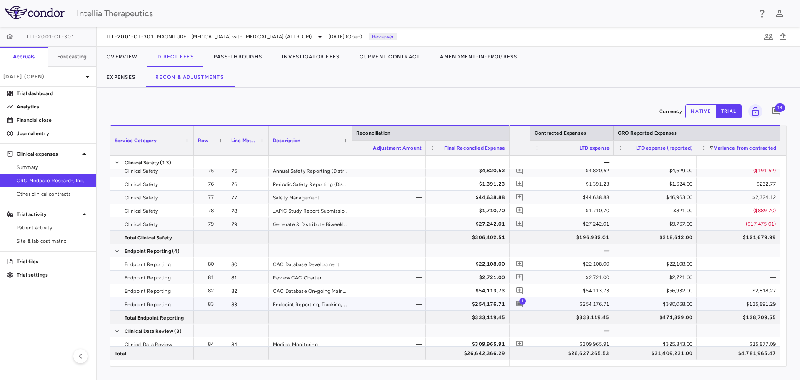
scroll to position [1167, 0]
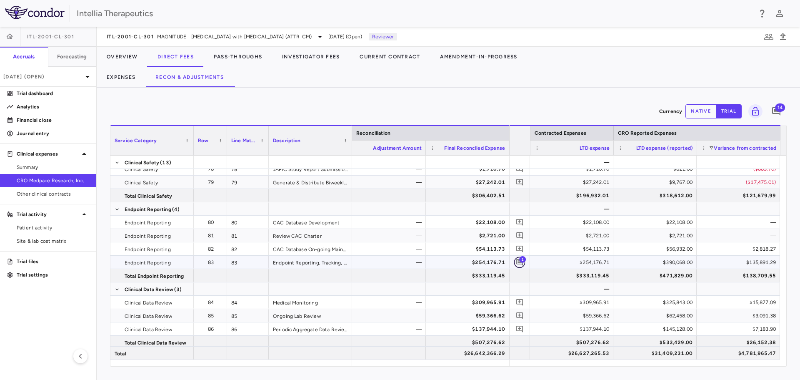
click at [517, 258] on button "button" at bounding box center [519, 261] width 11 height 11
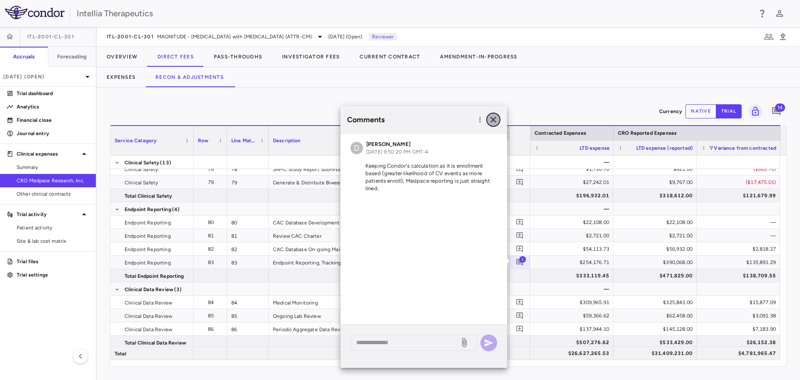
click at [492, 120] on icon "button" at bounding box center [494, 120] width 10 height 10
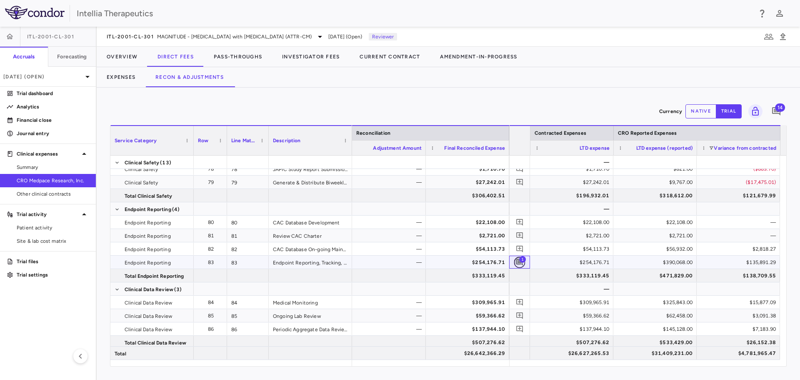
click at [519, 261] on icon "Add comment" at bounding box center [520, 262] width 8 height 8
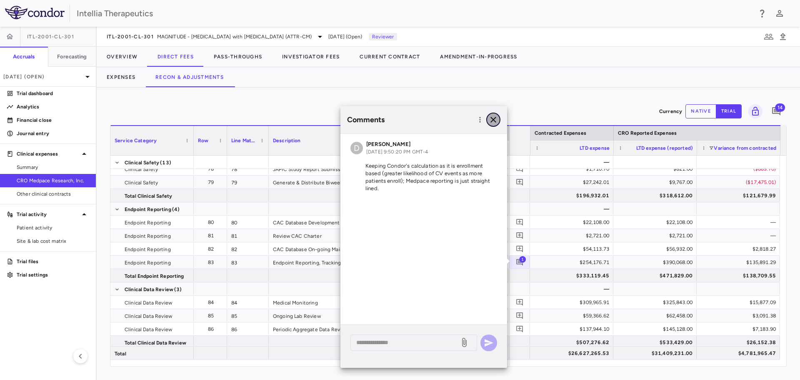
click at [494, 123] on icon "button" at bounding box center [494, 120] width 10 height 10
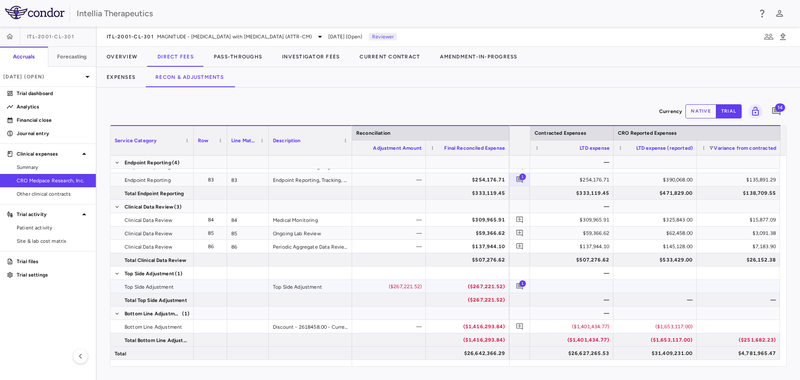
click at [521, 286] on span "1" at bounding box center [522, 283] width 7 height 7
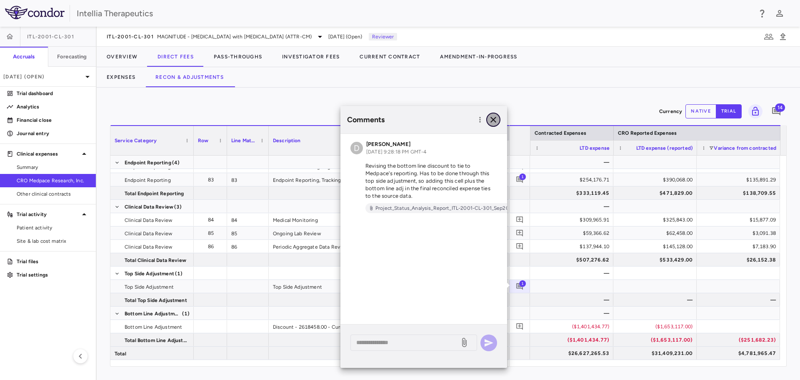
click at [495, 119] on icon "button" at bounding box center [494, 120] width 10 height 10
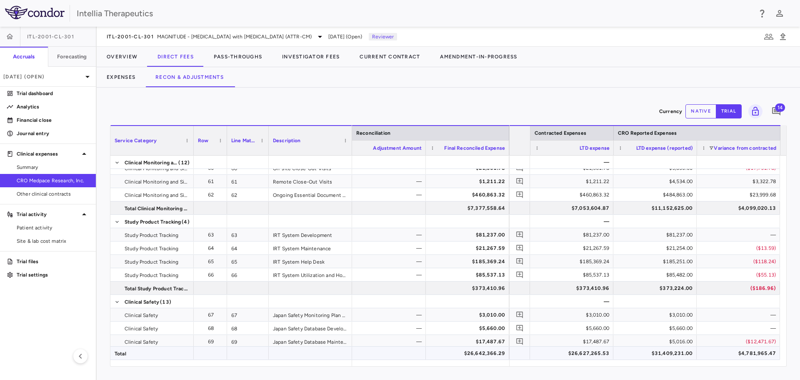
scroll to position [791, 0]
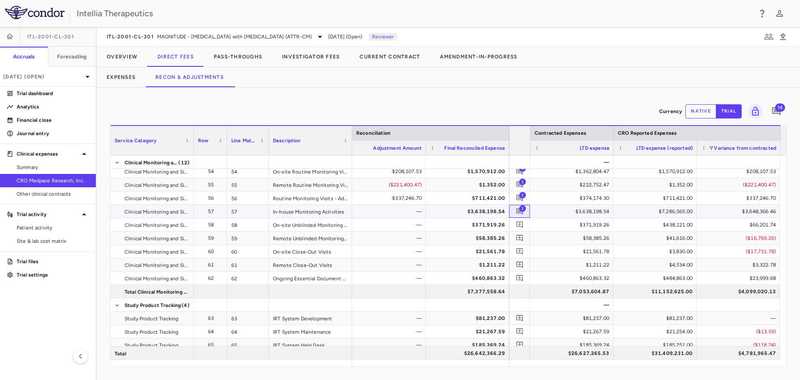
click at [522, 209] on span "1" at bounding box center [522, 208] width 7 height 7
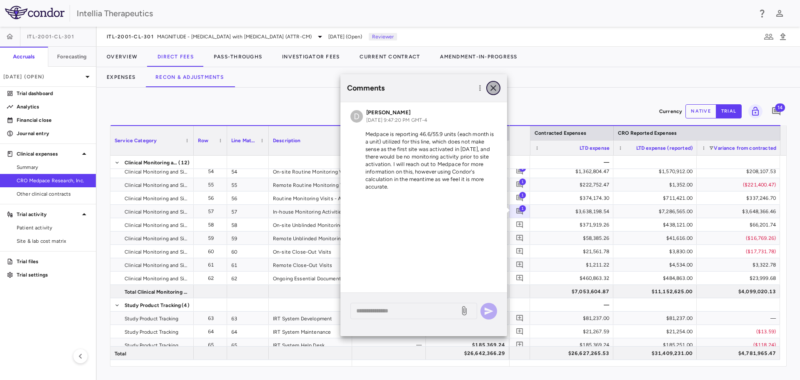
click at [493, 89] on icon "button" at bounding box center [494, 88] width 6 height 6
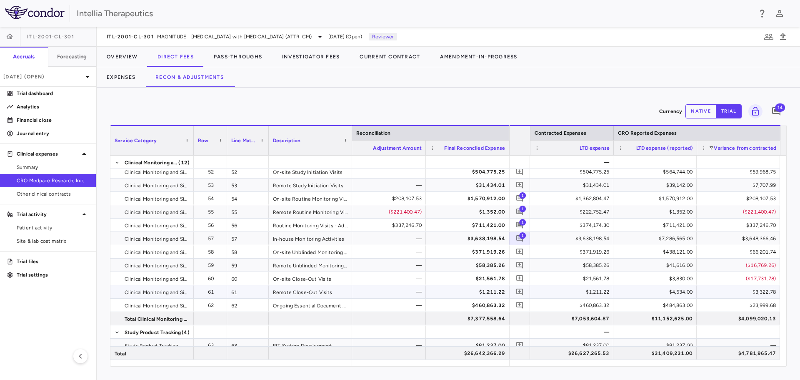
scroll to position [750, 0]
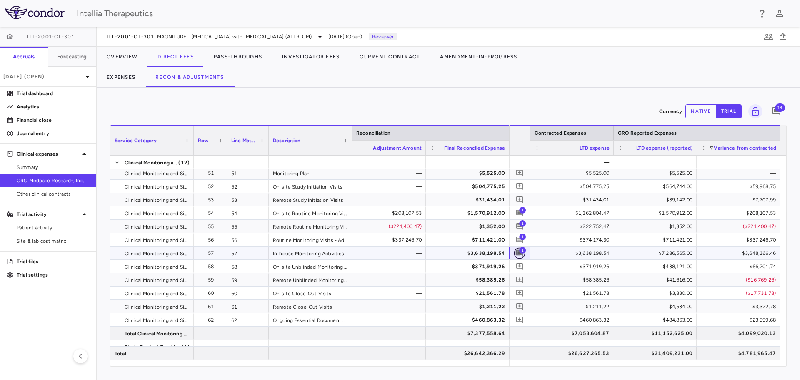
click at [517, 251] on icon "Add comment" at bounding box center [520, 253] width 8 height 8
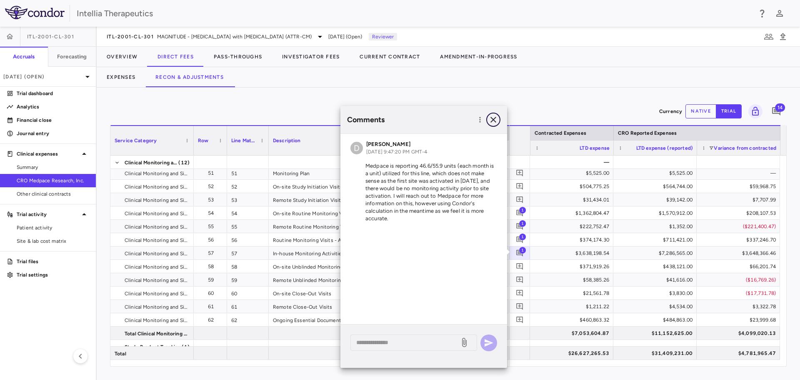
click at [491, 121] on icon "button" at bounding box center [494, 120] width 10 height 10
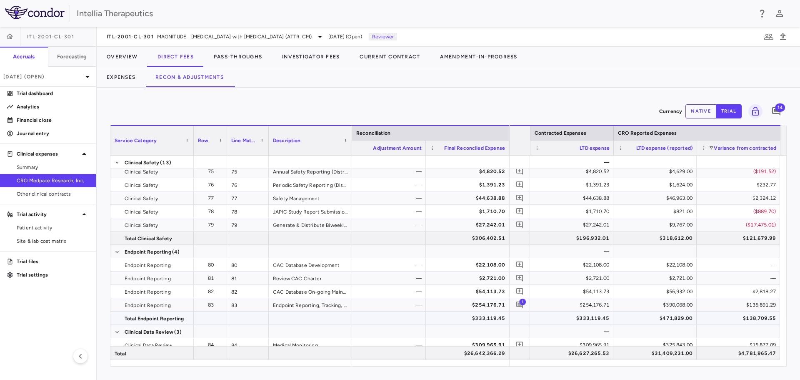
scroll to position [1202, 0]
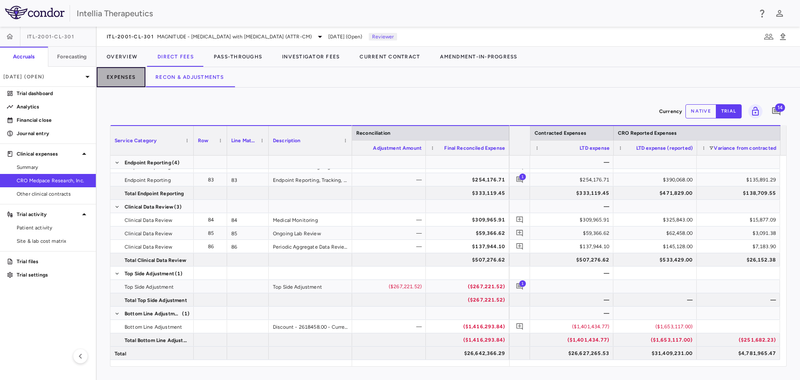
click at [125, 75] on button "Expenses" at bounding box center [121, 77] width 49 height 20
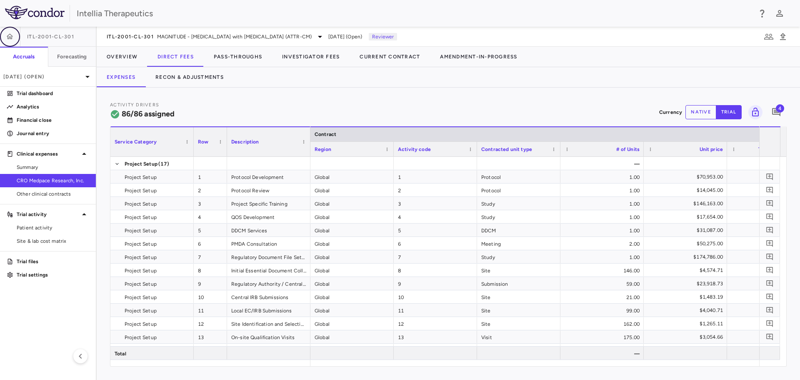
click at [13, 34] on icon "button" at bounding box center [10, 37] width 8 height 8
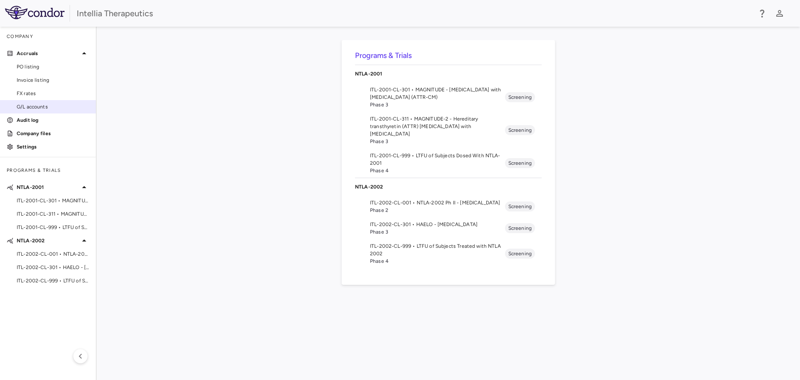
click at [43, 113] on div "G/L accounts" at bounding box center [48, 106] width 96 height 13
click at [43, 114] on link "Audit log" at bounding box center [48, 120] width 96 height 13
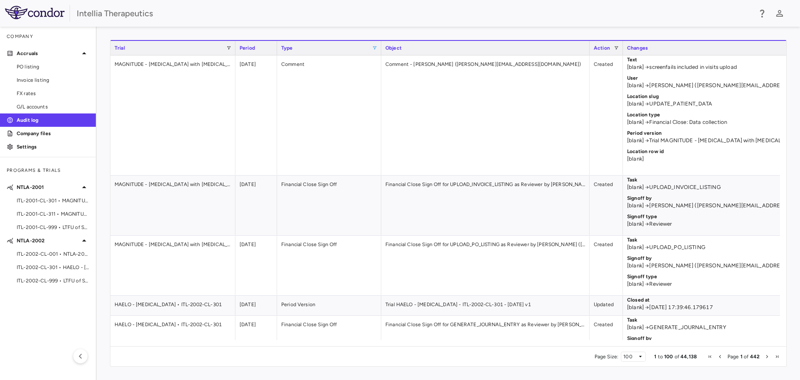
click at [374, 46] on span at bounding box center [374, 47] width 5 height 5
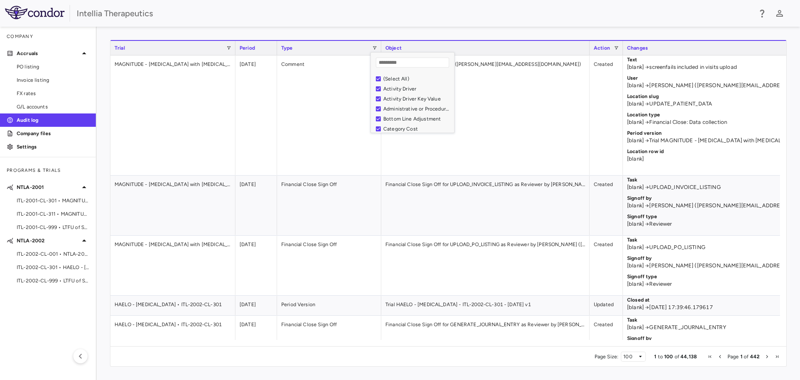
click at [389, 78] on div "(Select All)" at bounding box center [418, 79] width 68 height 6
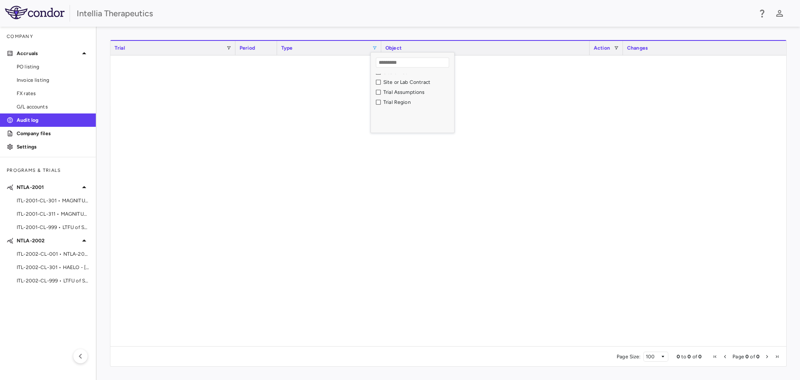
scroll to position [468, 0]
click at [387, 111] on div "Site" at bounding box center [418, 111] width 68 height 6
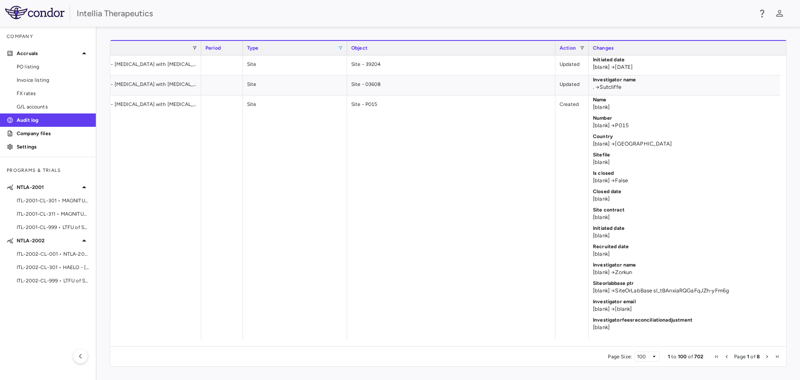
scroll to position [0, 91]
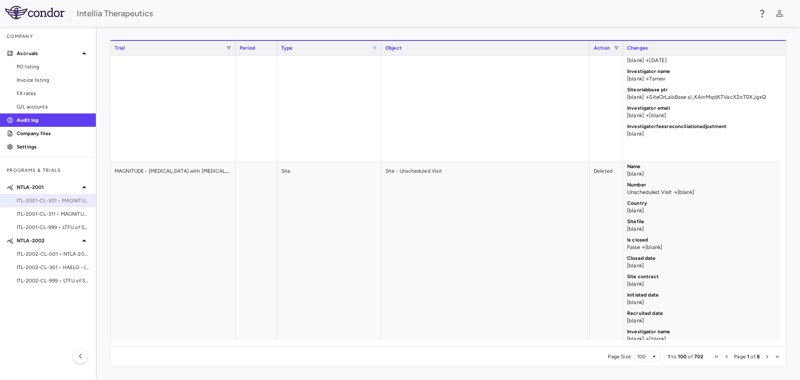
click at [63, 198] on span "ITL-2001-CL-301 • MAGNITUDE - [MEDICAL_DATA] with [MEDICAL_DATA] (ATTR-CM)" at bounding box center [53, 201] width 73 height 8
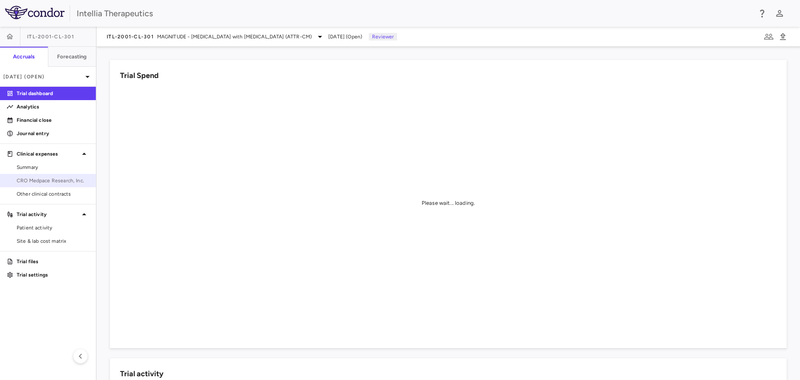
click at [26, 182] on span "CRO Medpace Research, Inc." at bounding box center [53, 181] width 73 height 8
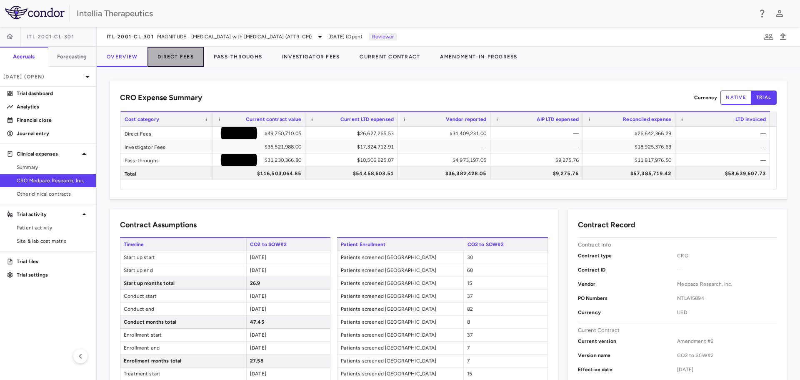
click at [166, 57] on button "Direct Fees" at bounding box center [176, 57] width 56 height 20
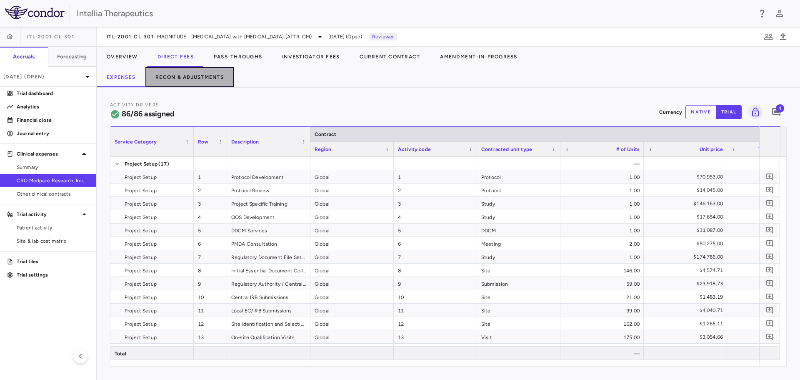
click at [188, 70] on button "Recon & Adjustments" at bounding box center [190, 77] width 88 height 20
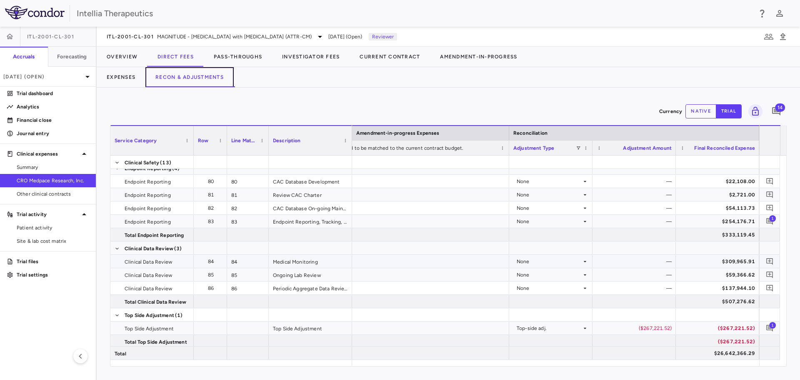
scroll to position [1167, 0]
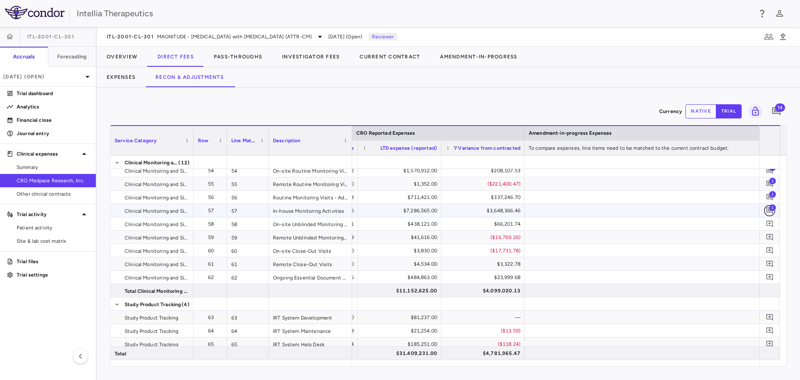
click at [769, 205] on button "button" at bounding box center [770, 210] width 11 height 11
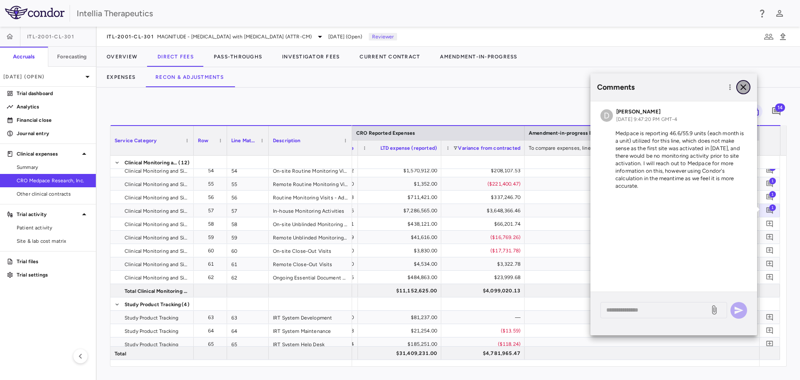
click at [742, 92] on icon "button" at bounding box center [744, 87] width 10 height 10
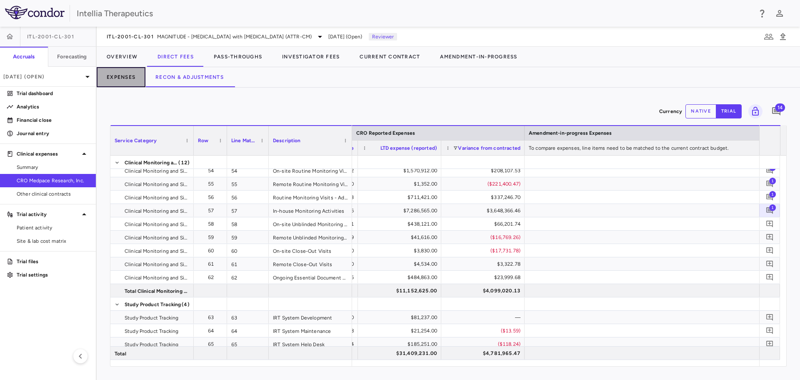
click at [113, 78] on button "Expenses" at bounding box center [121, 77] width 49 height 20
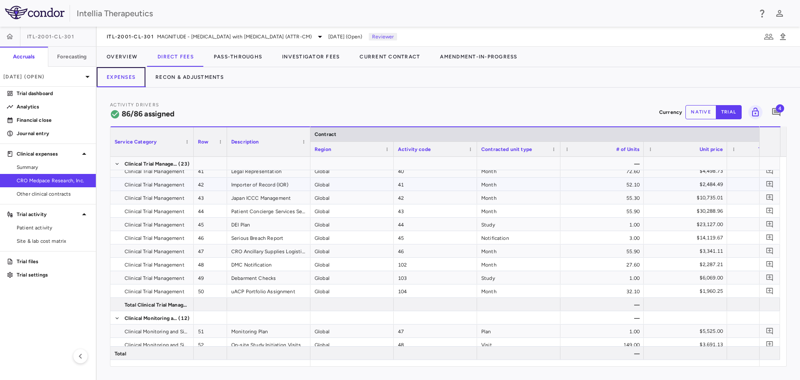
scroll to position [593, 0]
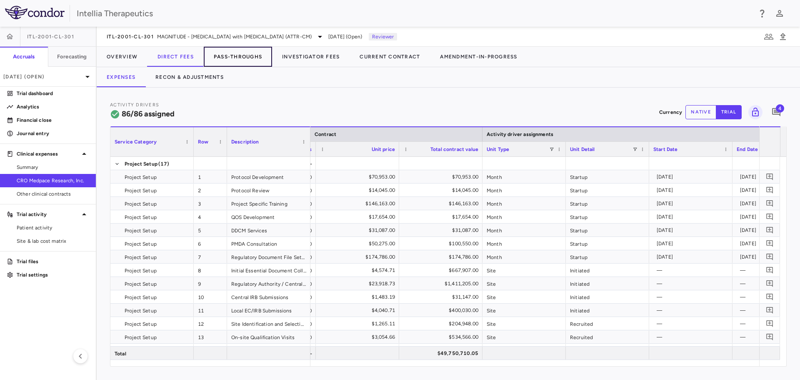
click at [242, 58] on button "Pass-Throughs" at bounding box center [238, 57] width 68 height 20
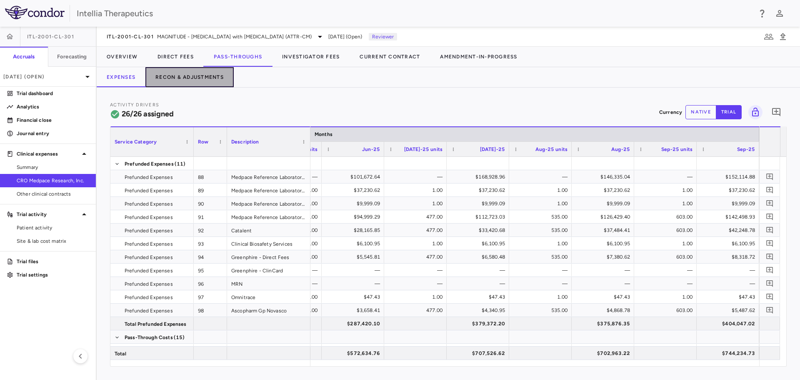
click at [182, 75] on button "Recon & Adjustments" at bounding box center [190, 77] width 88 height 20
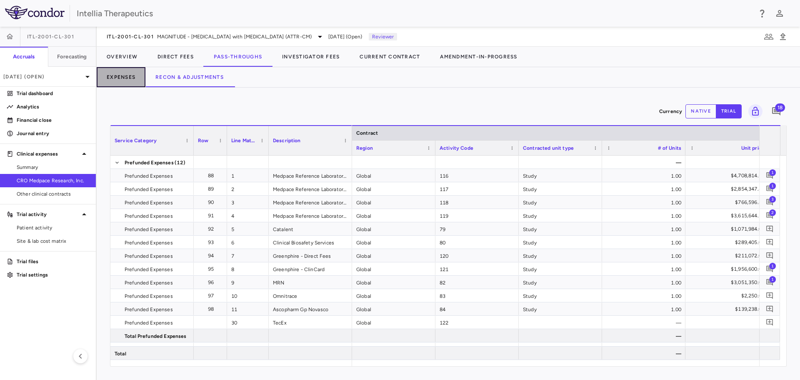
click at [118, 79] on button "Expenses" at bounding box center [121, 77] width 49 height 20
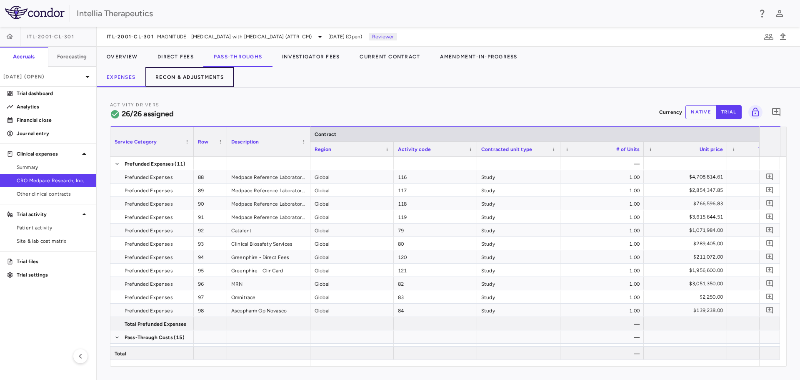
click at [169, 74] on button "Recon & Adjustments" at bounding box center [190, 77] width 88 height 20
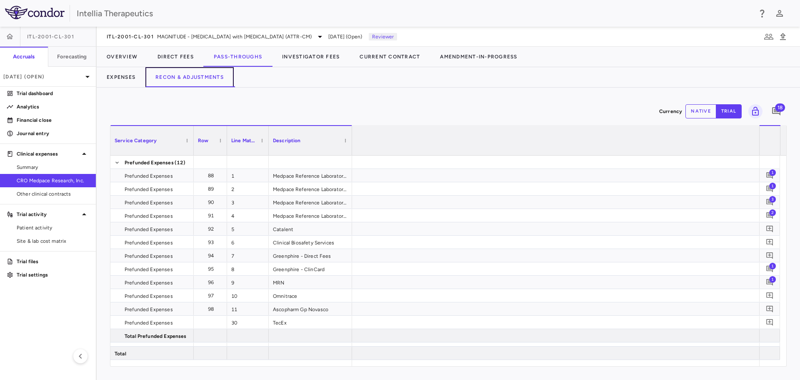
scroll to position [0, 952]
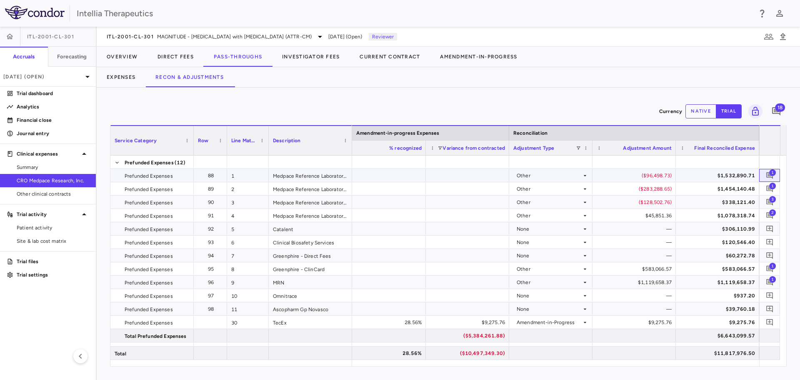
click at [773, 173] on span "1" at bounding box center [773, 172] width 7 height 7
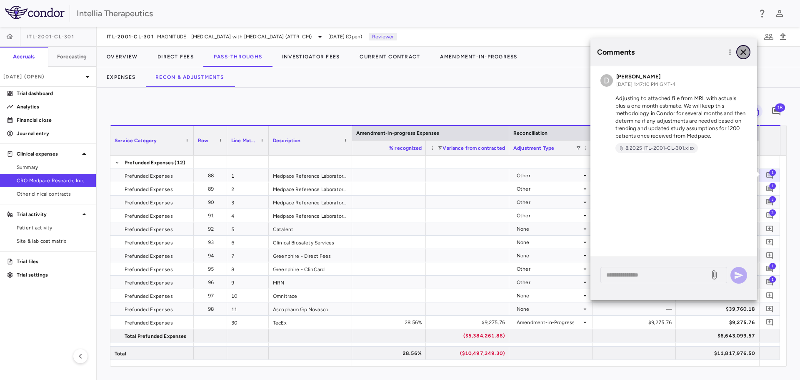
click at [739, 53] on icon "button" at bounding box center [744, 52] width 10 height 10
